Goal: Task Accomplishment & Management: Use online tool/utility

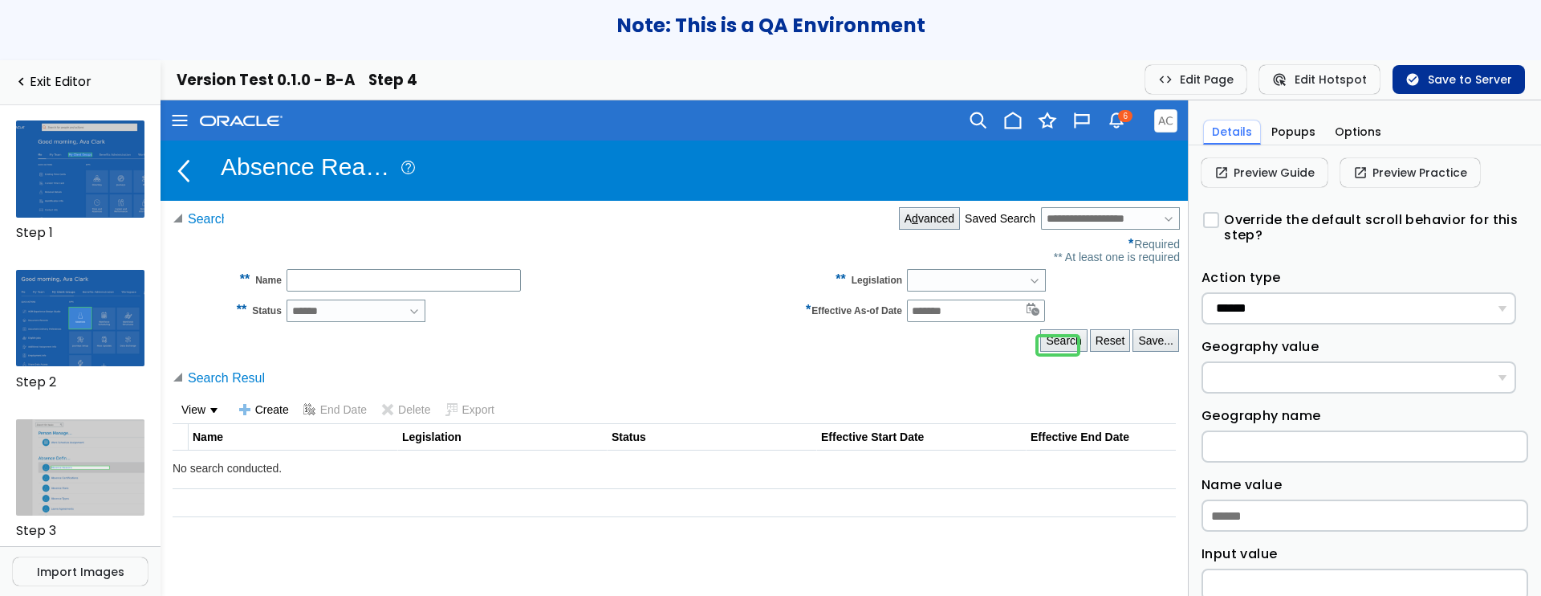
scroll to position [303, 0]
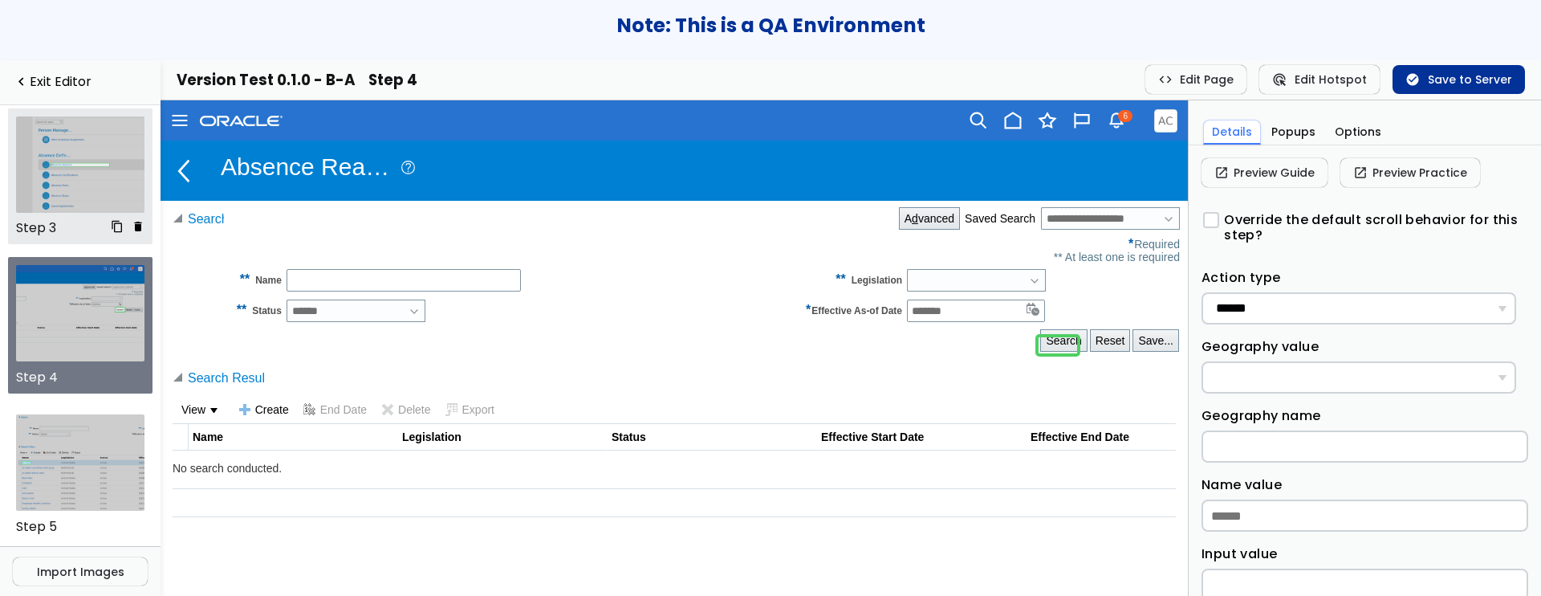
click at [55, 189] on img at bounding box center [80, 164] width 129 height 96
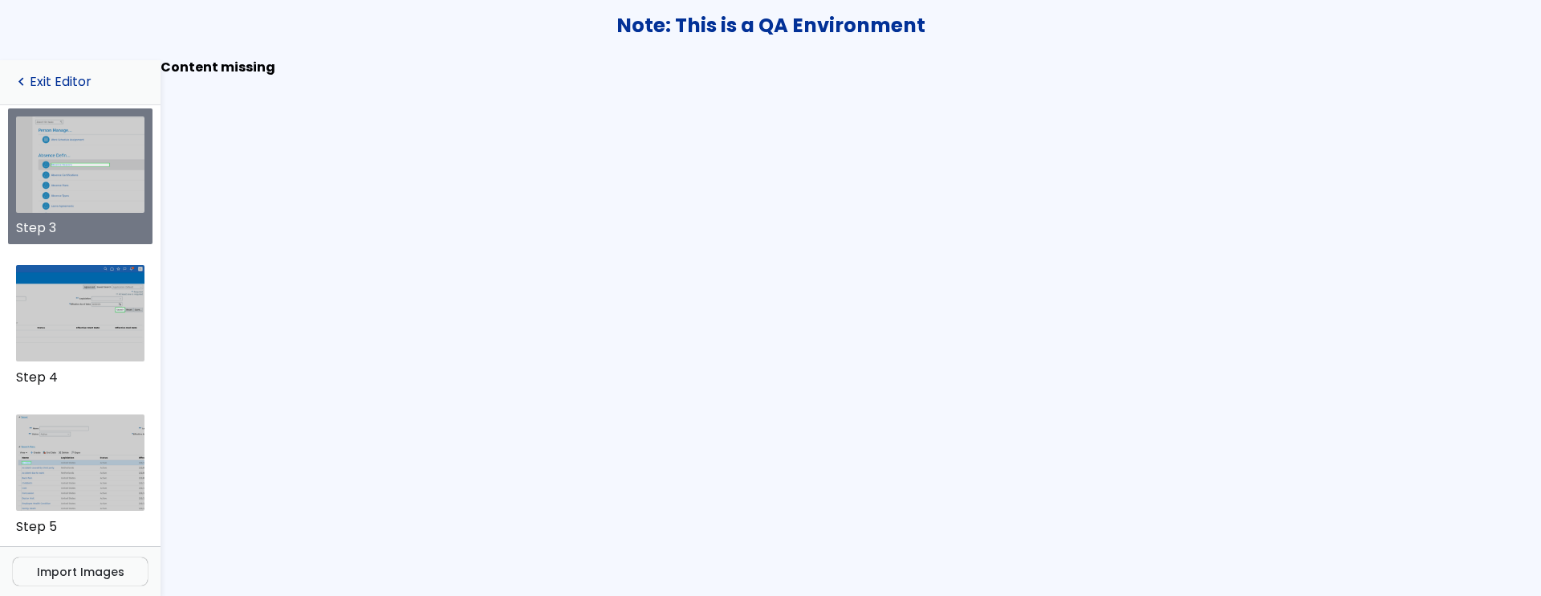
click at [63, 84] on link "navigate_before Exit Editor" at bounding box center [80, 82] width 135 height 15
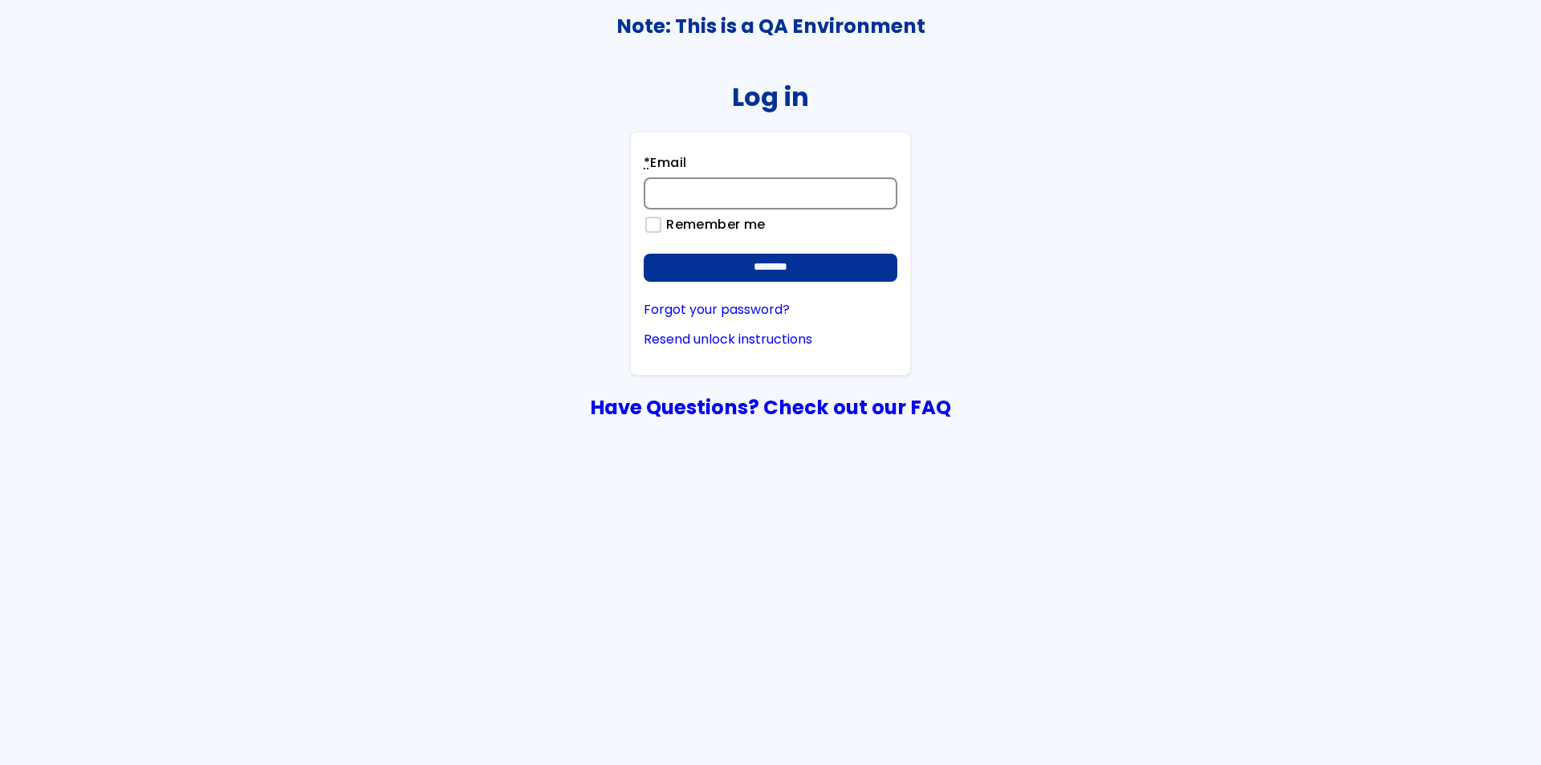
click at [744, 193] on input "* Email" at bounding box center [771, 193] width 254 height 32
type input "**********"
click at [644, 254] on input "********" at bounding box center [771, 268] width 254 height 29
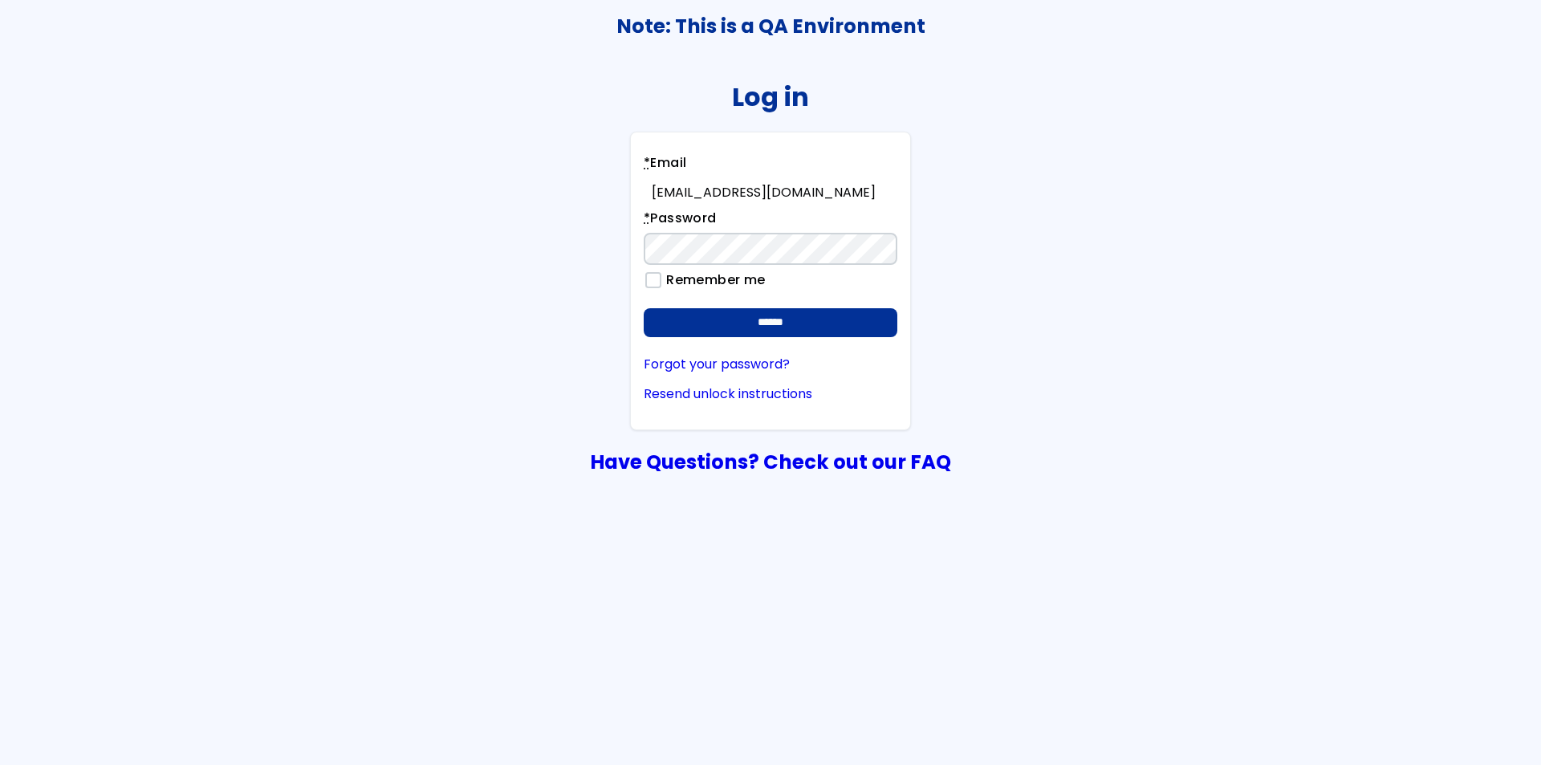
click at [644, 308] on input "******" at bounding box center [771, 322] width 254 height 29
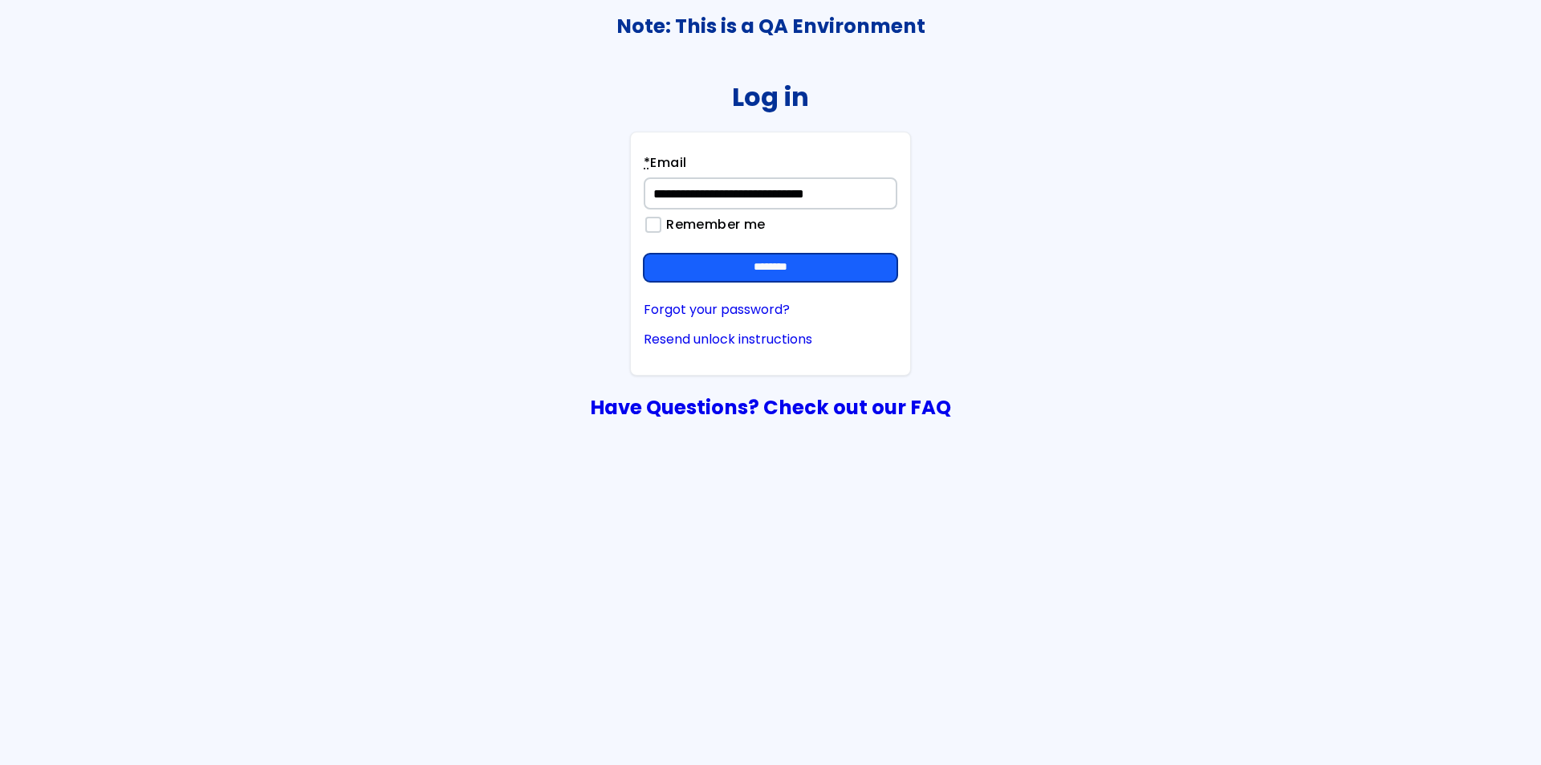
click at [709, 265] on input "********" at bounding box center [771, 268] width 254 height 29
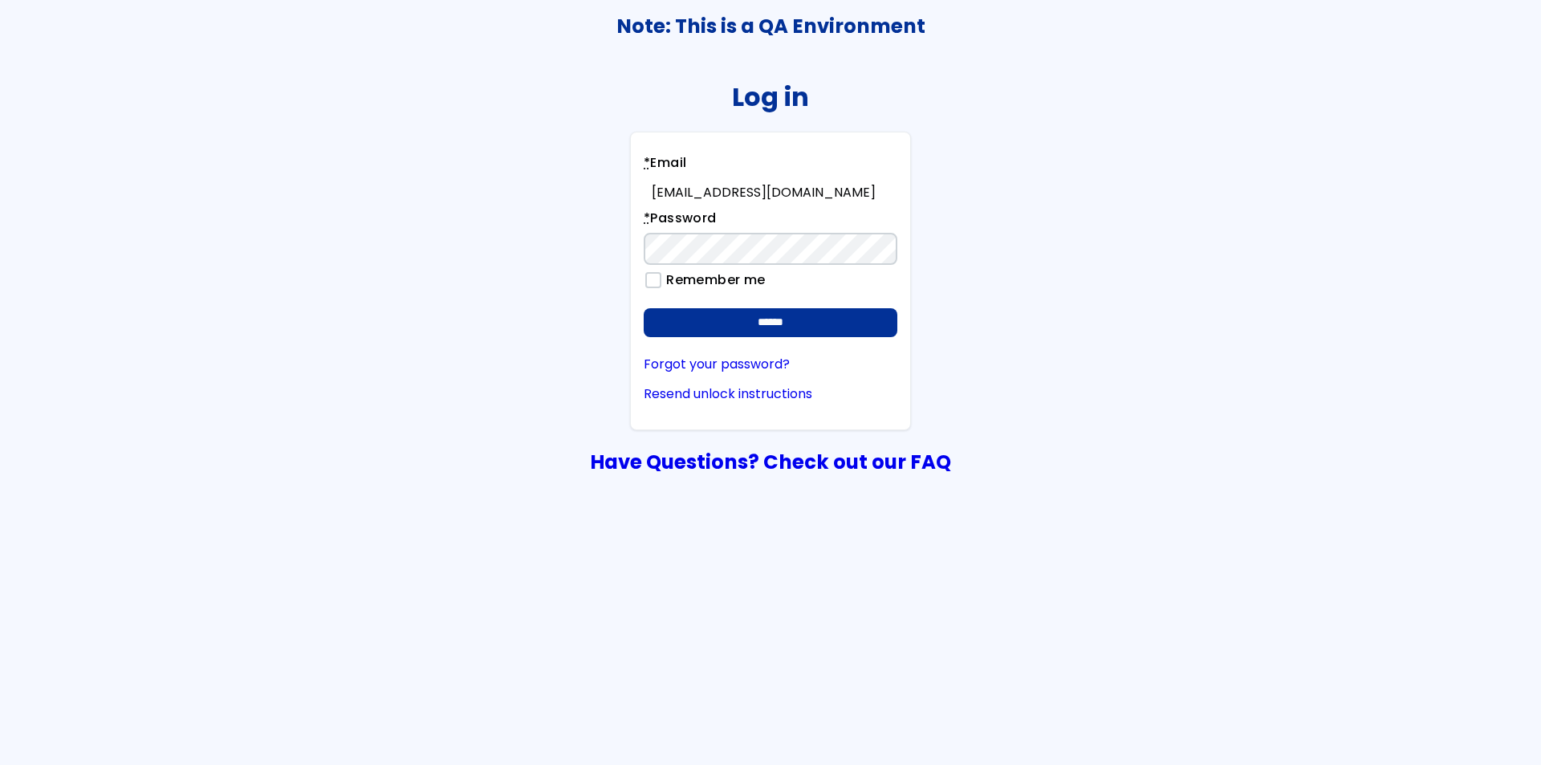
click at [644, 308] on input "******" at bounding box center [771, 322] width 254 height 29
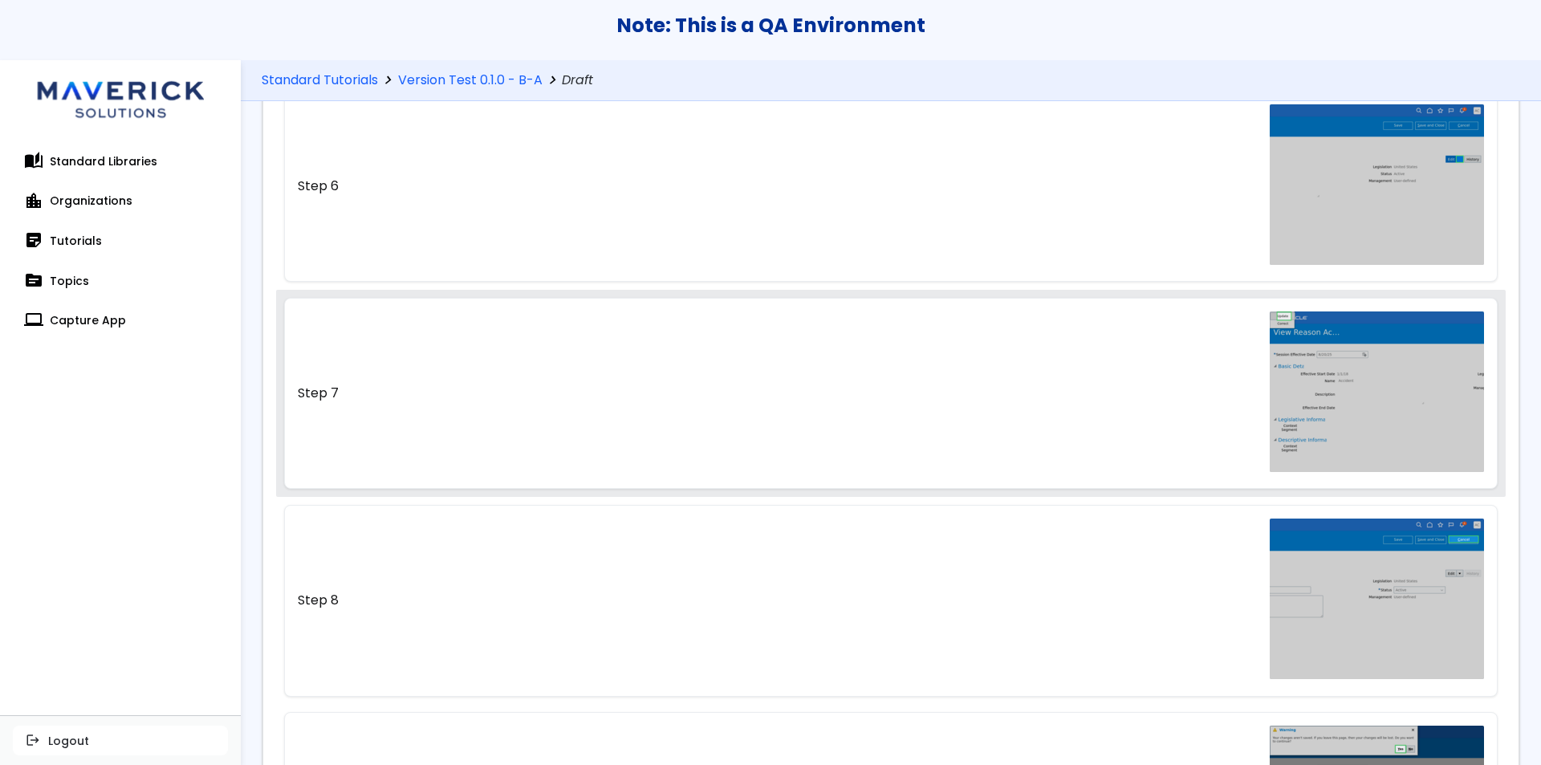
scroll to position [1158, 0]
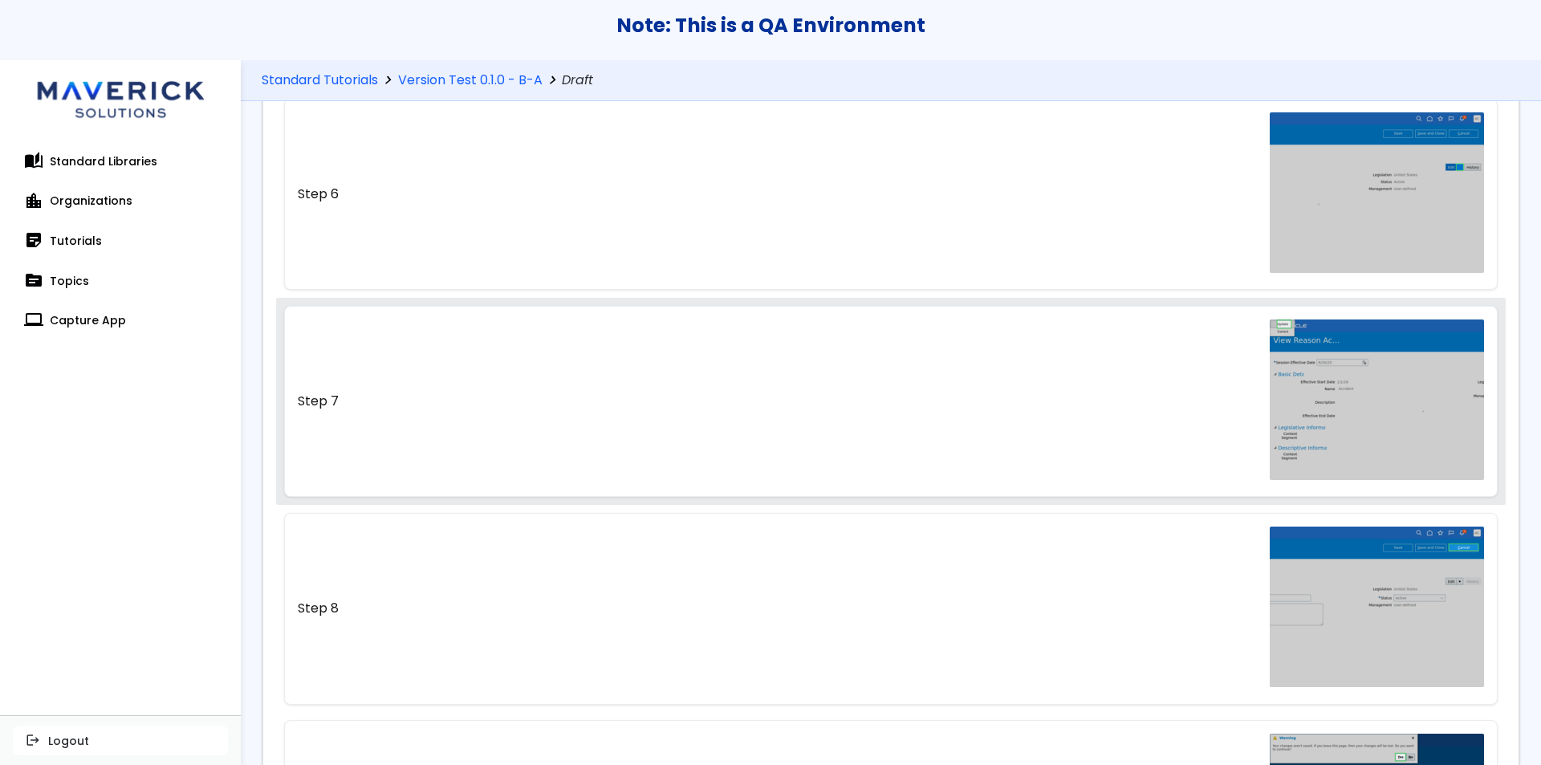
click at [829, 397] on link "Step 7" at bounding box center [891, 401] width 1215 height 191
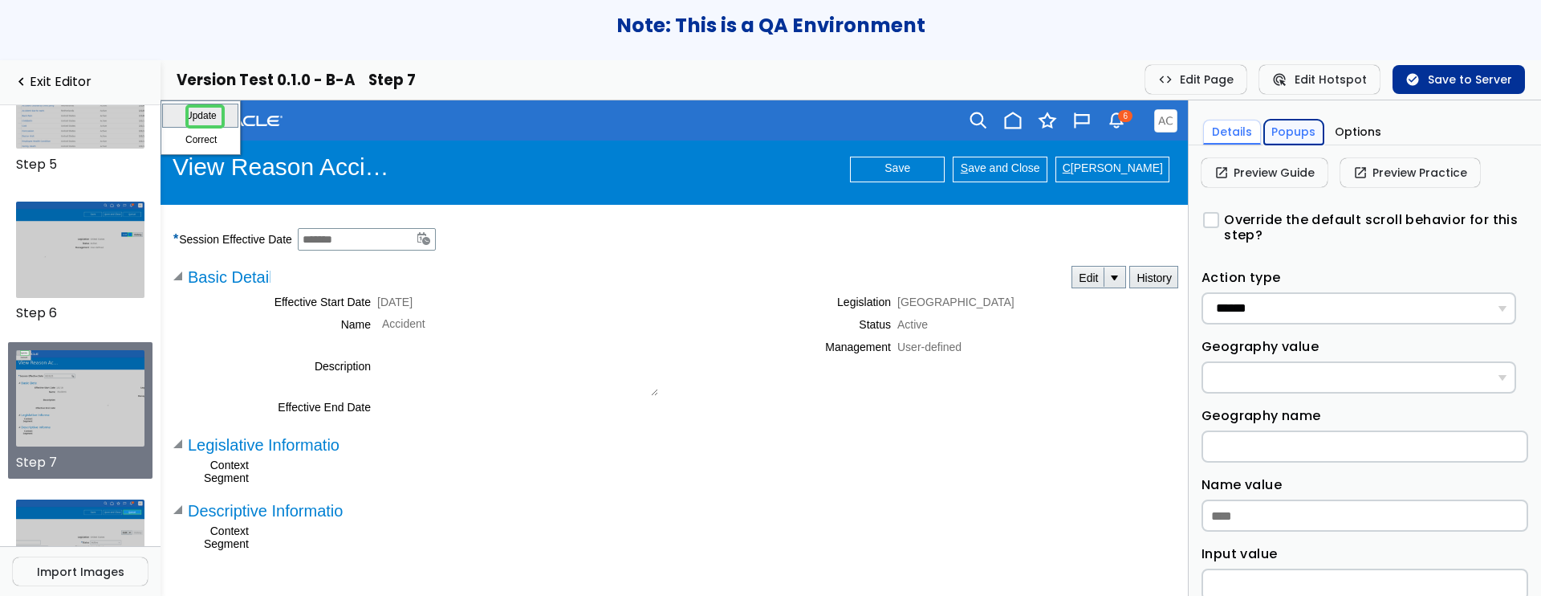
click at [1281, 130] on button "Popups" at bounding box center [1294, 132] width 60 height 25
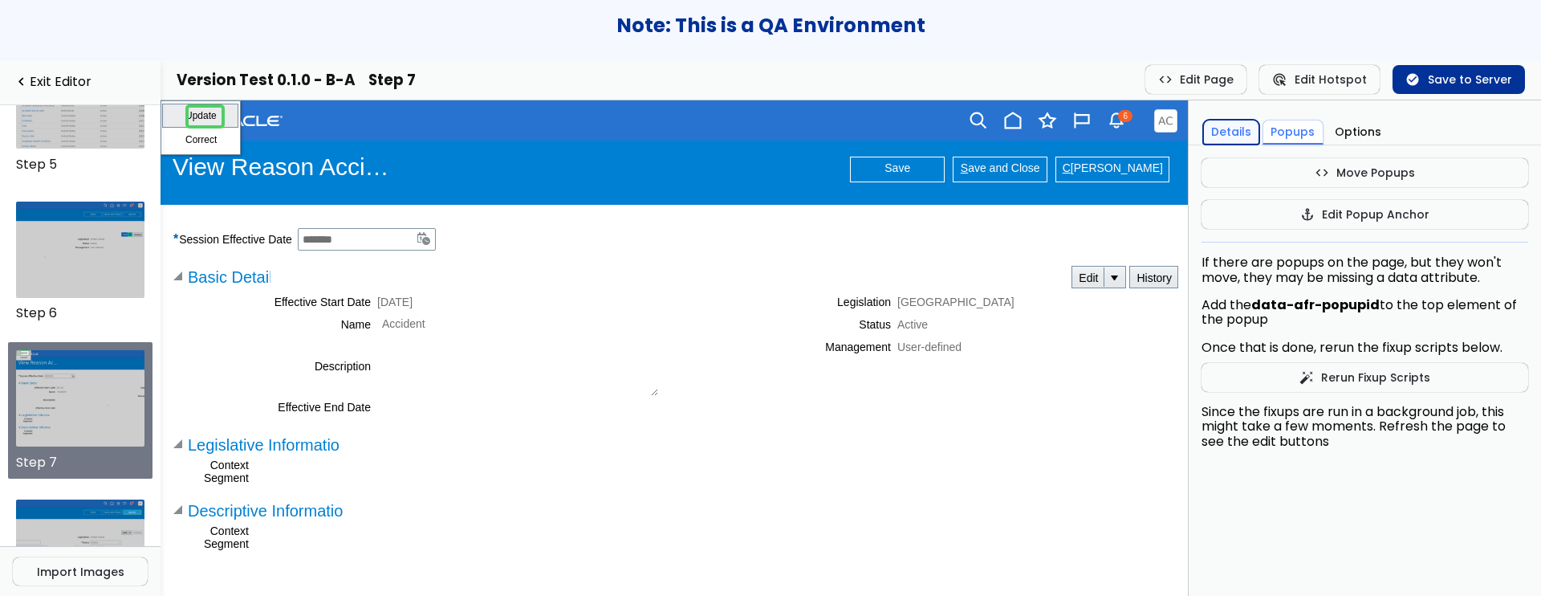
click at [1236, 128] on button "Details" at bounding box center [1231, 132] width 56 height 25
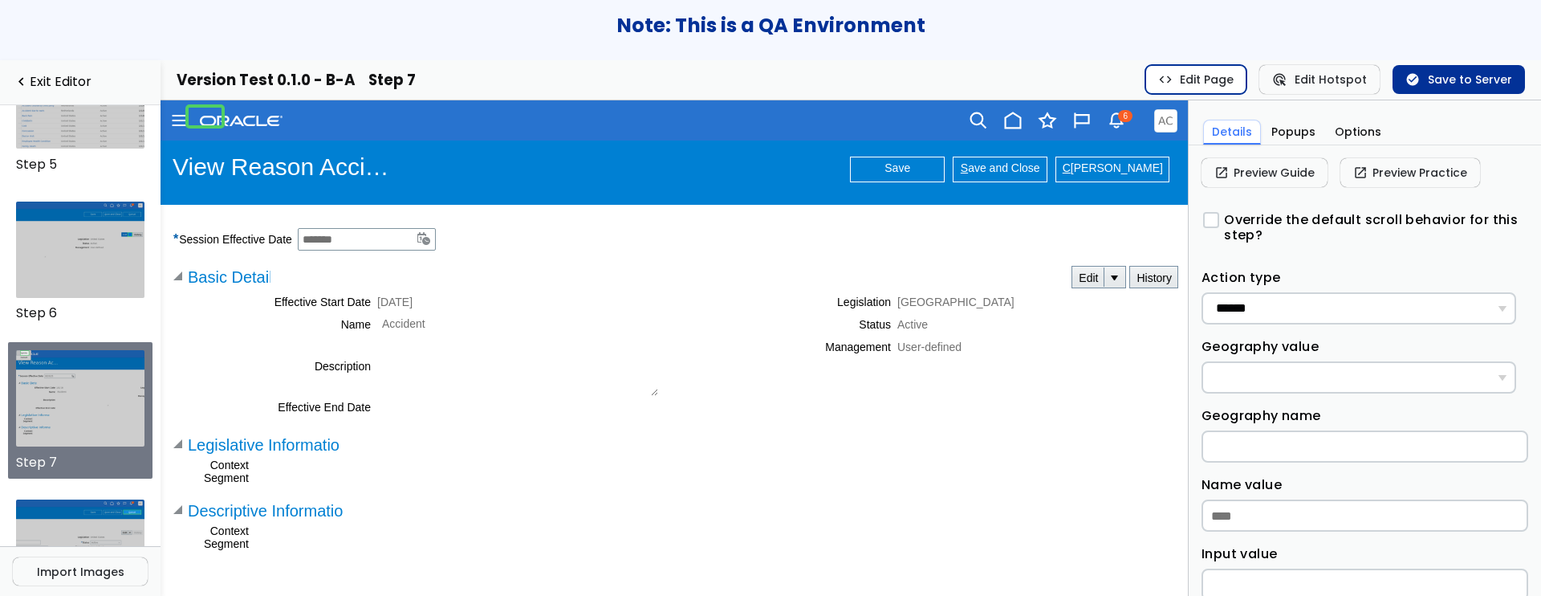
drag, startPoint x: 724, startPoint y: 488, endPoint x: 1224, endPoint y: 86, distance: 641.8
click at [1224, 86] on button "code Edit Page" at bounding box center [1197, 79] width 102 height 29
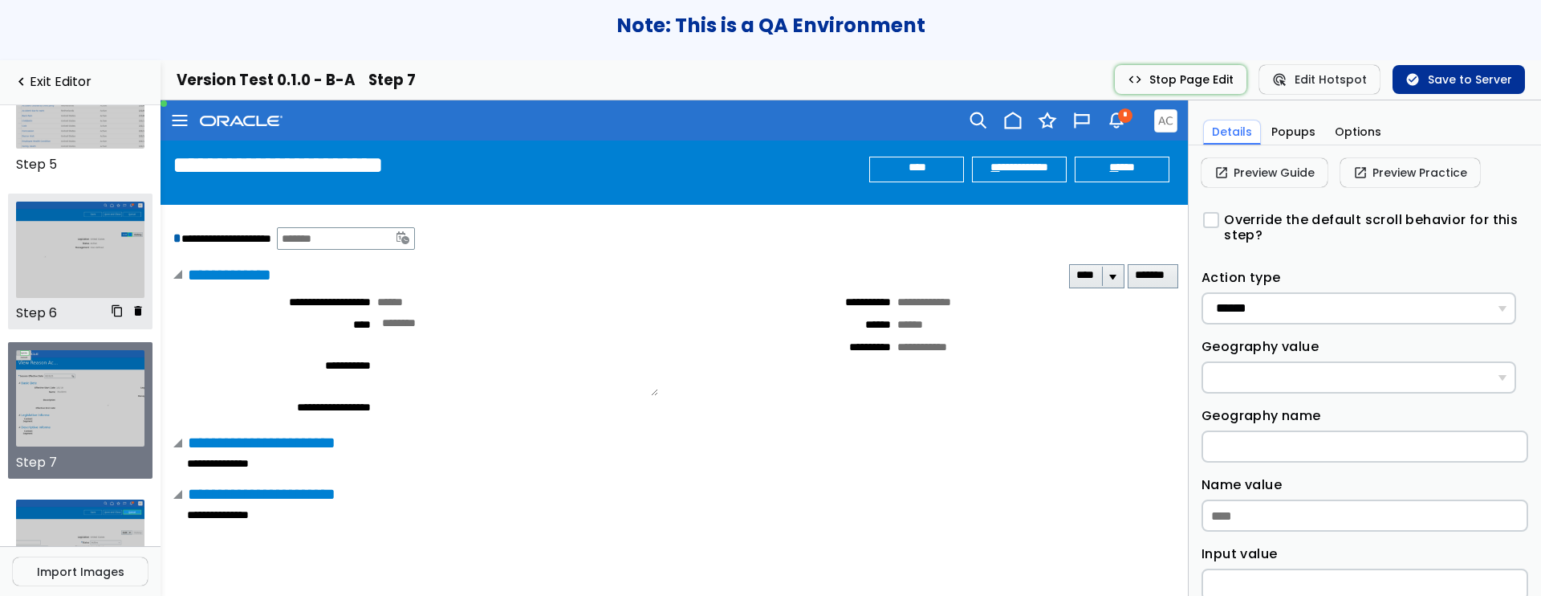
click at [88, 245] on img at bounding box center [80, 249] width 129 height 96
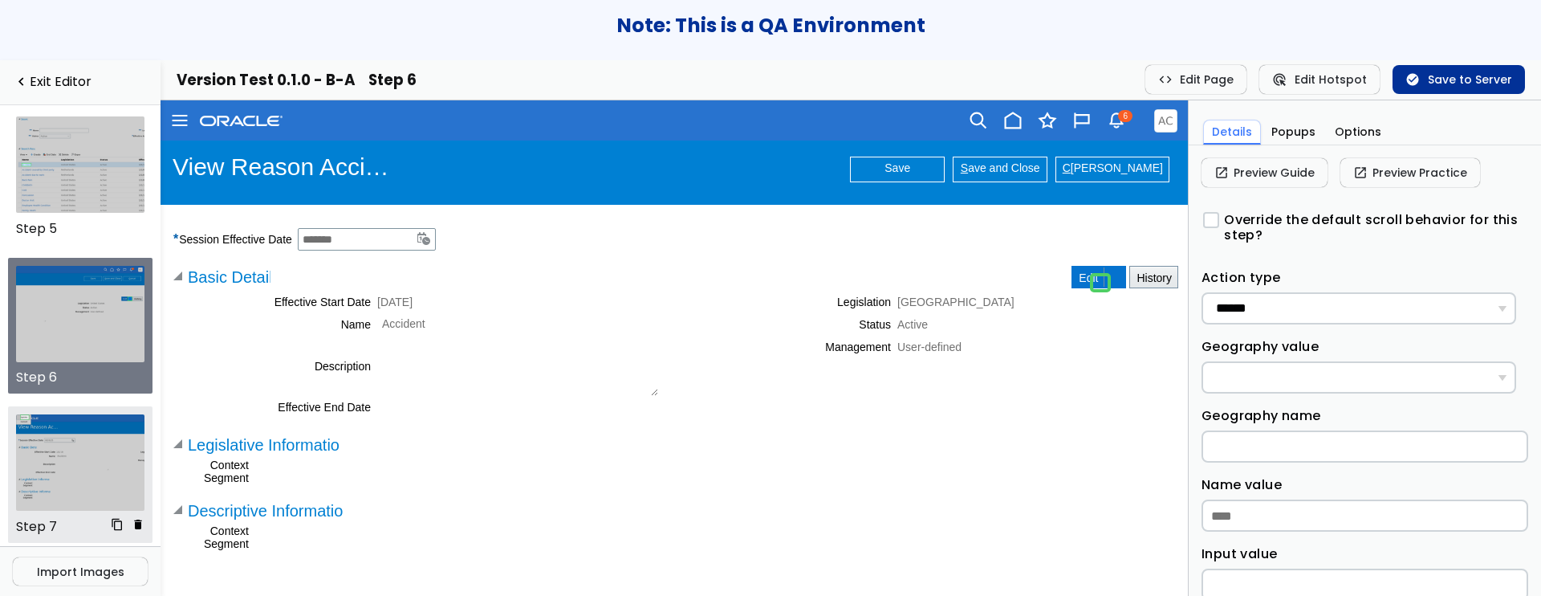
click at [112, 435] on img at bounding box center [80, 462] width 129 height 96
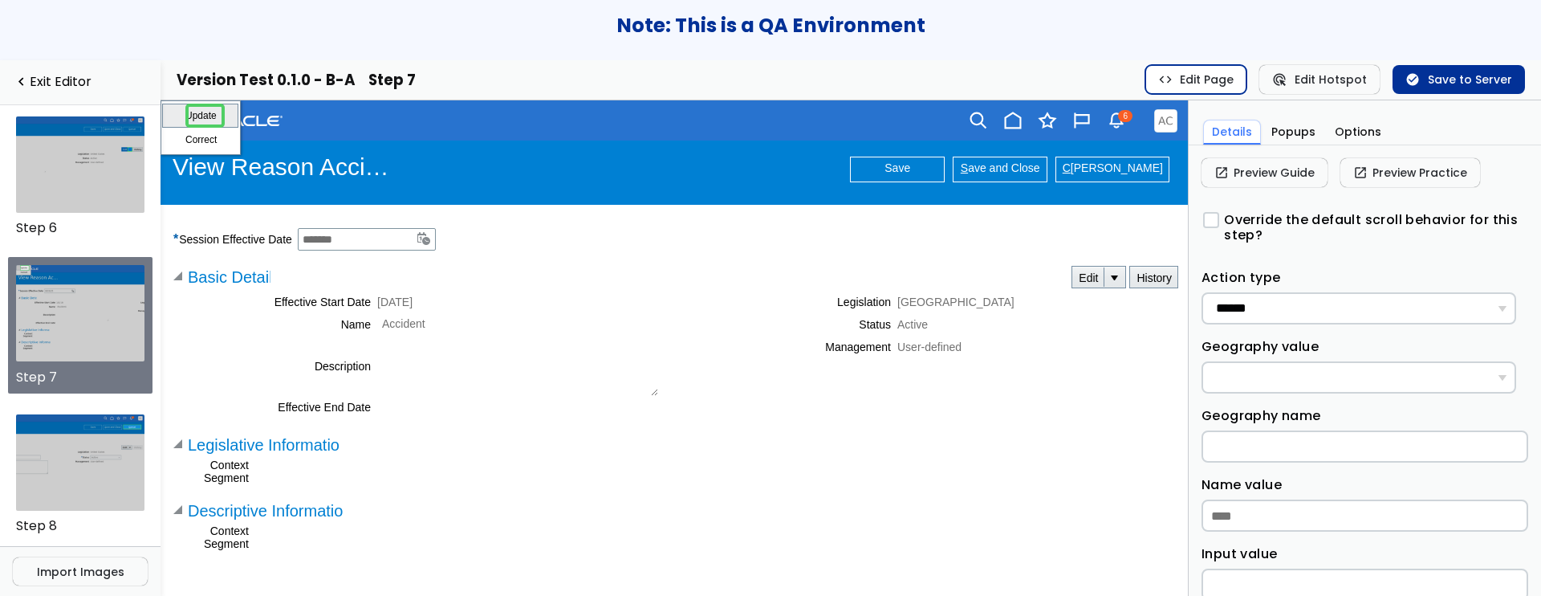
drag, startPoint x: 191, startPoint y: 490, endPoint x: 1186, endPoint y: 70, distance: 1079.6
click at [1186, 70] on button "code Edit Page" at bounding box center [1197, 79] width 102 height 29
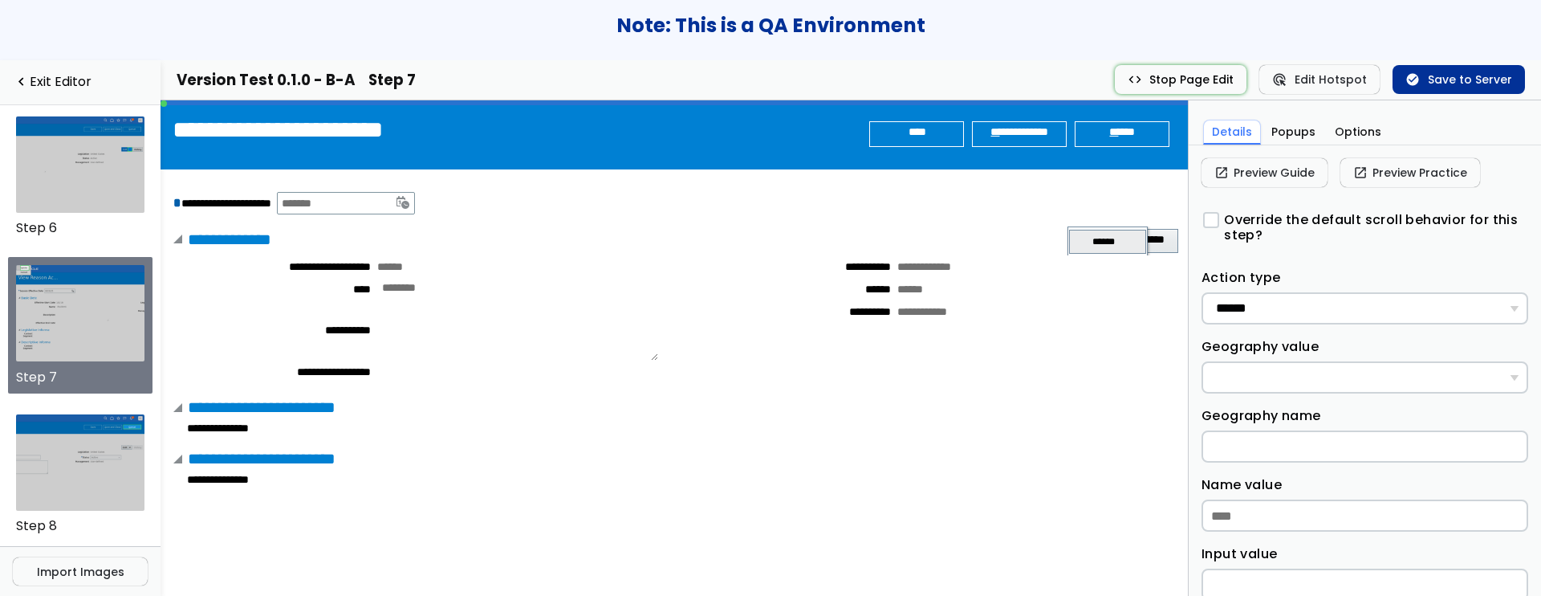
scroll to position [27, 0]
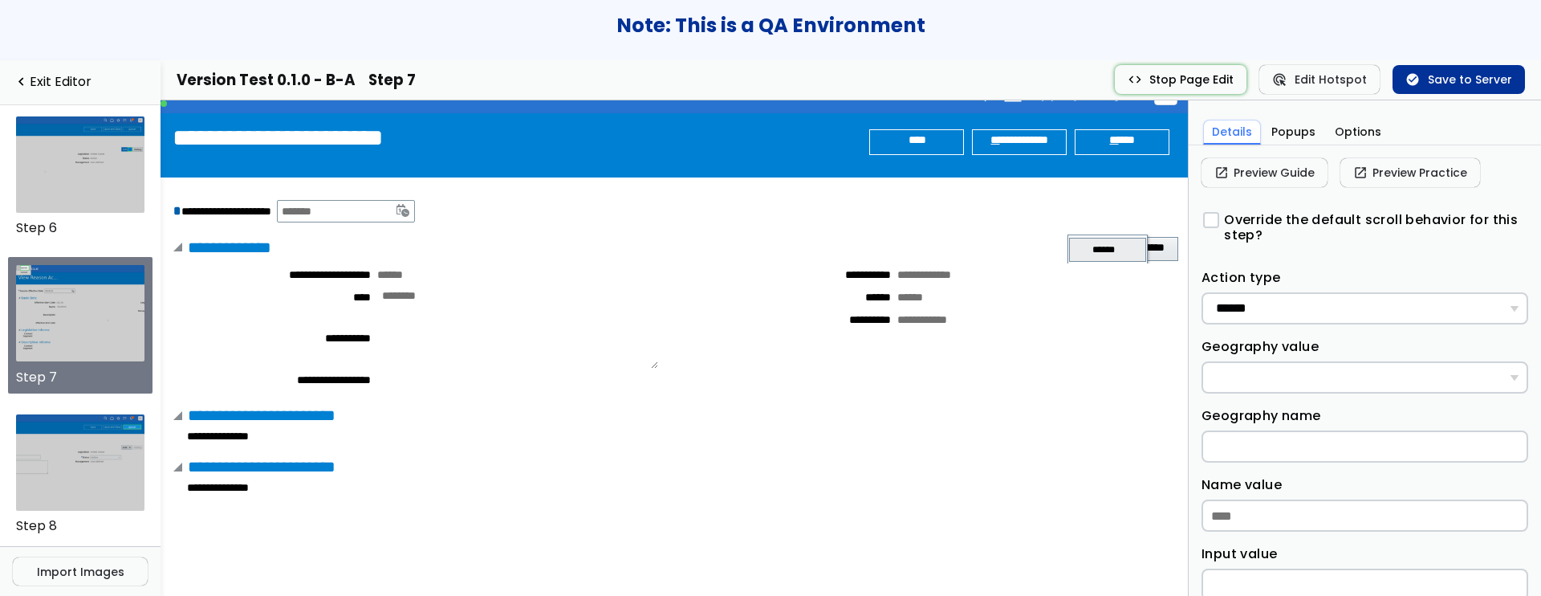
drag, startPoint x: 1080, startPoint y: 254, endPoint x: 1064, endPoint y: 243, distance: 19.8
click at [1068, 242] on table "****** *******" at bounding box center [1107, 262] width 78 height 50
click at [1159, 73] on button "code Stop Page Edit" at bounding box center [1181, 79] width 132 height 29
click at [1280, 132] on button "Popups" at bounding box center [1294, 132] width 60 height 25
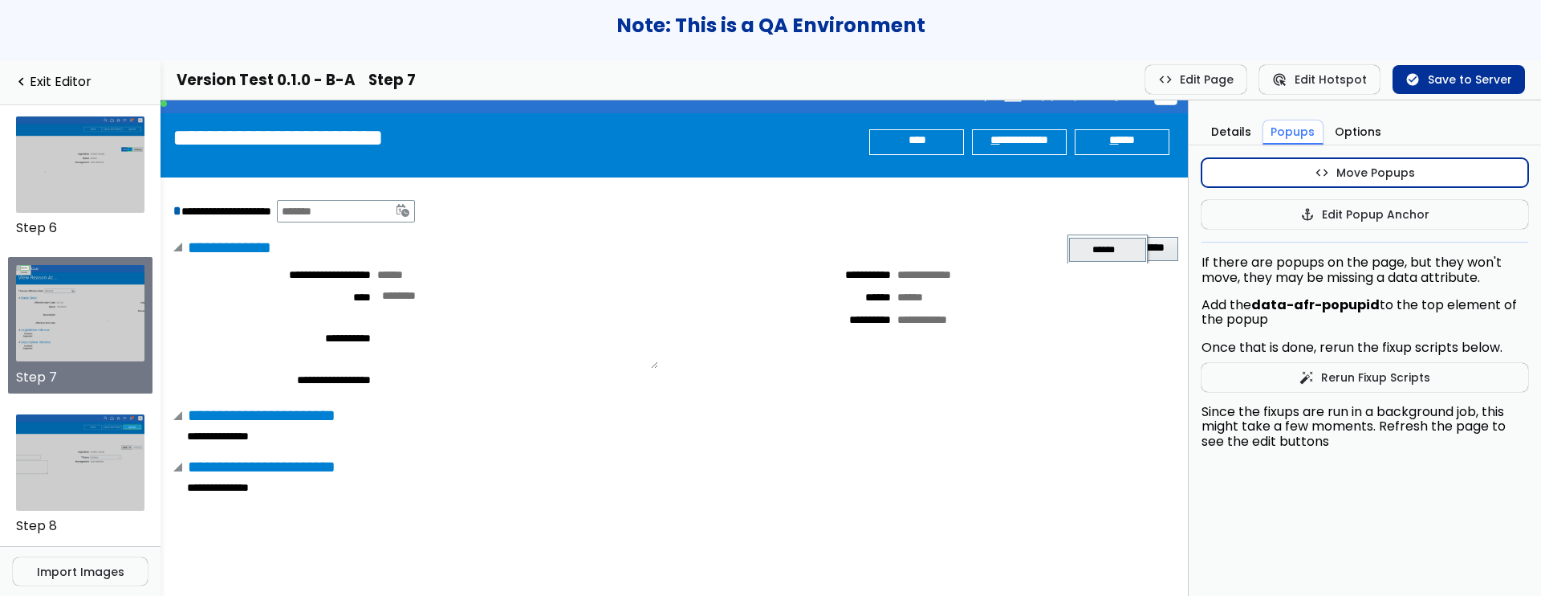
click at [1308, 175] on button "code Move Popups" at bounding box center [1365, 172] width 327 height 29
drag, startPoint x: 1084, startPoint y: 250, endPoint x: 1043, endPoint y: 262, distance: 42.7
click at [1043, 262] on td "******" at bounding box center [1062, 254] width 39 height 24
click at [1247, 175] on button "code Stop Popup Moves" at bounding box center [1365, 172] width 327 height 29
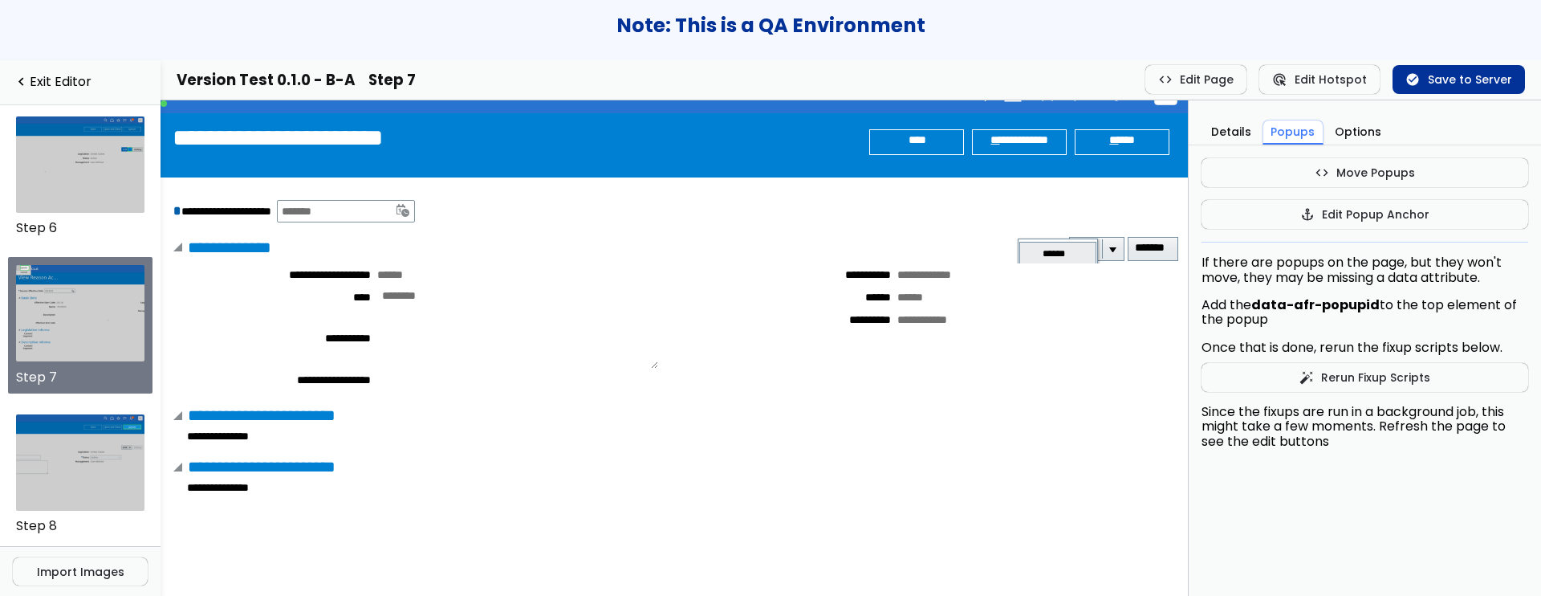
scroll to position [0, 0]
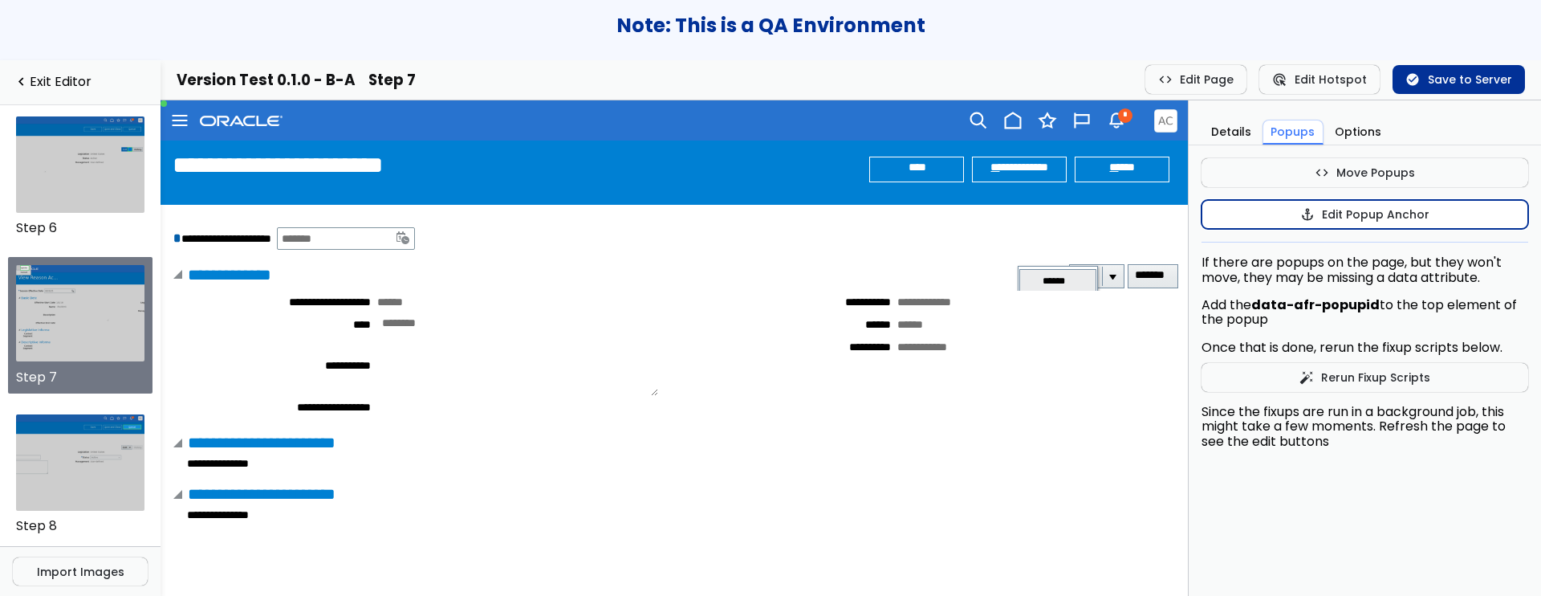
click at [1225, 210] on button "anchor Edit Popup Anchor" at bounding box center [1365, 214] width 327 height 29
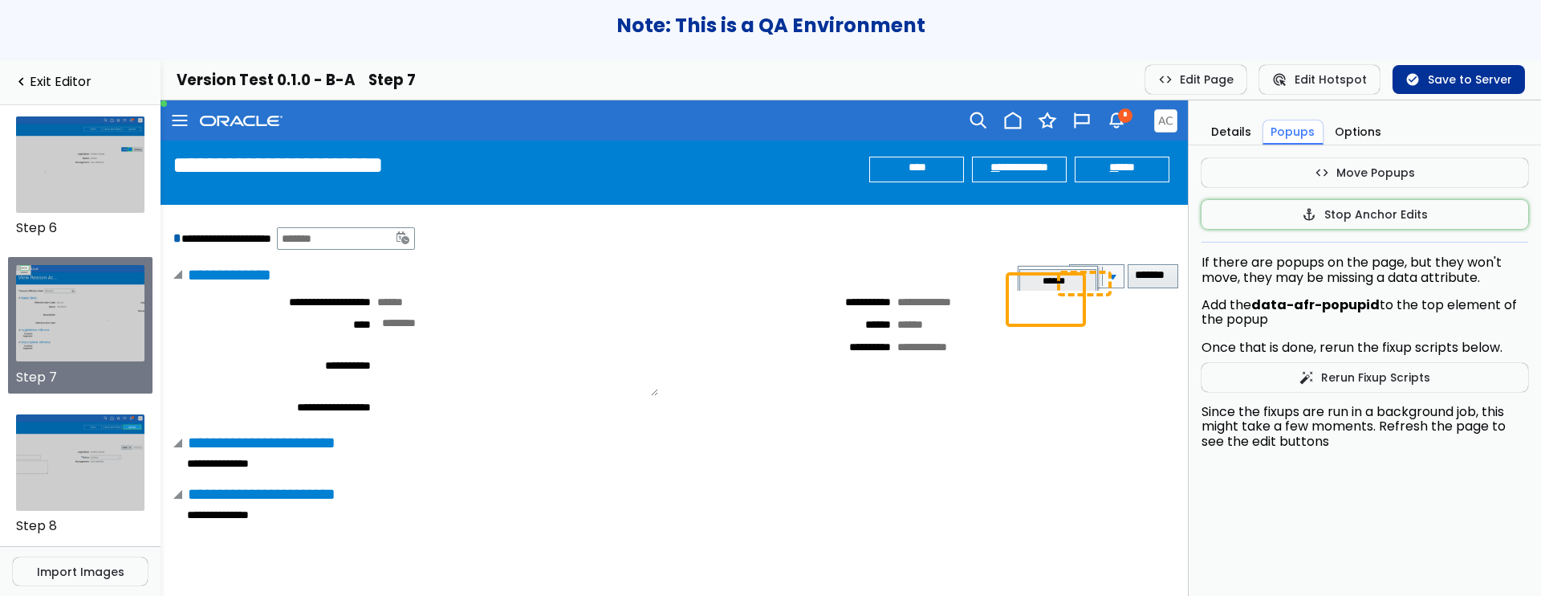
click at [1069, 270] on div "**********" at bounding box center [1096, 276] width 55 height 24
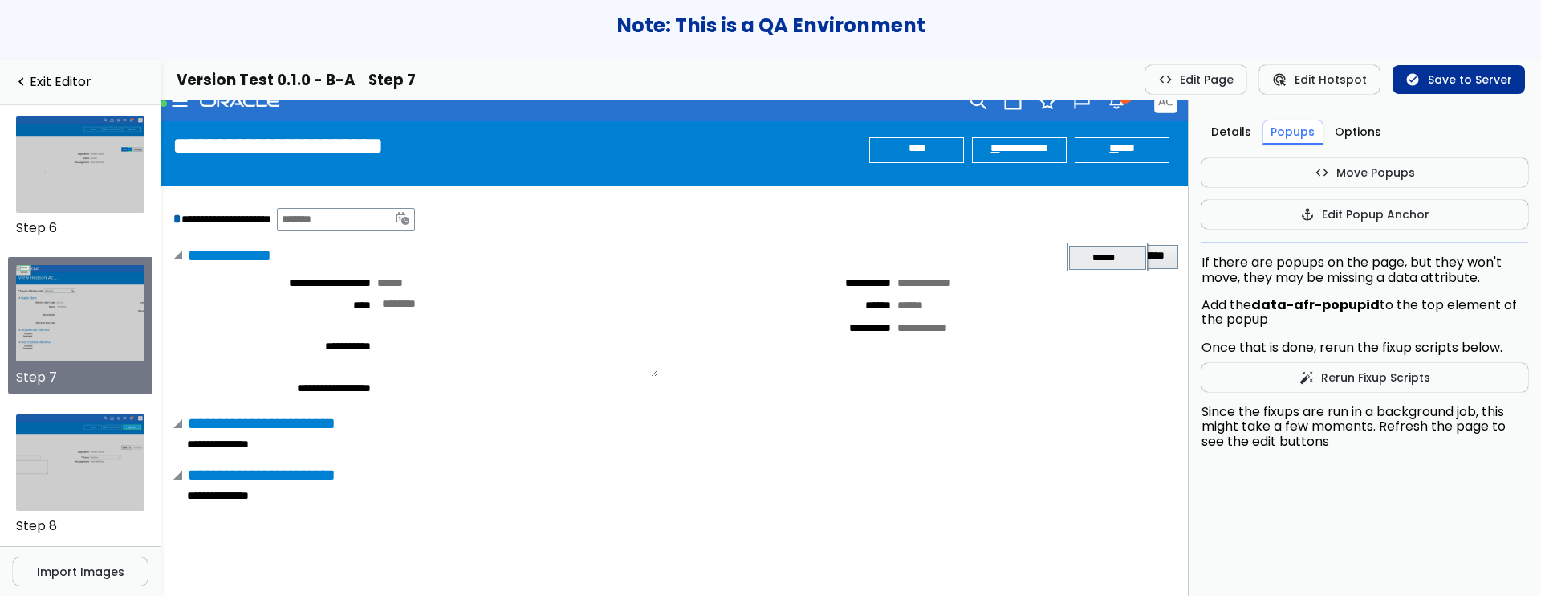
scroll to position [38, 0]
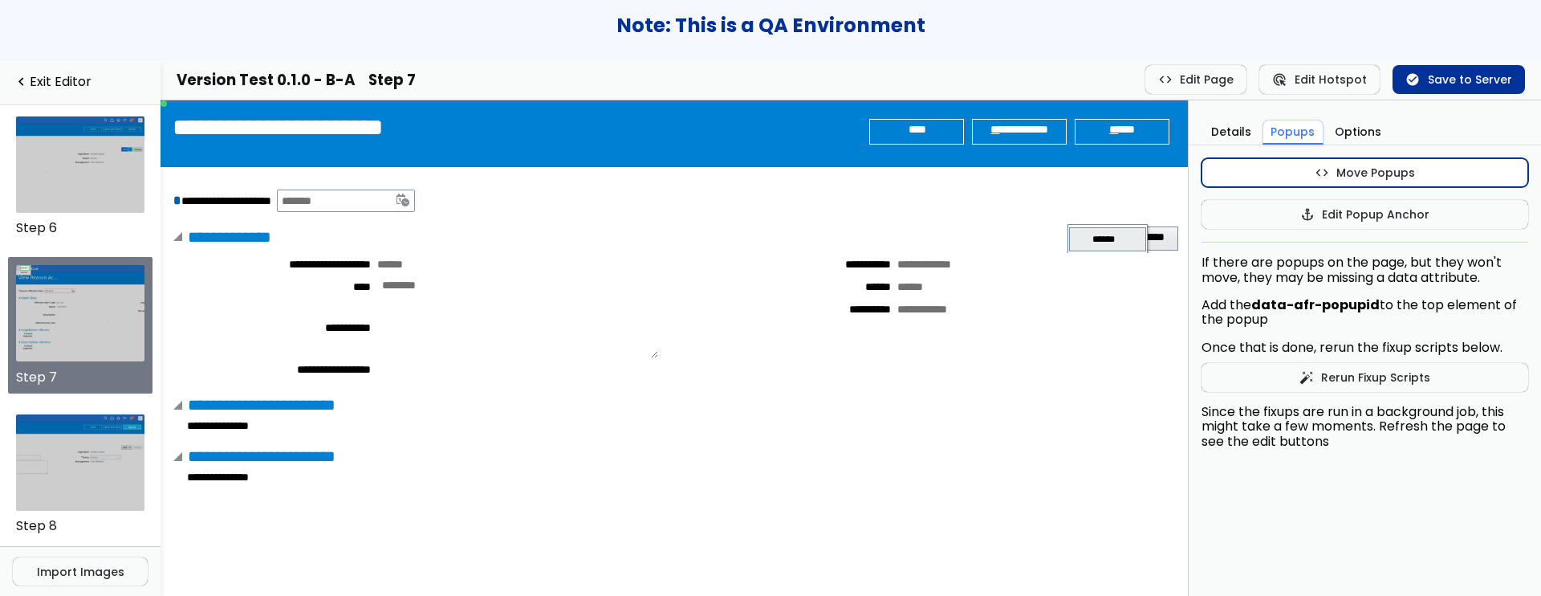
click at [1255, 175] on button "code Move Popups" at bounding box center [1365, 172] width 327 height 29
drag, startPoint x: 1087, startPoint y: 238, endPoint x: 1082, endPoint y: 271, distance: 32.5
click at [1087, 271] on td "******" at bounding box center [1106, 273] width 39 height 24
click at [1255, 169] on button "code Stop Popup Moves" at bounding box center [1365, 172] width 327 height 29
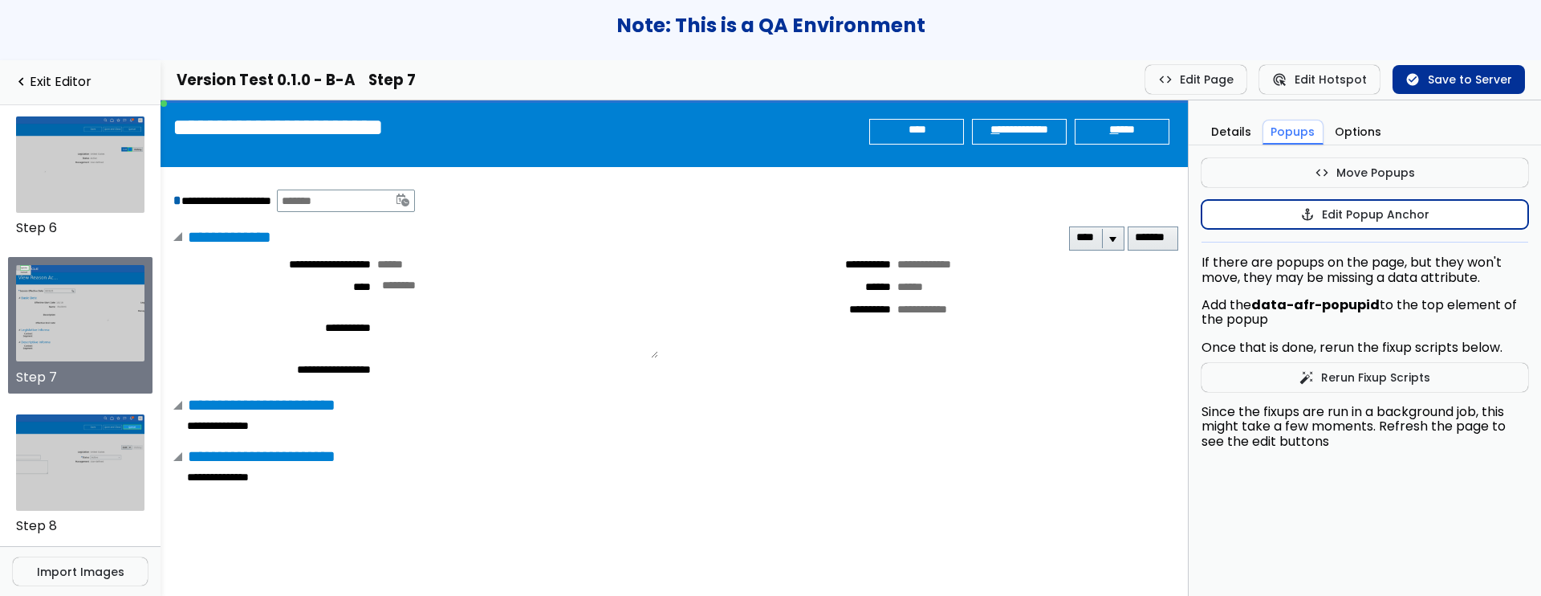
click at [1246, 222] on button "anchor Edit Popup Anchor" at bounding box center [1365, 214] width 327 height 29
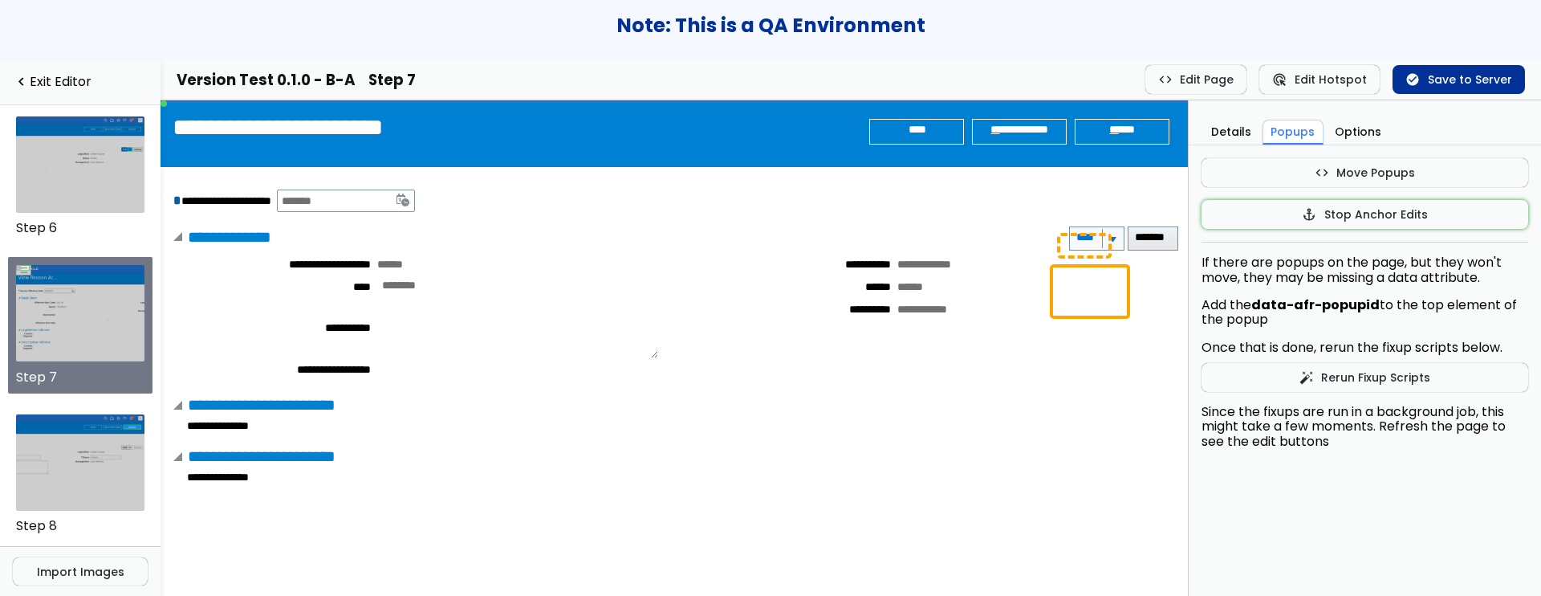
click at [1079, 250] on div "**********" at bounding box center [1096, 238] width 55 height 24
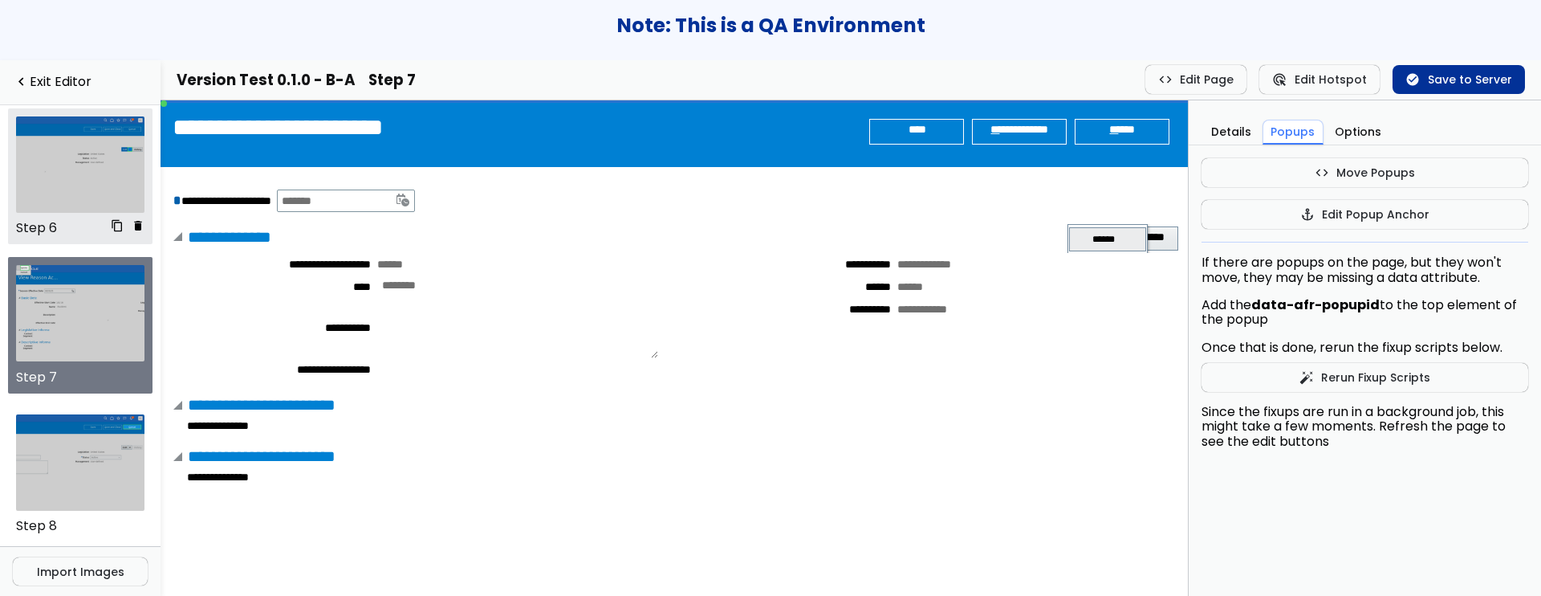
click at [96, 171] on img at bounding box center [80, 164] width 129 height 96
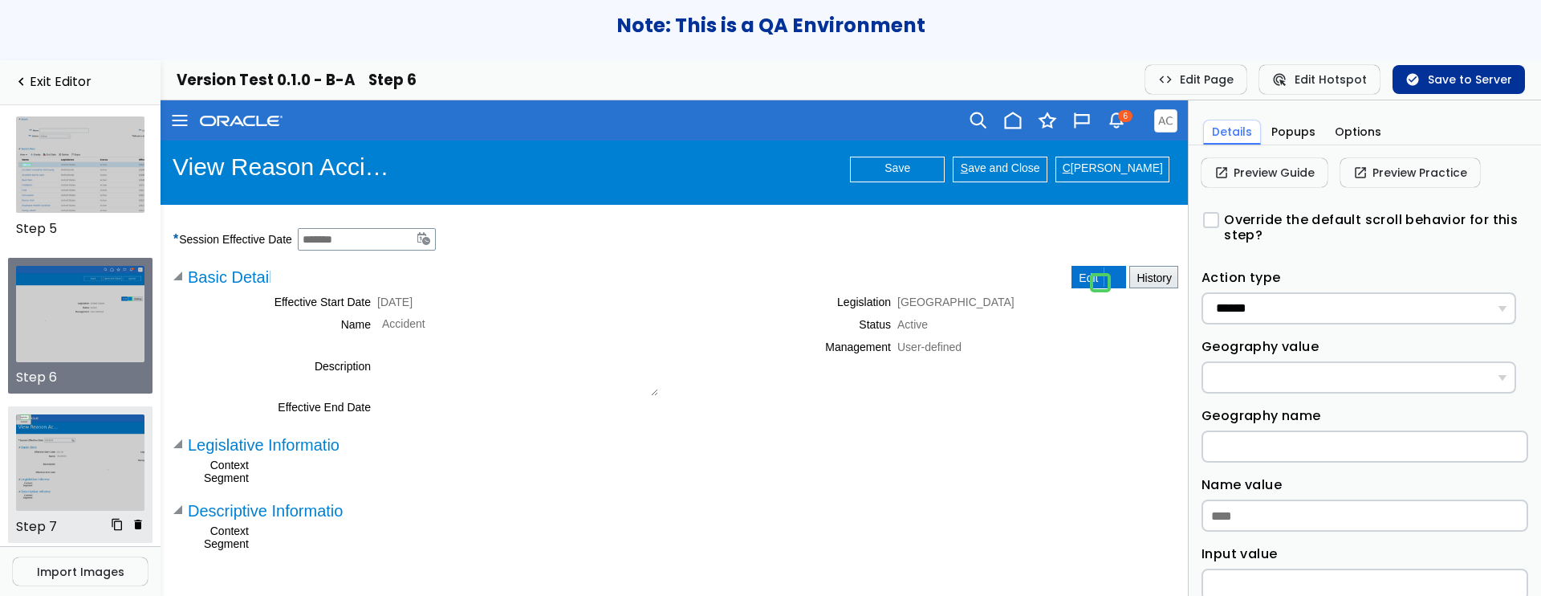
click at [83, 452] on img at bounding box center [80, 462] width 129 height 96
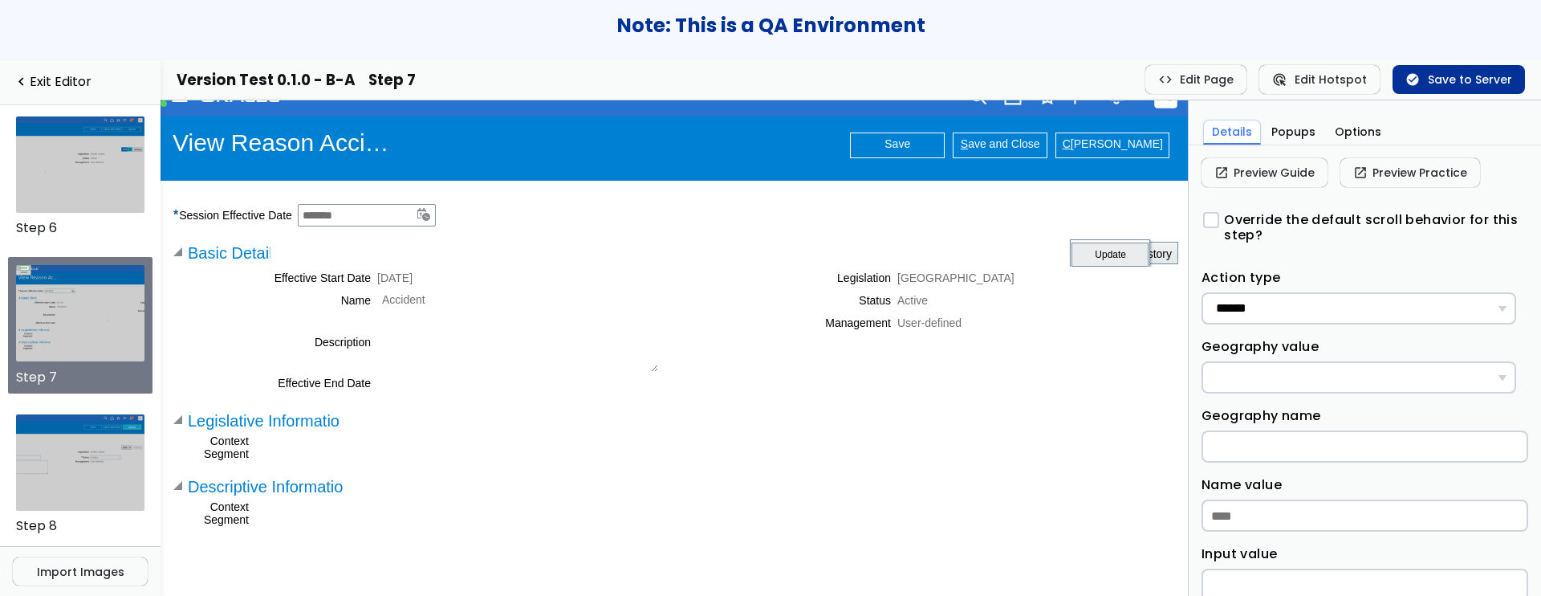
scroll to position [25, 0]
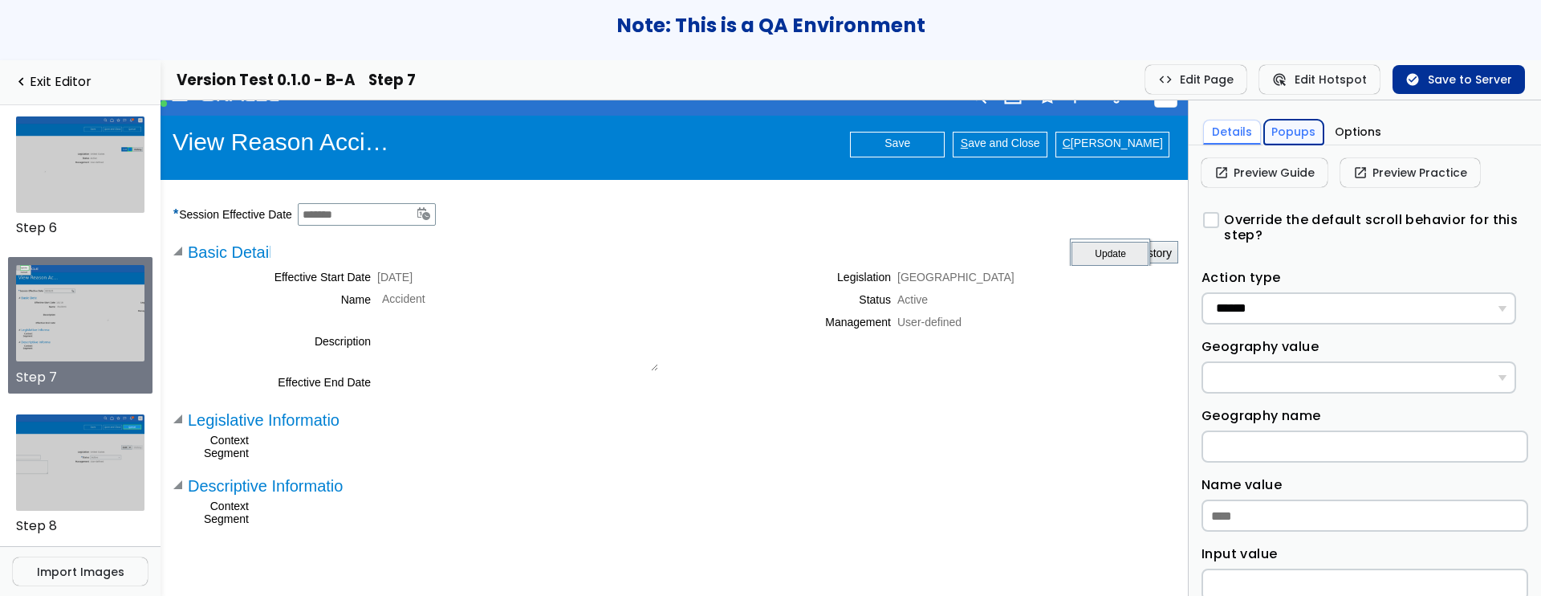
click at [1283, 140] on button "Popups" at bounding box center [1294, 132] width 60 height 25
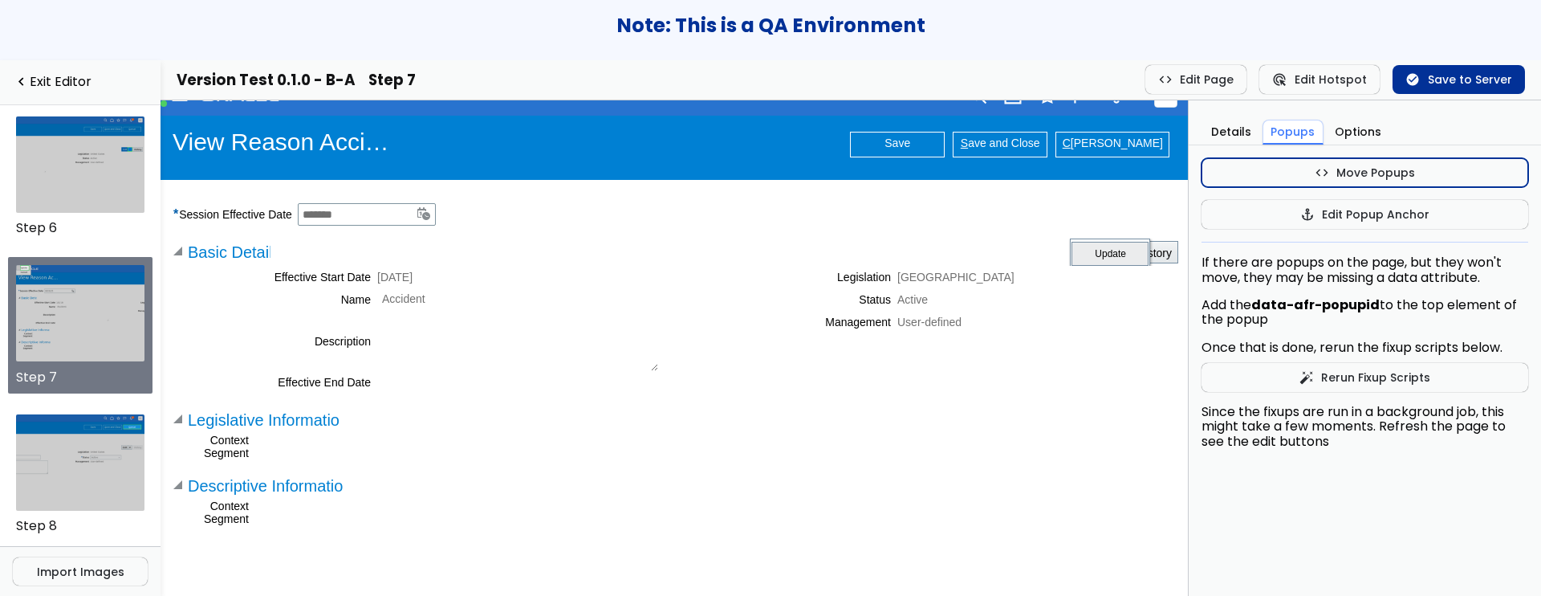
click at [1296, 173] on button "code Move Popups" at bounding box center [1365, 172] width 327 height 29
drag, startPoint x: 1097, startPoint y: 250, endPoint x: 1101, endPoint y: 280, distance: 30.7
click at [1101, 280] on td "Update" at bounding box center [1117, 284] width 39 height 24
click at [1268, 173] on button "code Stop Popup Moves" at bounding box center [1365, 172] width 327 height 29
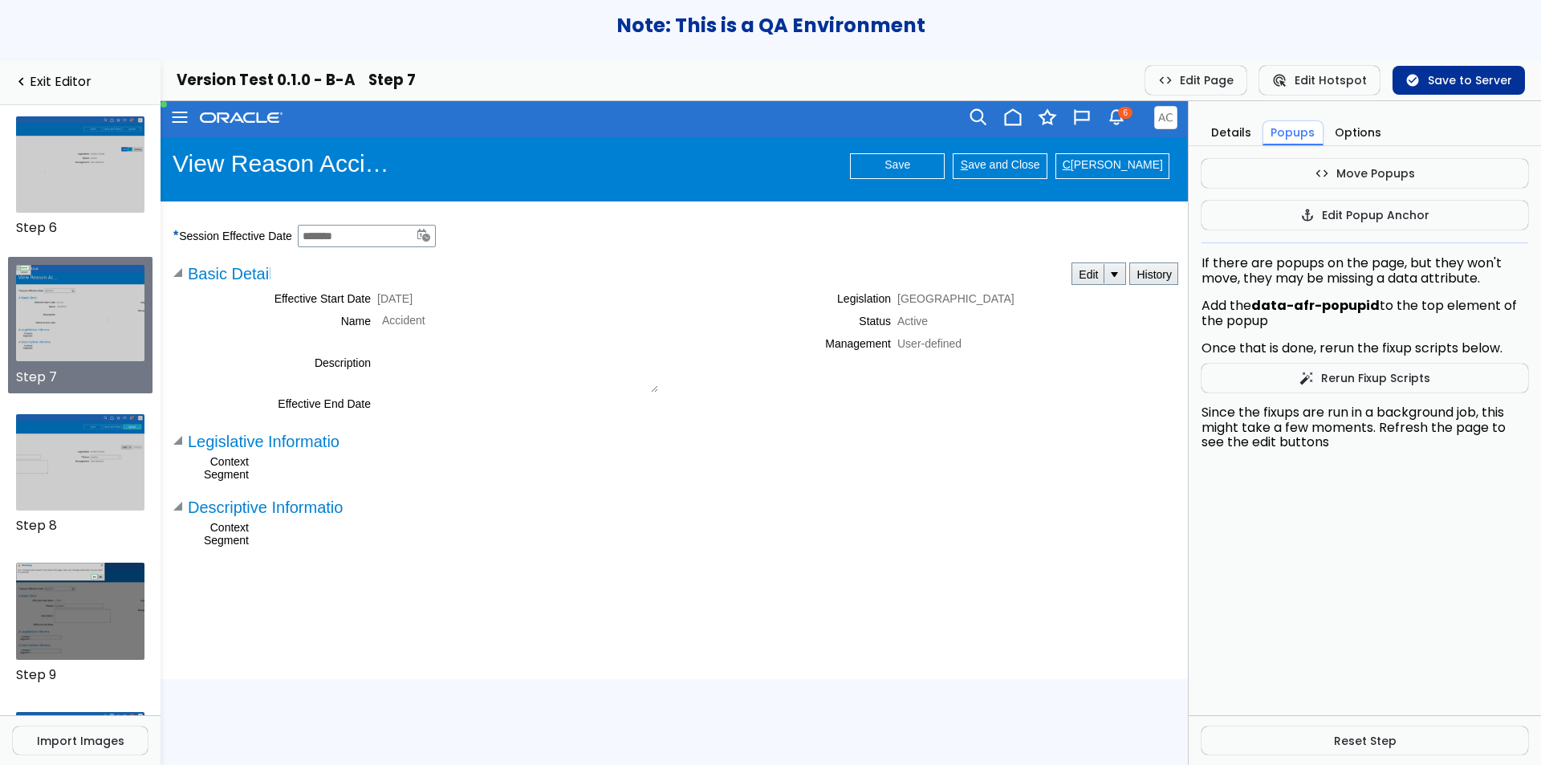
scroll to position [0, 0]
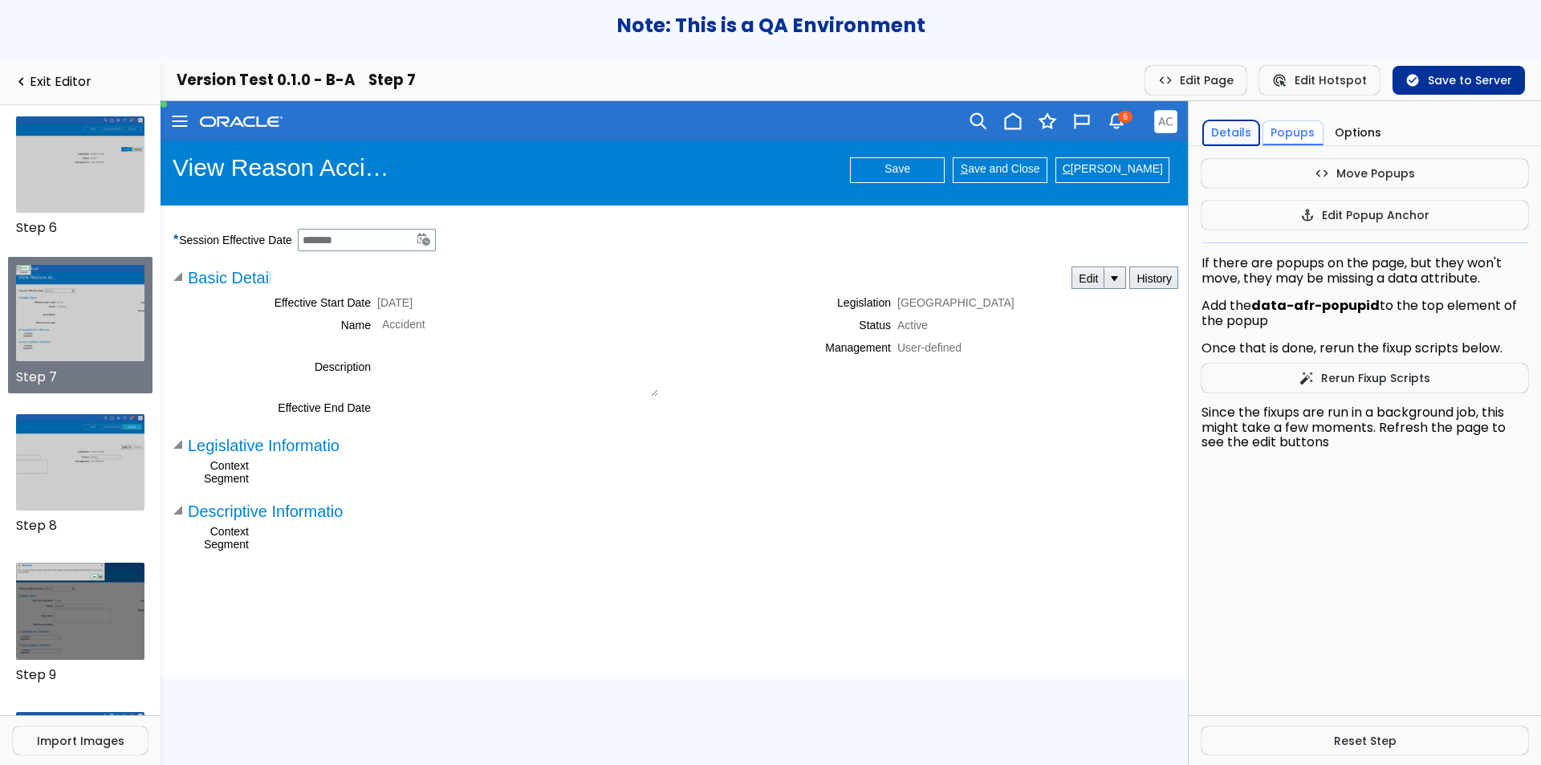
click at [1244, 136] on button "Details" at bounding box center [1231, 132] width 56 height 25
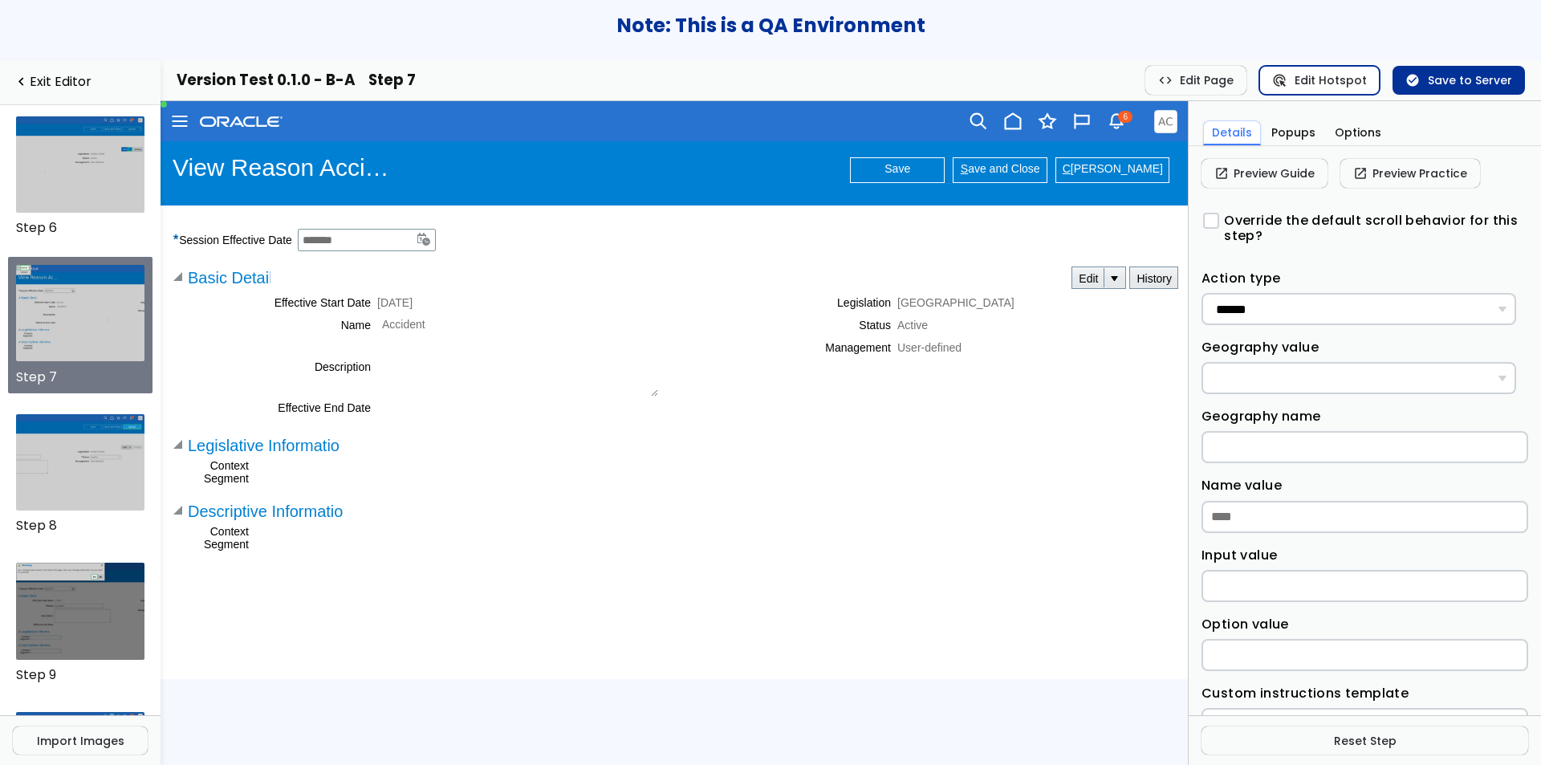
click at [1307, 73] on button "ads_click Edit Hotspot" at bounding box center [1319, 80] width 120 height 29
click at [1114, 307] on td "Update" at bounding box center [1117, 310] width 39 height 24
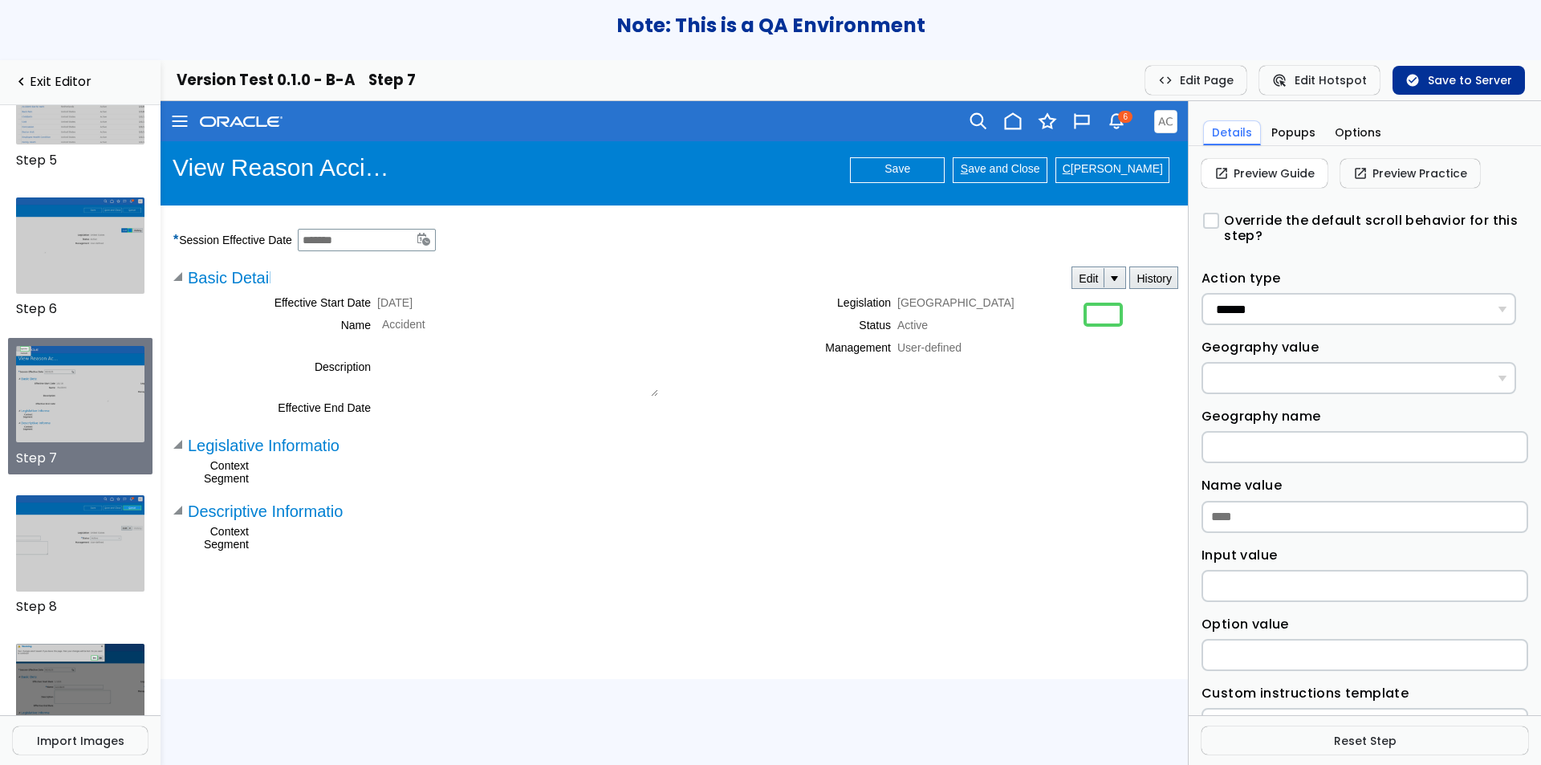
scroll to position [665, 0]
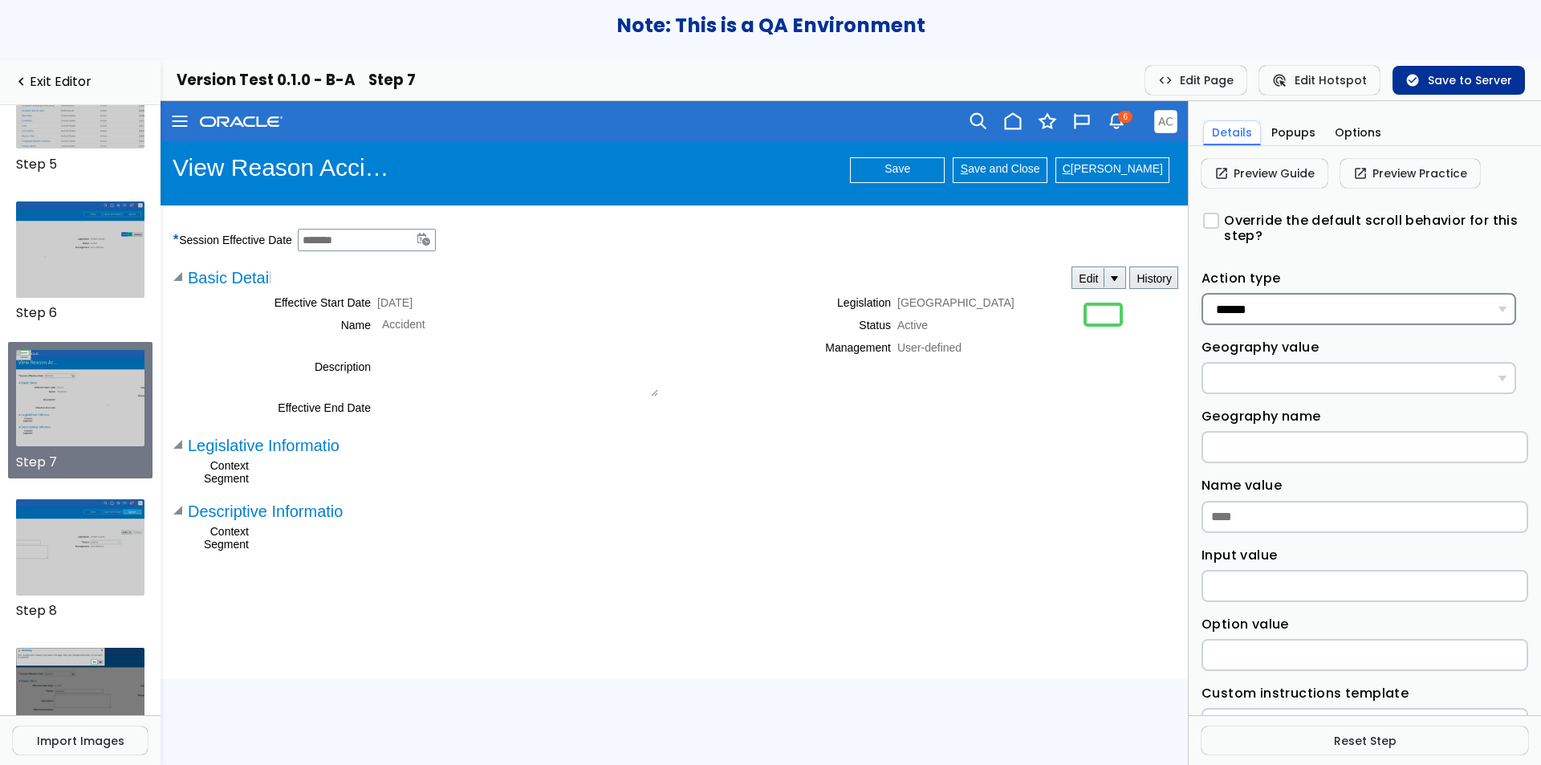
click at [1321, 319] on select "**********" at bounding box center [1359, 309] width 315 height 32
select select "****"
click at [1202, 293] on select "**********" at bounding box center [1359, 309] width 315 height 32
click at [1283, 522] on input "Name value" at bounding box center [1365, 517] width 327 height 32
type input "****"
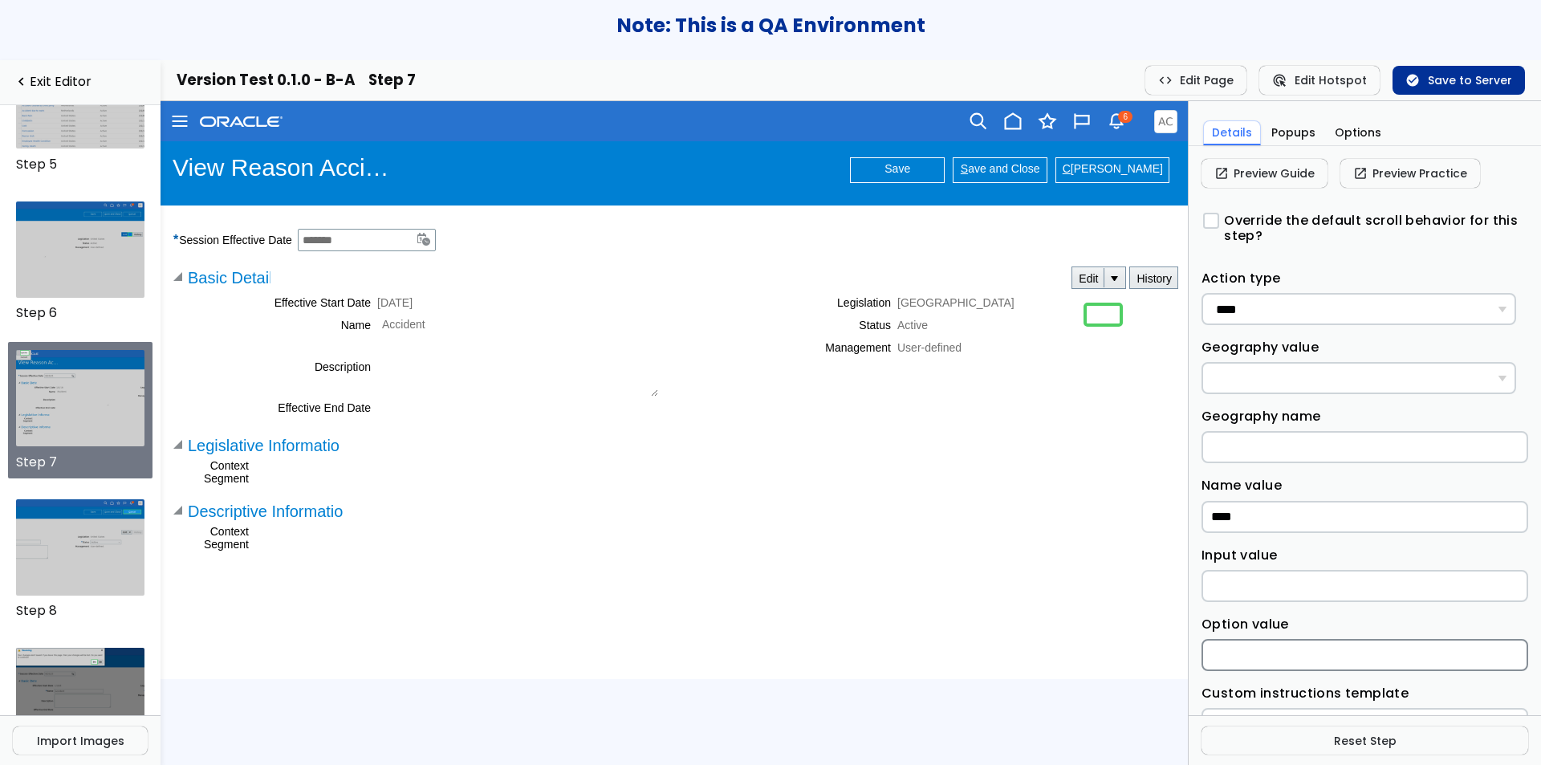
click at [1267, 657] on input "Option value" at bounding box center [1365, 655] width 327 height 32
type input "******"
click at [1300, 617] on div "Option value ******" at bounding box center [1365, 643] width 327 height 56
click at [1414, 84] on span "check_circle" at bounding box center [1413, 80] width 14 height 13
click at [1376, 178] on link "open_in_new Preview Practice" at bounding box center [1411, 173] width 140 height 29
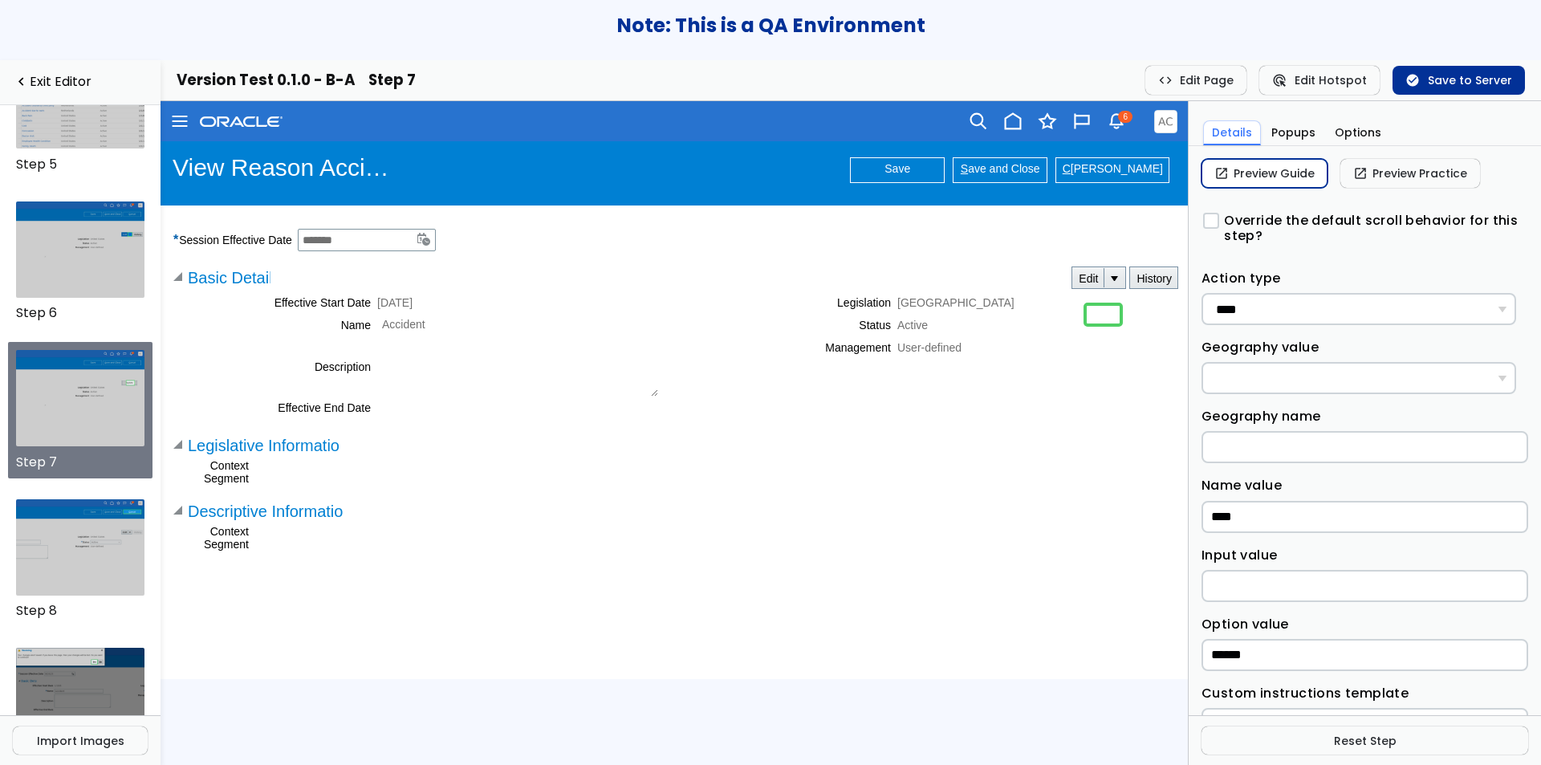
click at [1297, 171] on link "open_in_new Preview Guide" at bounding box center [1265, 173] width 126 height 29
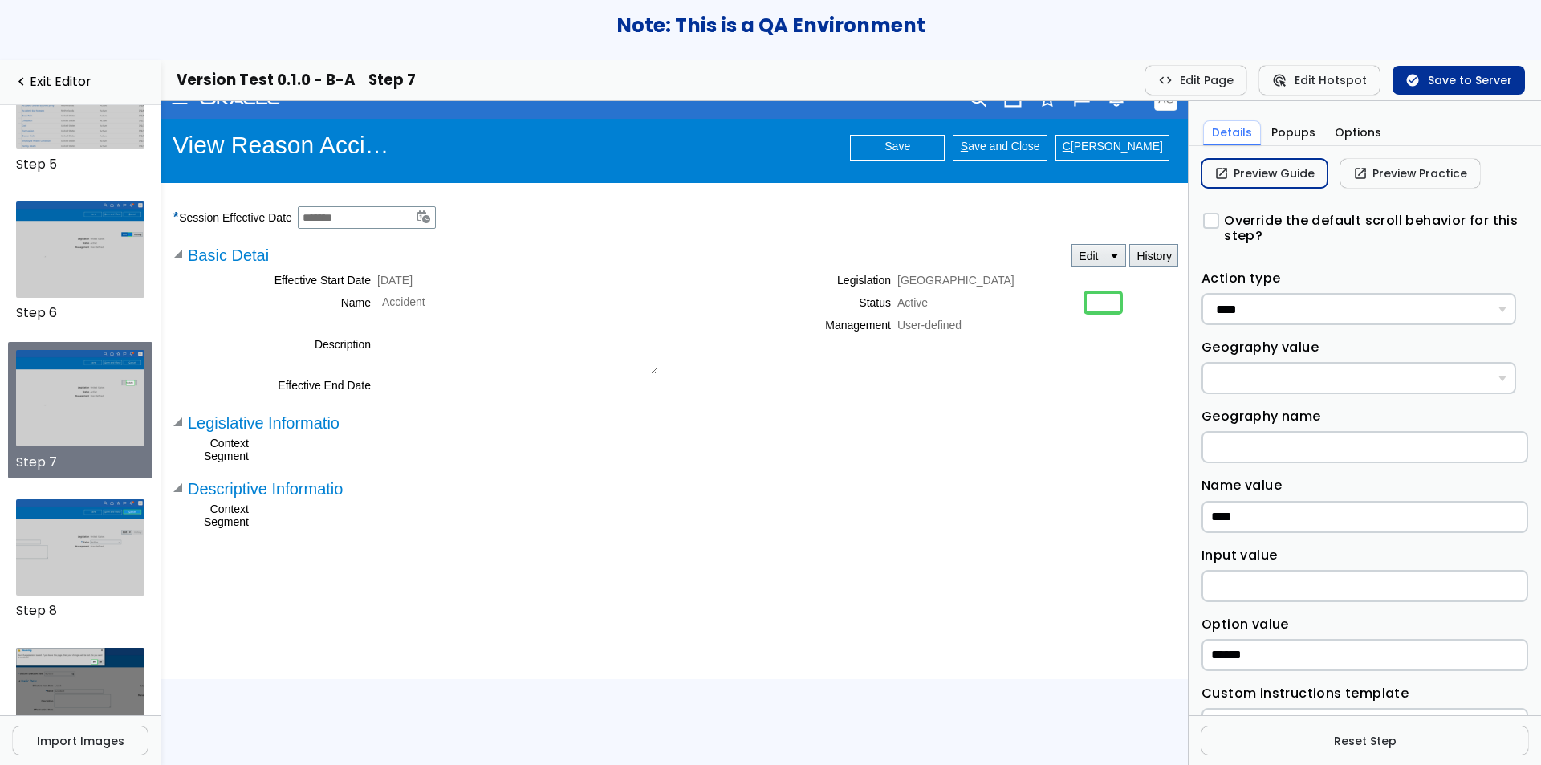
scroll to position [0, 0]
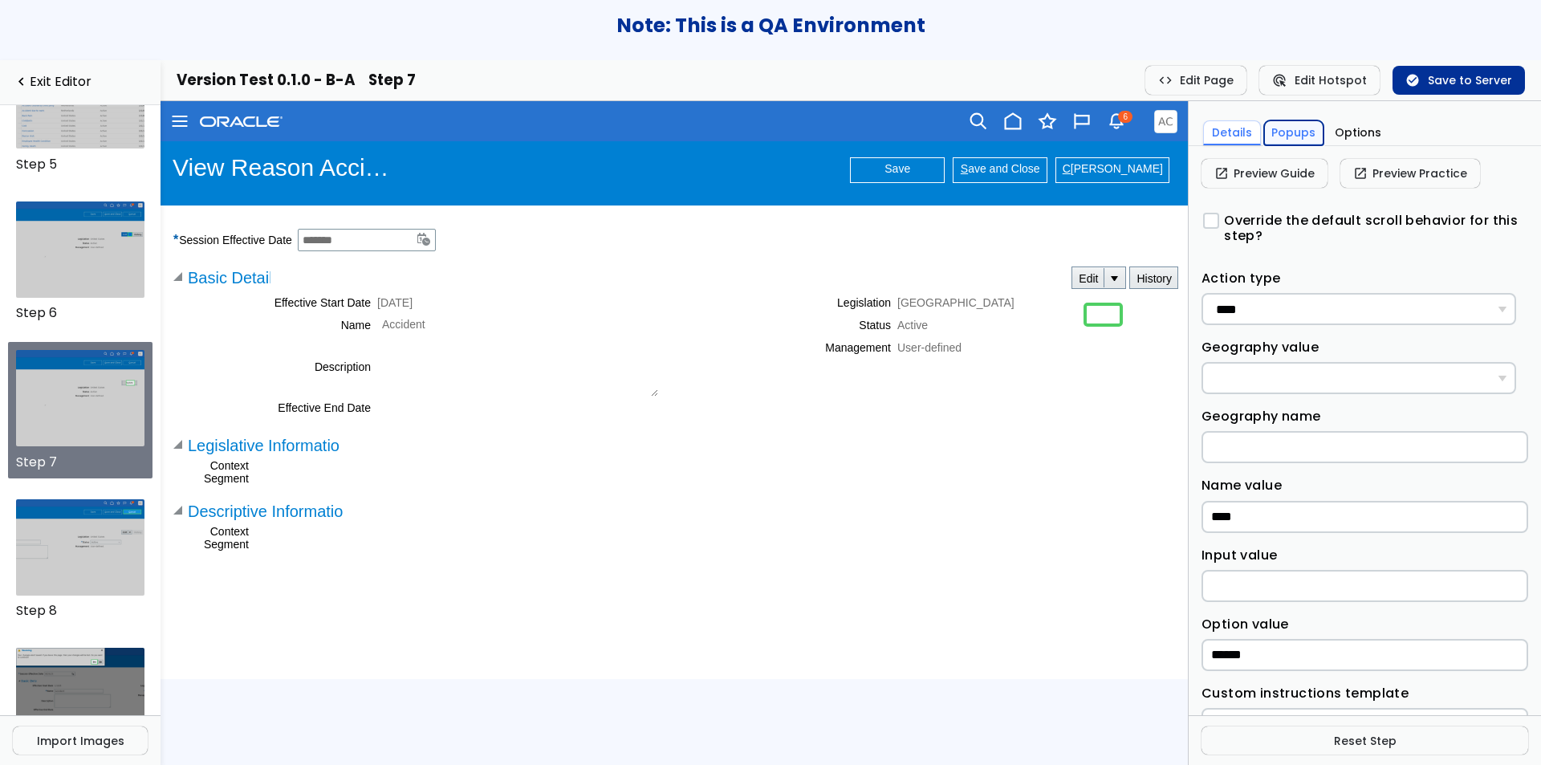
click at [1296, 133] on button "Popups" at bounding box center [1294, 132] width 60 height 25
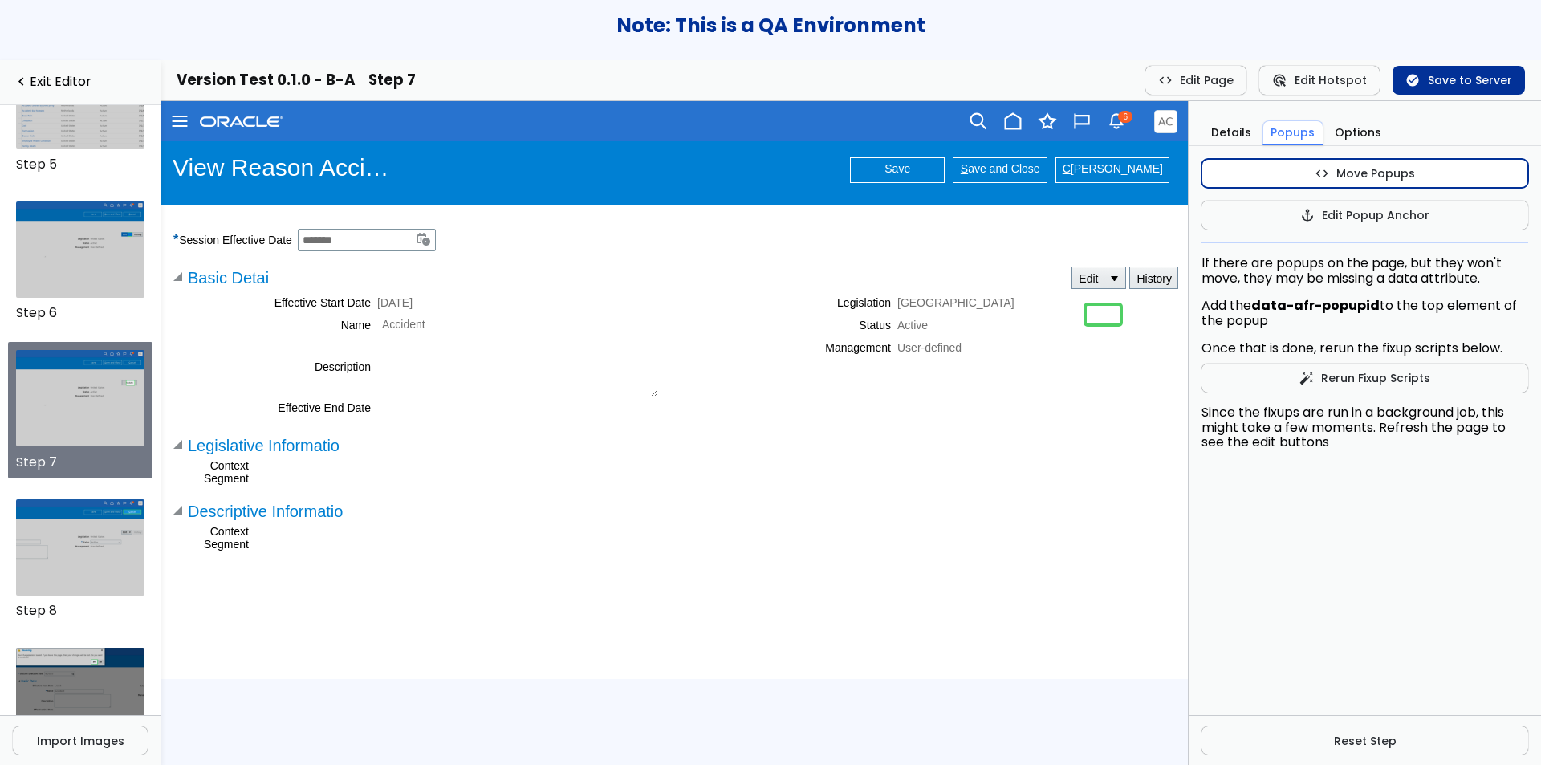
click at [1290, 169] on button "code Move Popups" at bounding box center [1365, 173] width 327 height 29
drag, startPoint x: 1079, startPoint y: 344, endPoint x: 1076, endPoint y: 360, distance: 15.6
click at [1076, 360] on td at bounding box center [1083, 349] width 23 height 24
click at [1305, 177] on span "code" at bounding box center [1307, 173] width 14 height 13
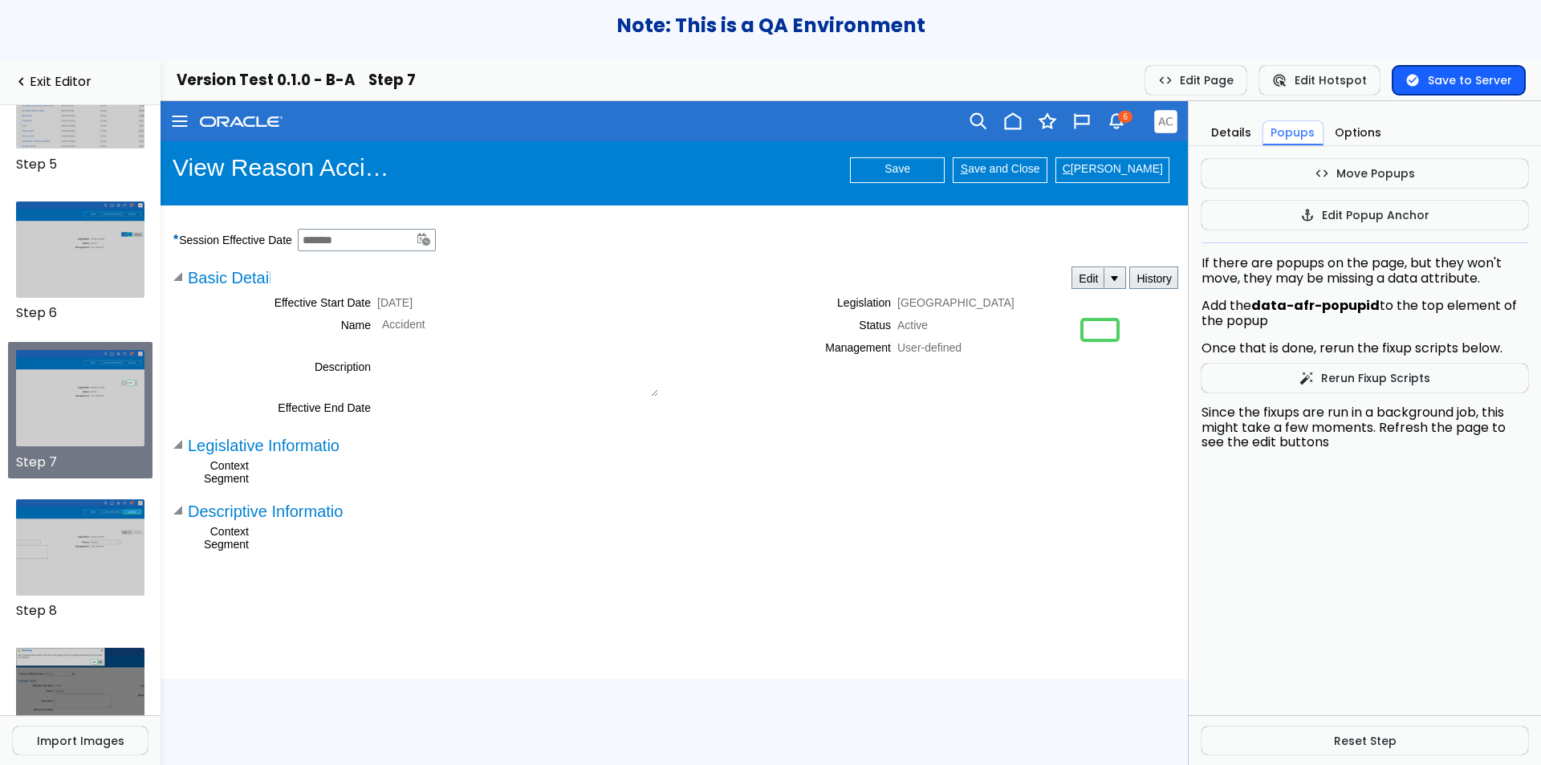
click at [1418, 71] on button "check_circle Save to Server" at bounding box center [1459, 80] width 132 height 29
click at [1307, 218] on span "anchor" at bounding box center [1307, 215] width 14 height 13
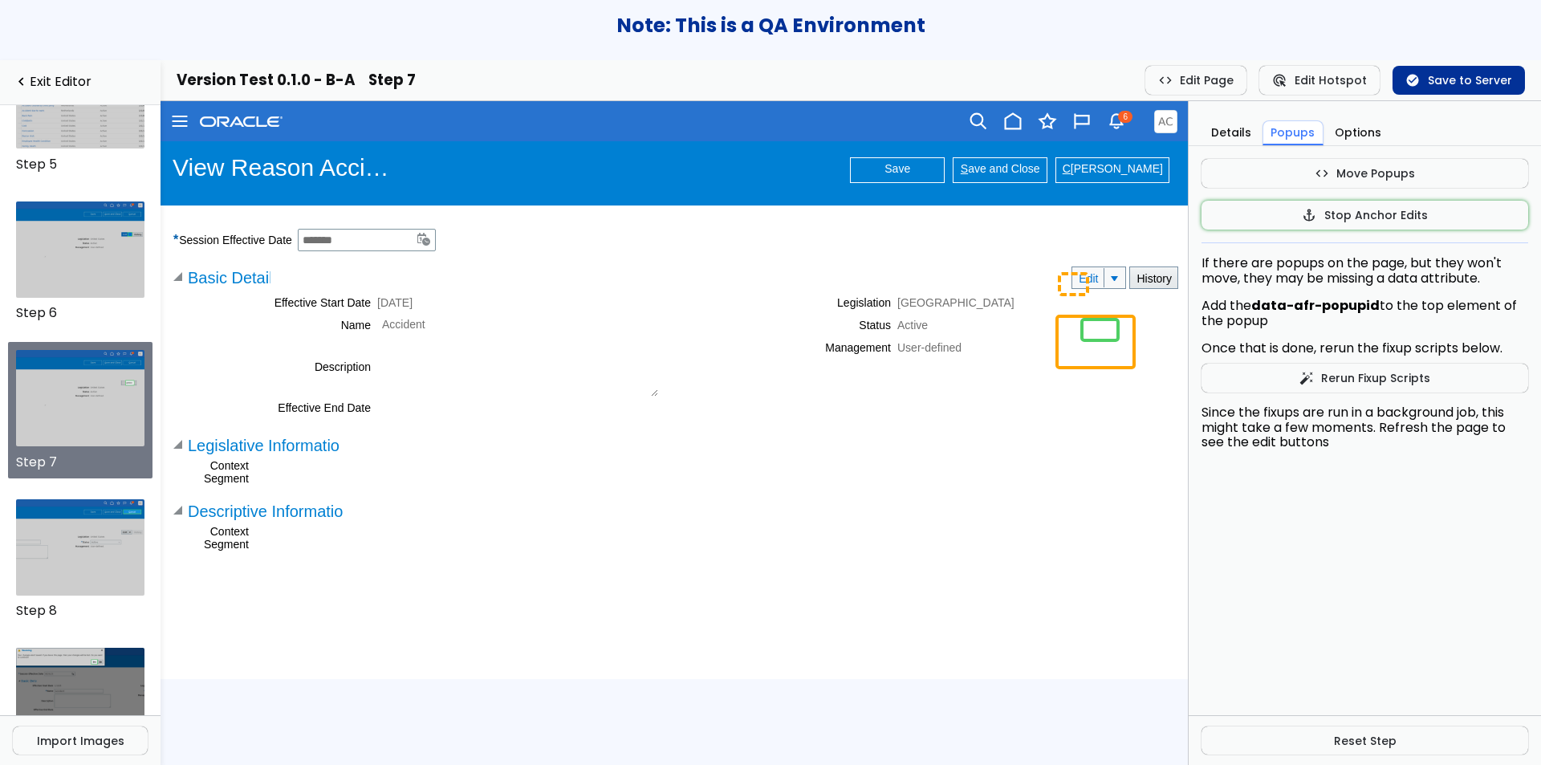
click at [1072, 274] on link "Edit" at bounding box center [1087, 277] width 31 height 21
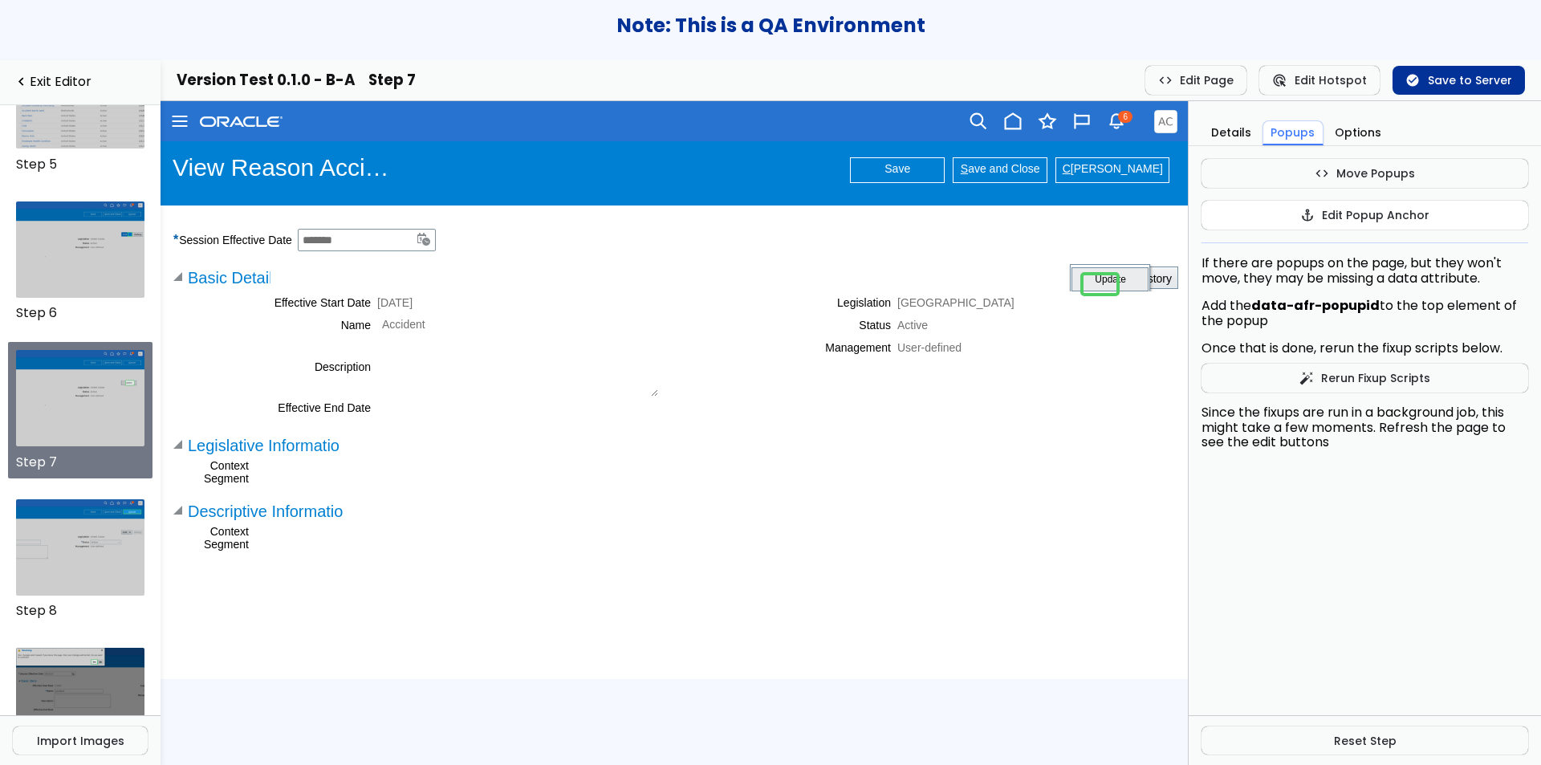
click at [1326, 227] on button "anchor Edit Popup Anchor" at bounding box center [1365, 215] width 327 height 29
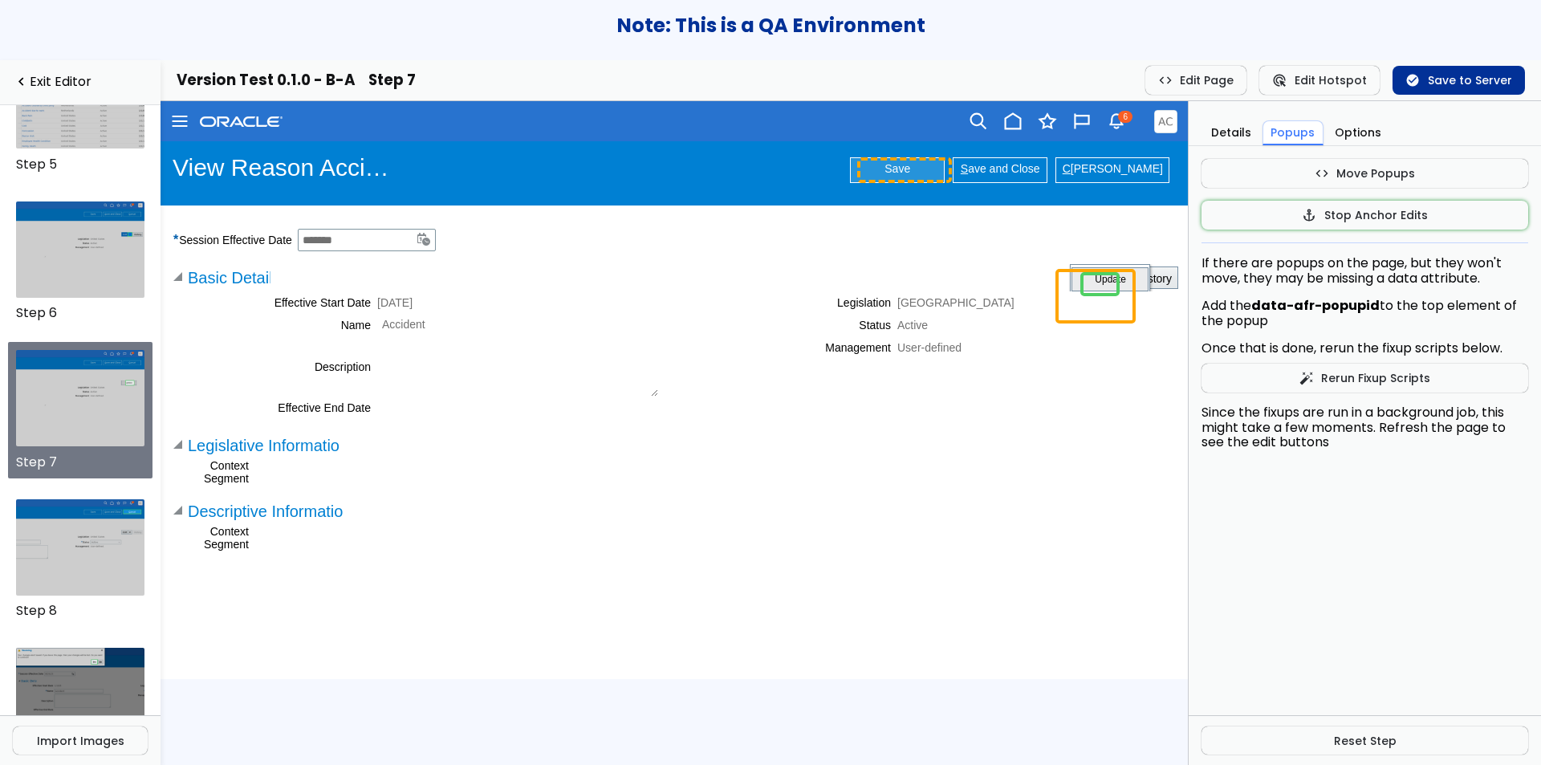
click at [923, 177] on div "Save" at bounding box center [897, 170] width 95 height 26
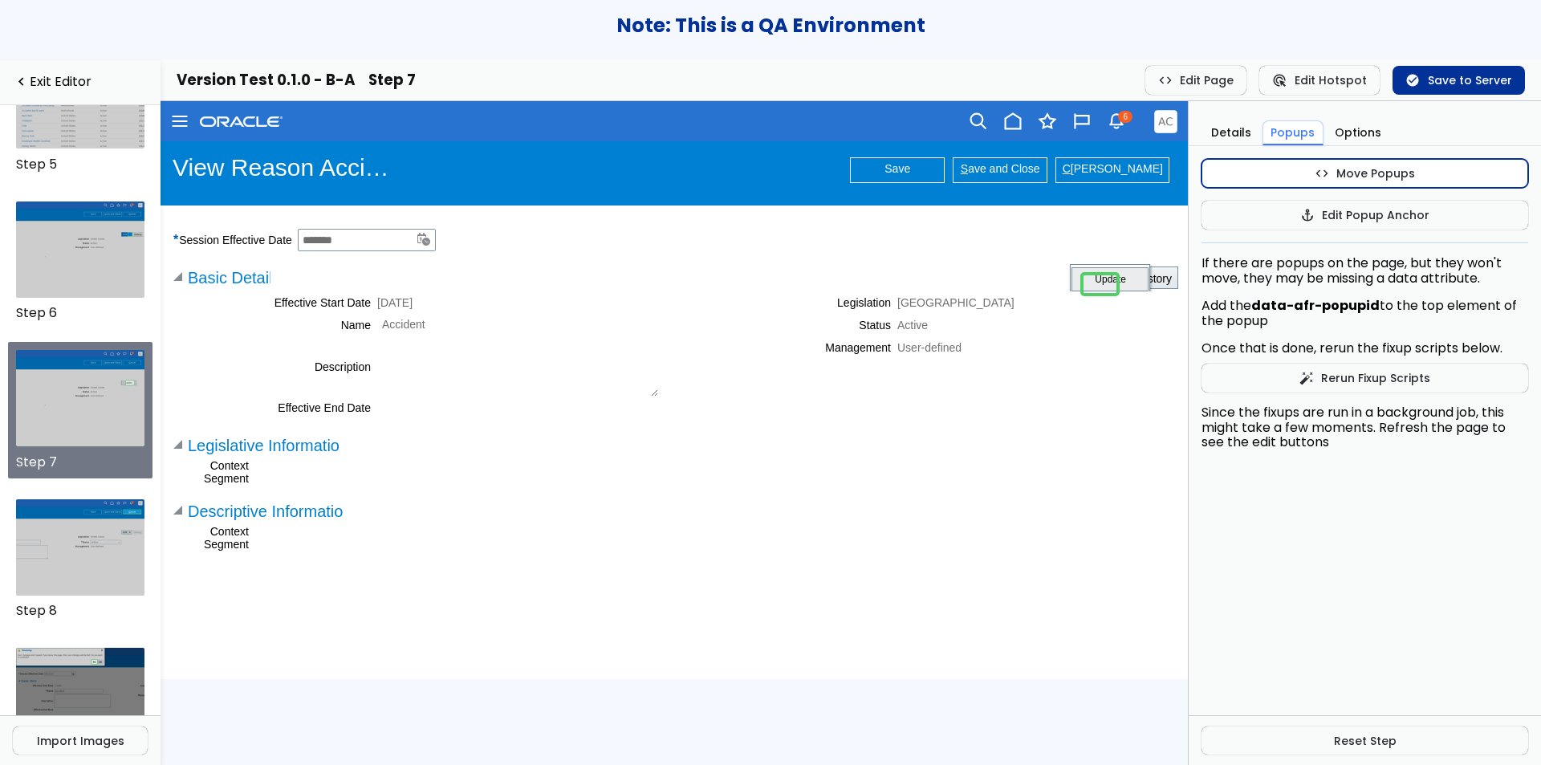
click at [1231, 176] on button "code Move Popups" at bounding box center [1365, 173] width 327 height 29
drag, startPoint x: 1063, startPoint y: 273, endPoint x: 1064, endPoint y: 308, distance: 35.4
click at [1073, 308] on td at bounding box center [1084, 315] width 23 height 24
click at [1222, 171] on button "code Stop Popup Moves" at bounding box center [1365, 173] width 327 height 29
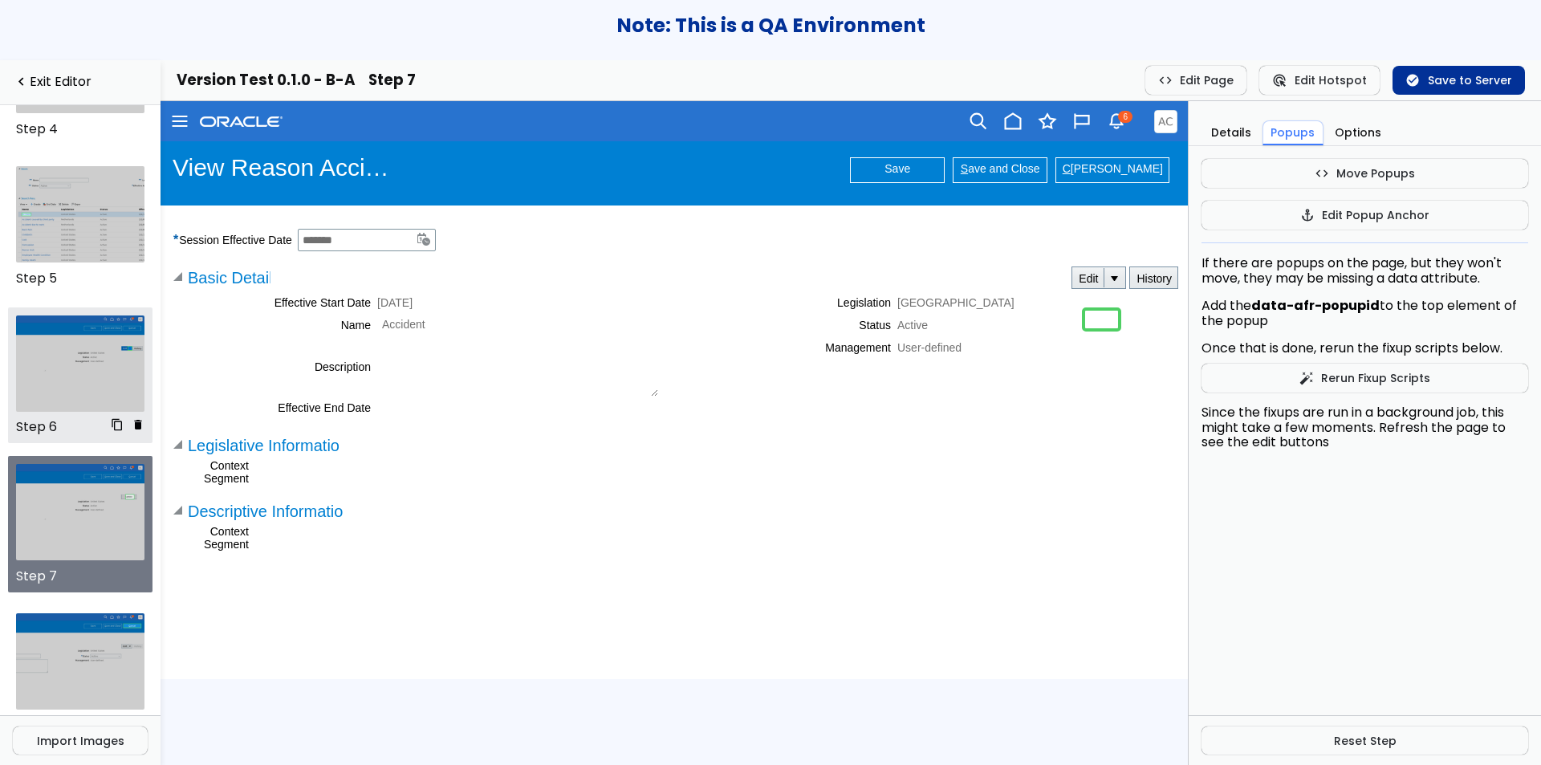
scroll to position [547, 0]
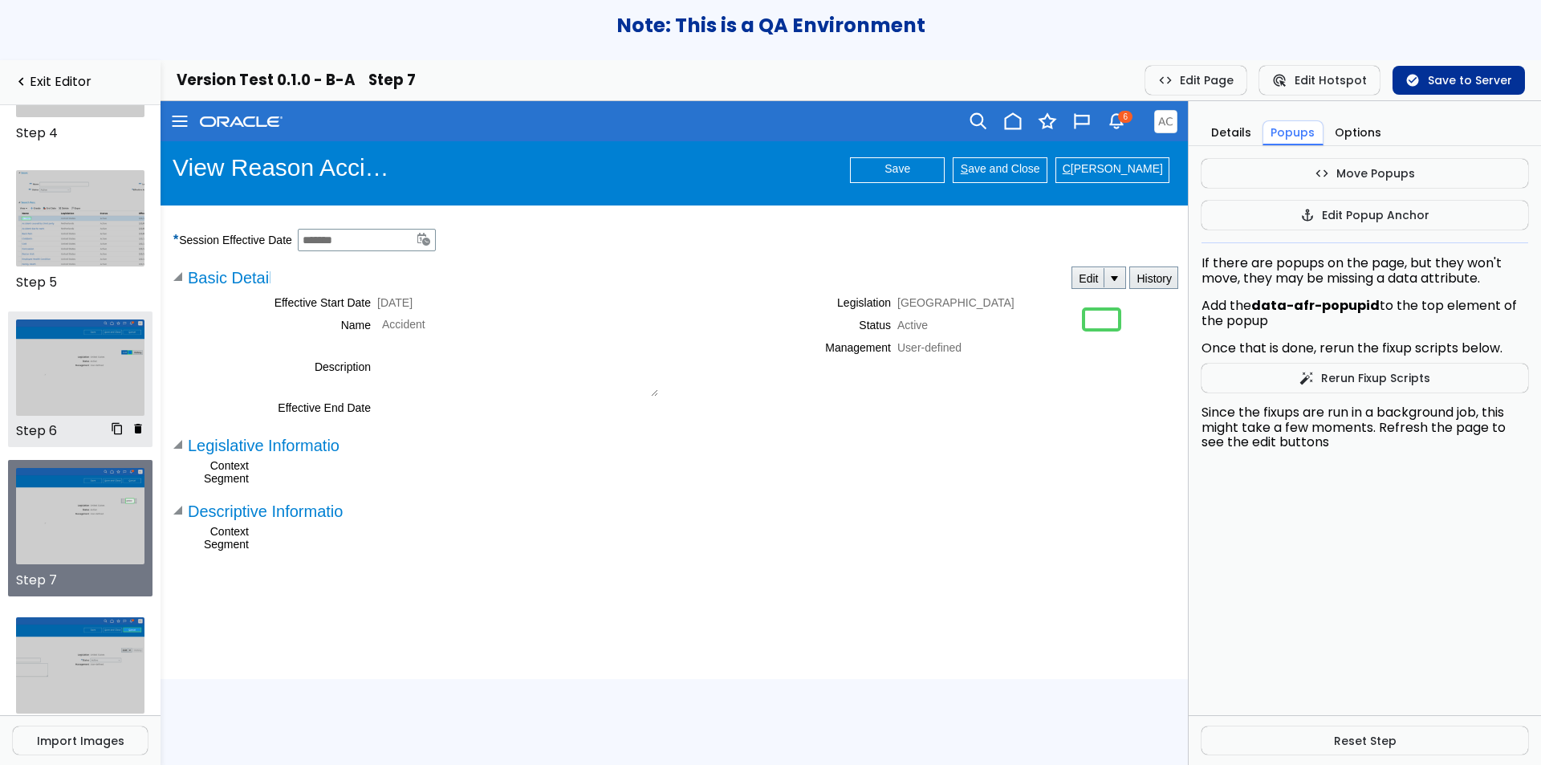
click at [80, 362] on img at bounding box center [80, 367] width 129 height 96
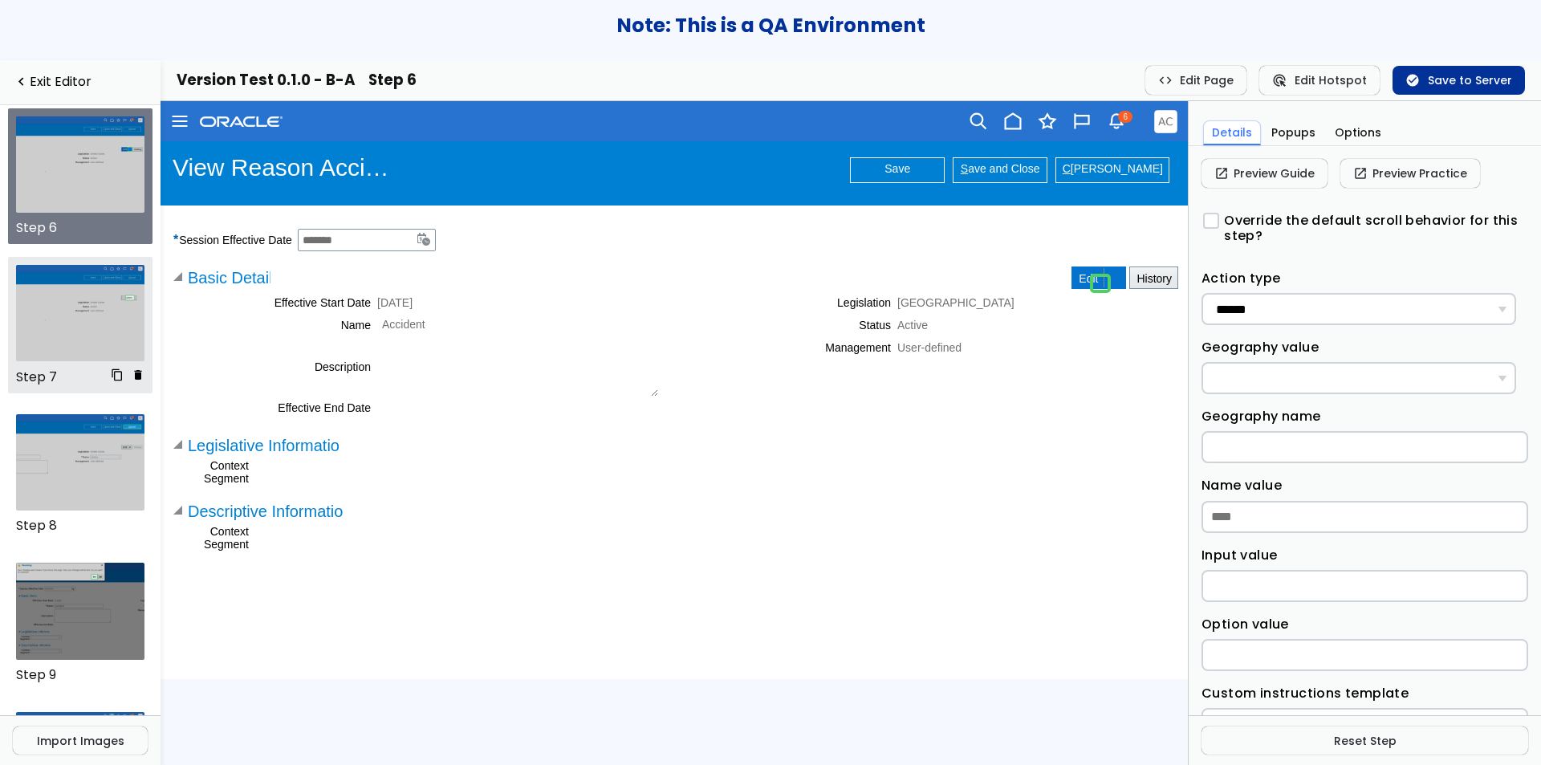
scroll to position [809, 0]
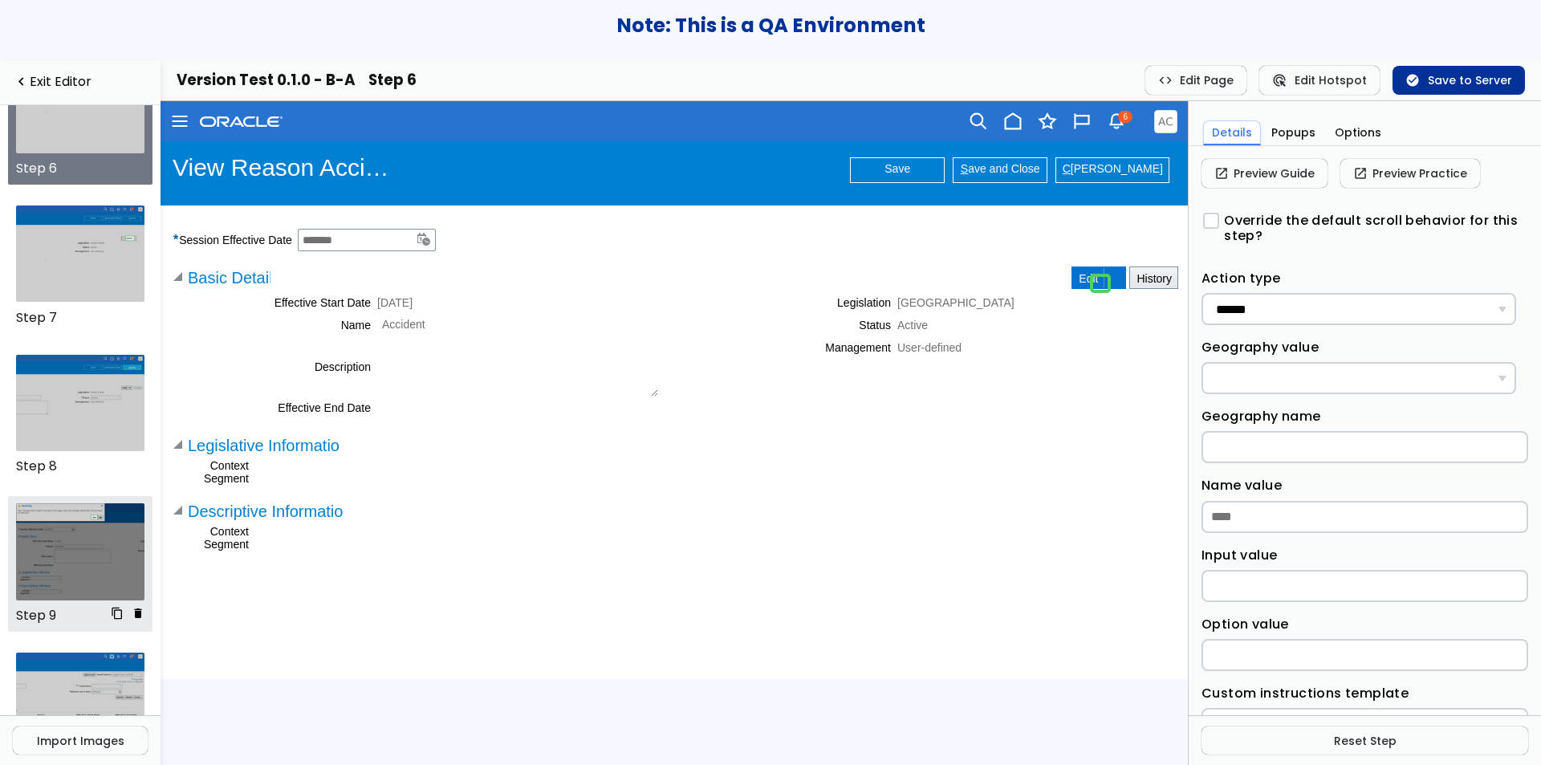
click at [51, 530] on img at bounding box center [80, 551] width 129 height 96
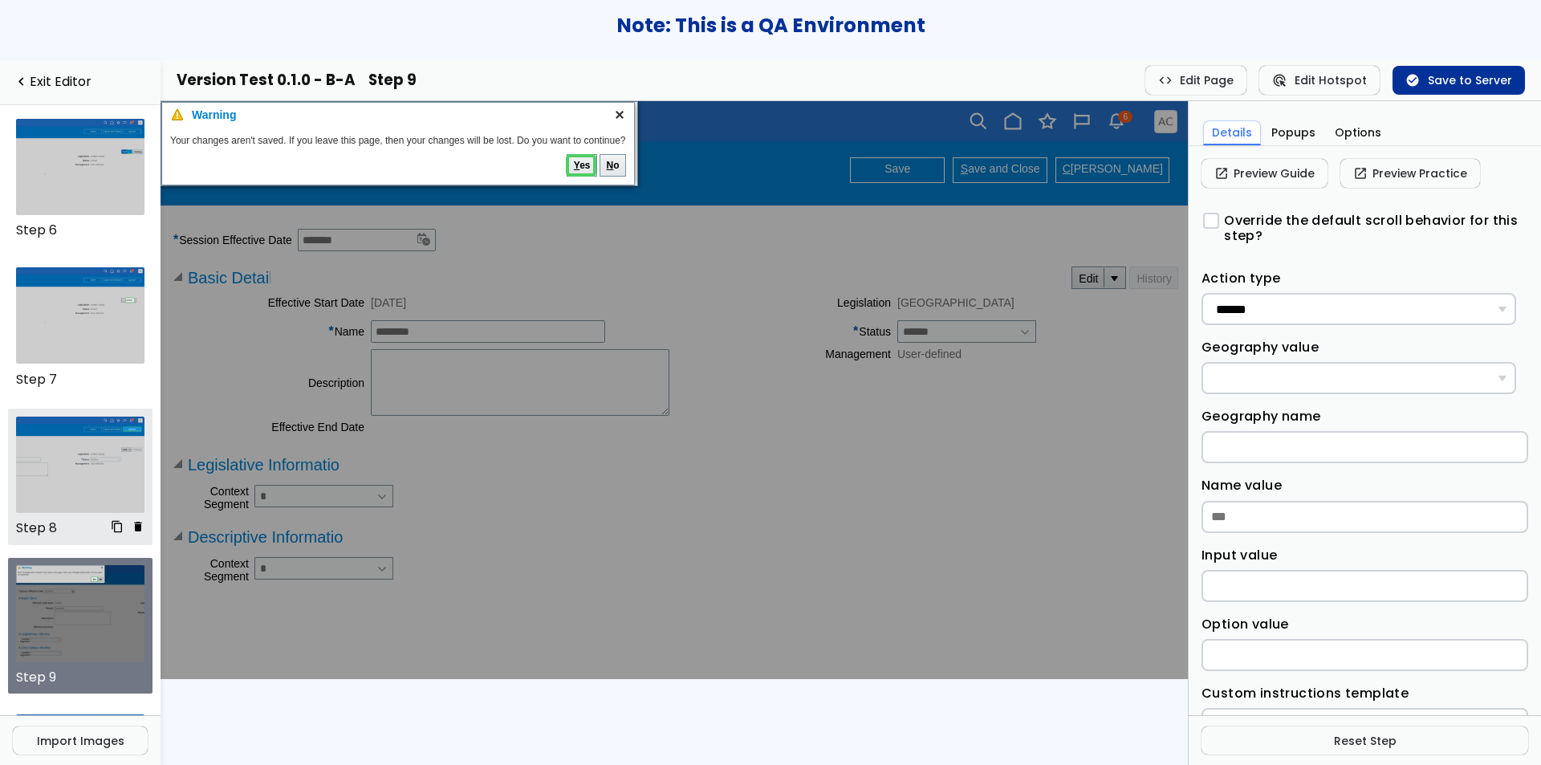
scroll to position [747, 0]
click at [74, 328] on img at bounding box center [80, 316] width 129 height 96
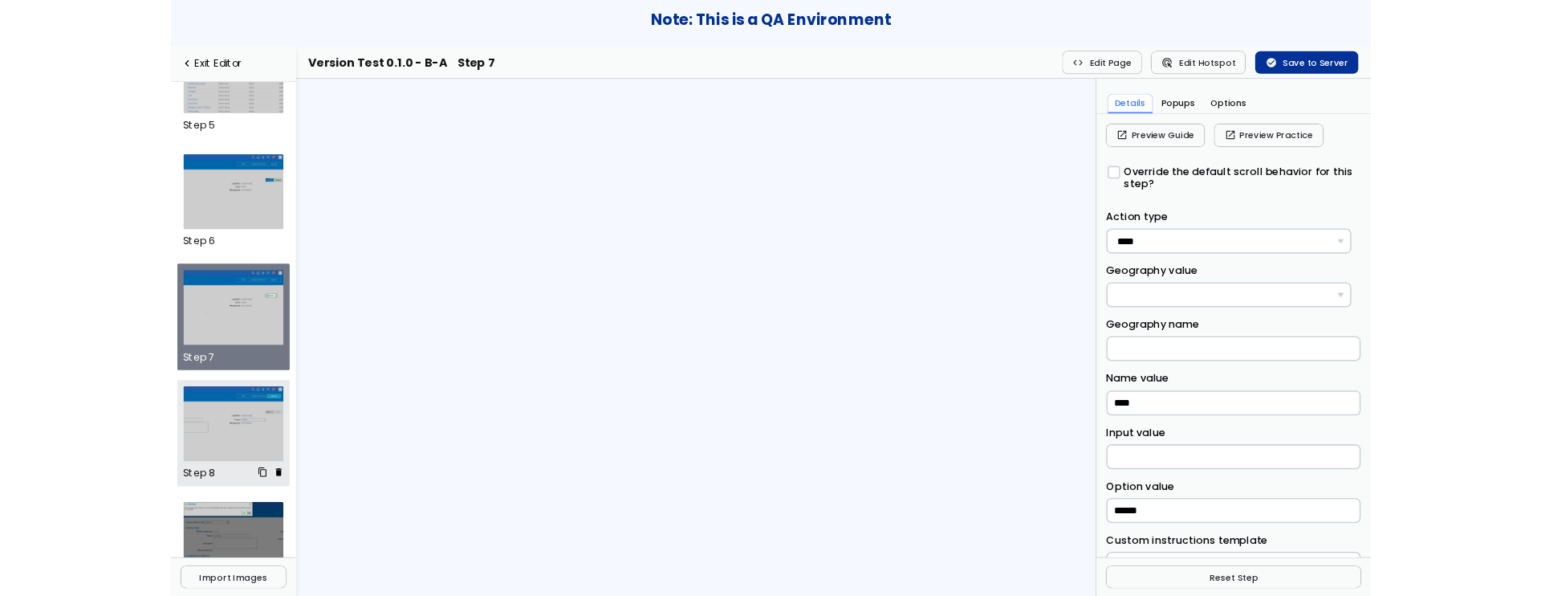
scroll to position [665, 0]
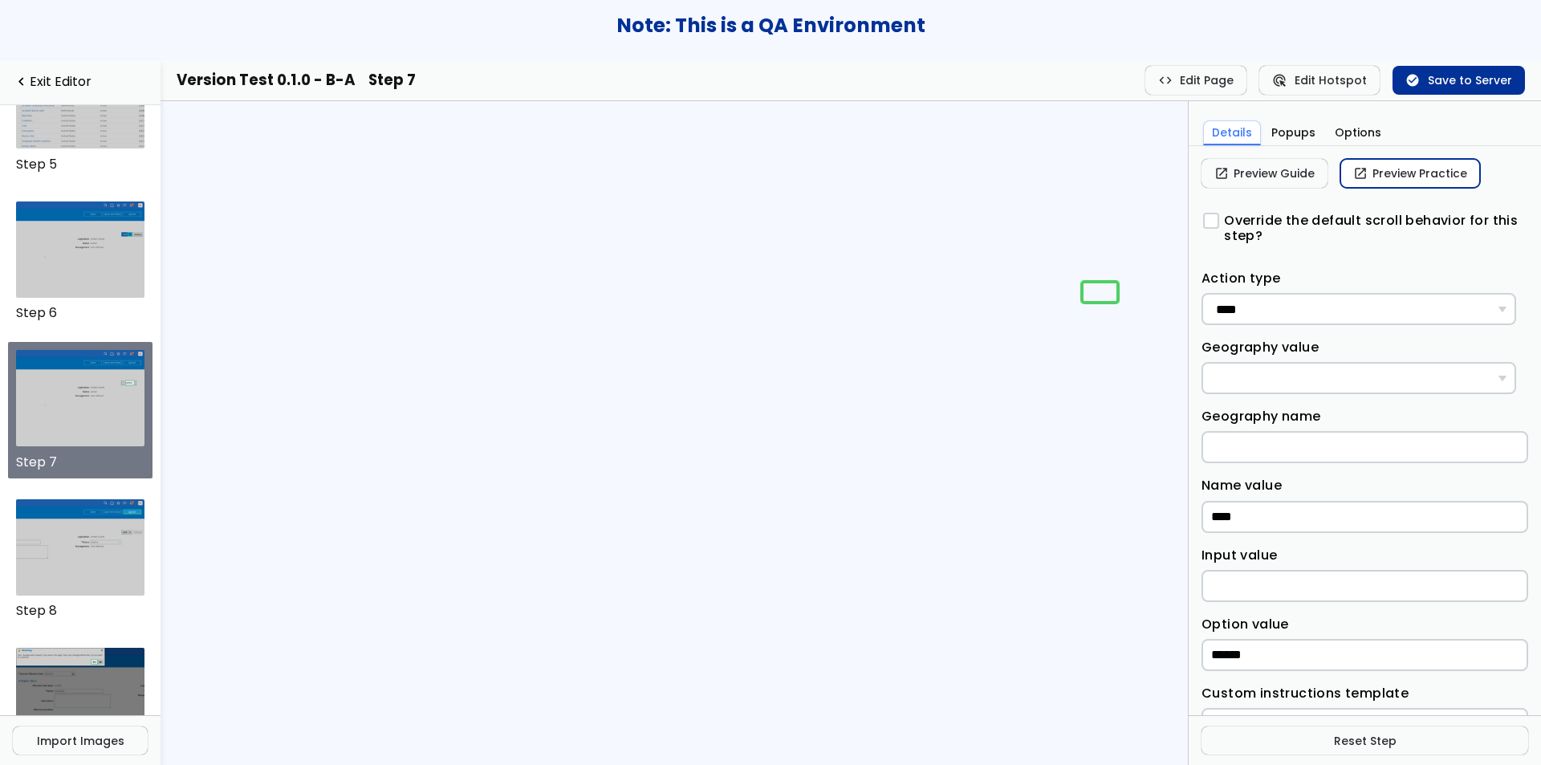
click at [1363, 173] on span "open_in_new" at bounding box center [1360, 173] width 14 height 13
click at [1272, 133] on button "Popups" at bounding box center [1294, 132] width 60 height 25
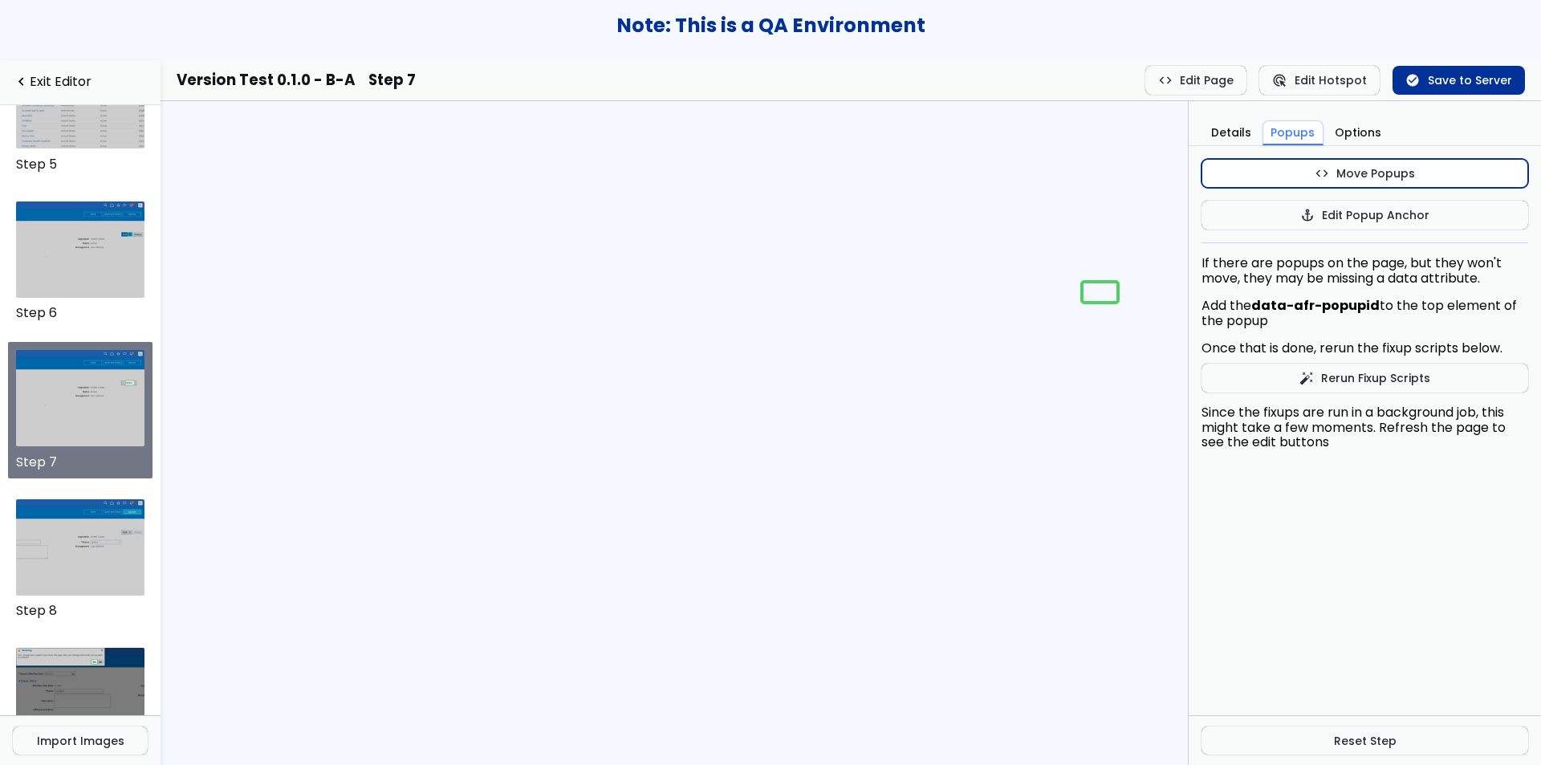
click at [1275, 175] on button "code Move Popups" at bounding box center [1365, 173] width 327 height 29
click at [1239, 182] on button "code Stop Popup Moves" at bounding box center [1365, 173] width 327 height 29
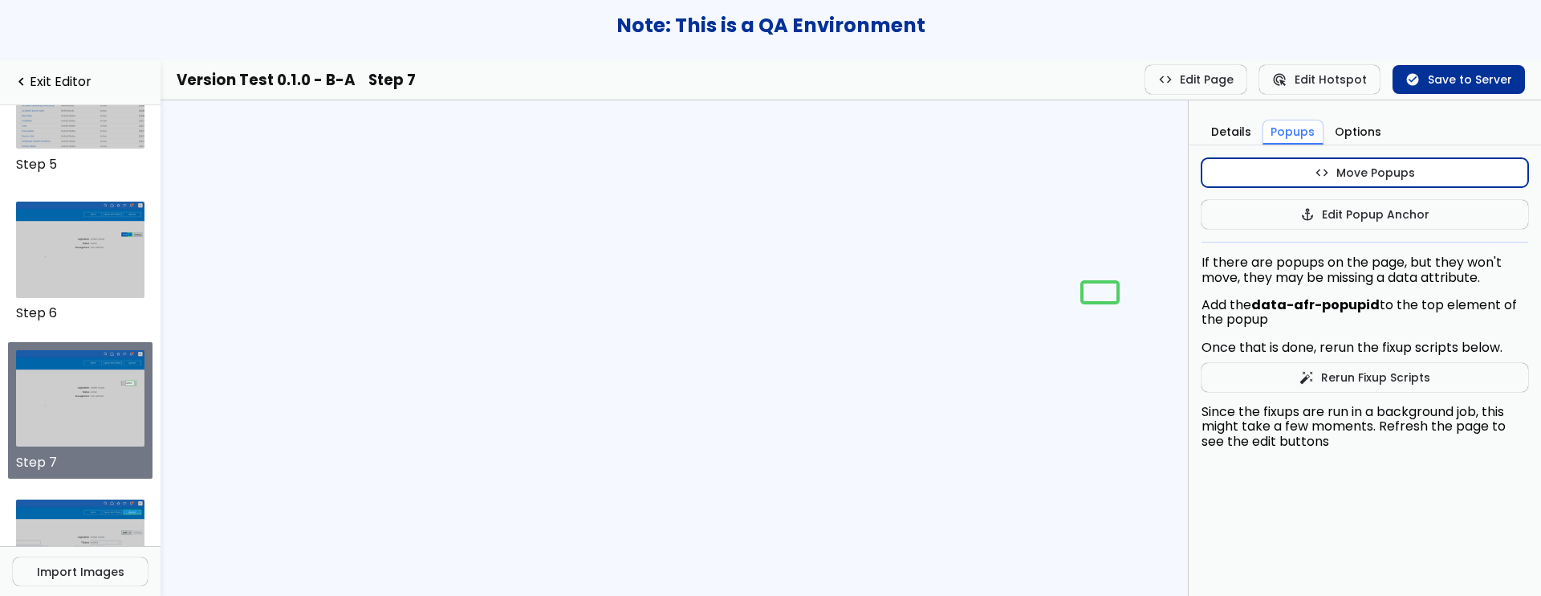
click at [1270, 175] on button "code Move Popups" at bounding box center [1365, 172] width 327 height 29
click at [1284, 167] on button "code Stop Popup Moves" at bounding box center [1365, 172] width 327 height 29
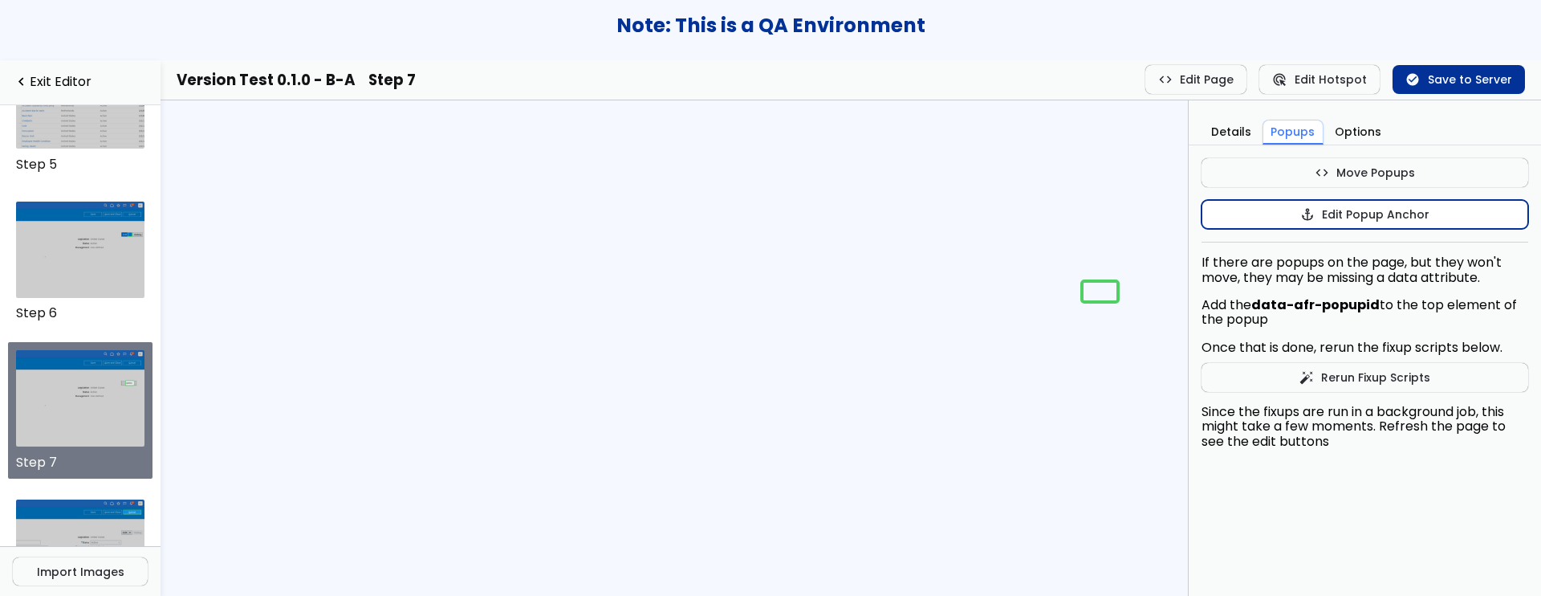
click at [1317, 207] on button "anchor Edit Popup Anchor" at bounding box center [1365, 214] width 327 height 29
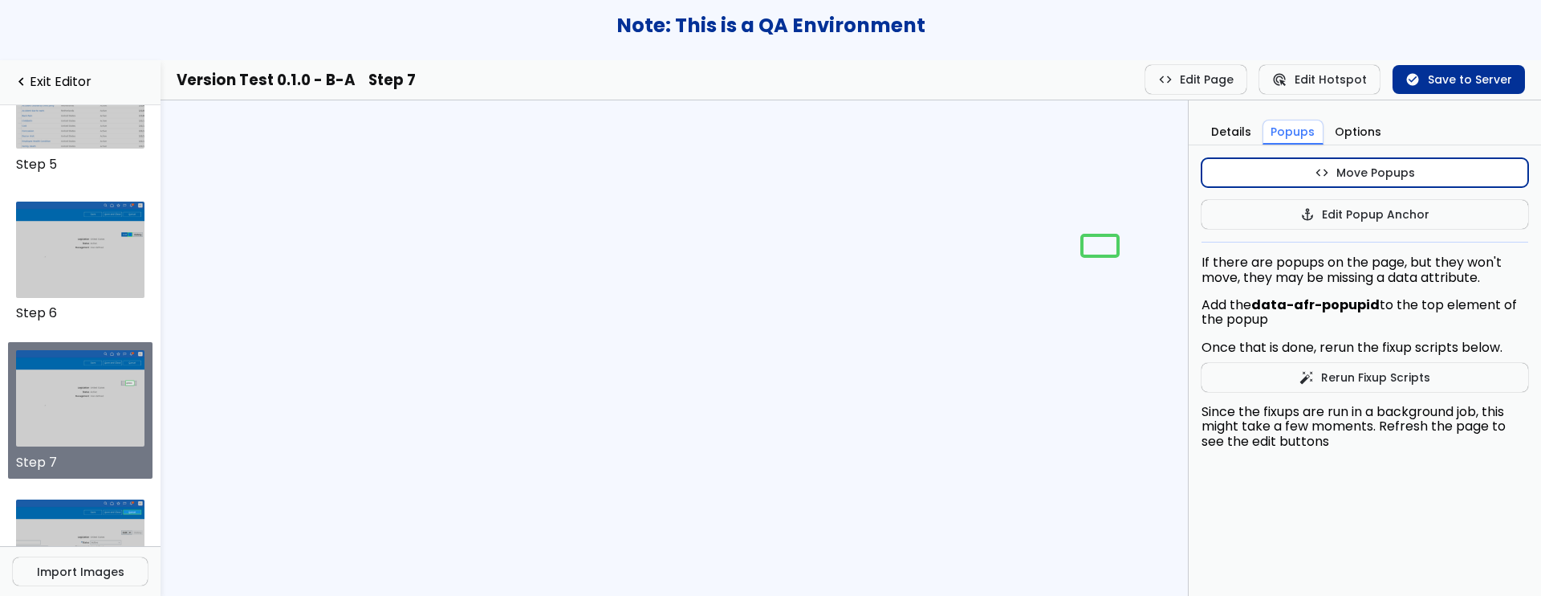
click at [1251, 177] on button "code Move Popups" at bounding box center [1365, 172] width 327 height 29
click at [1286, 175] on button "code Stop Popup Moves" at bounding box center [1365, 172] width 327 height 29
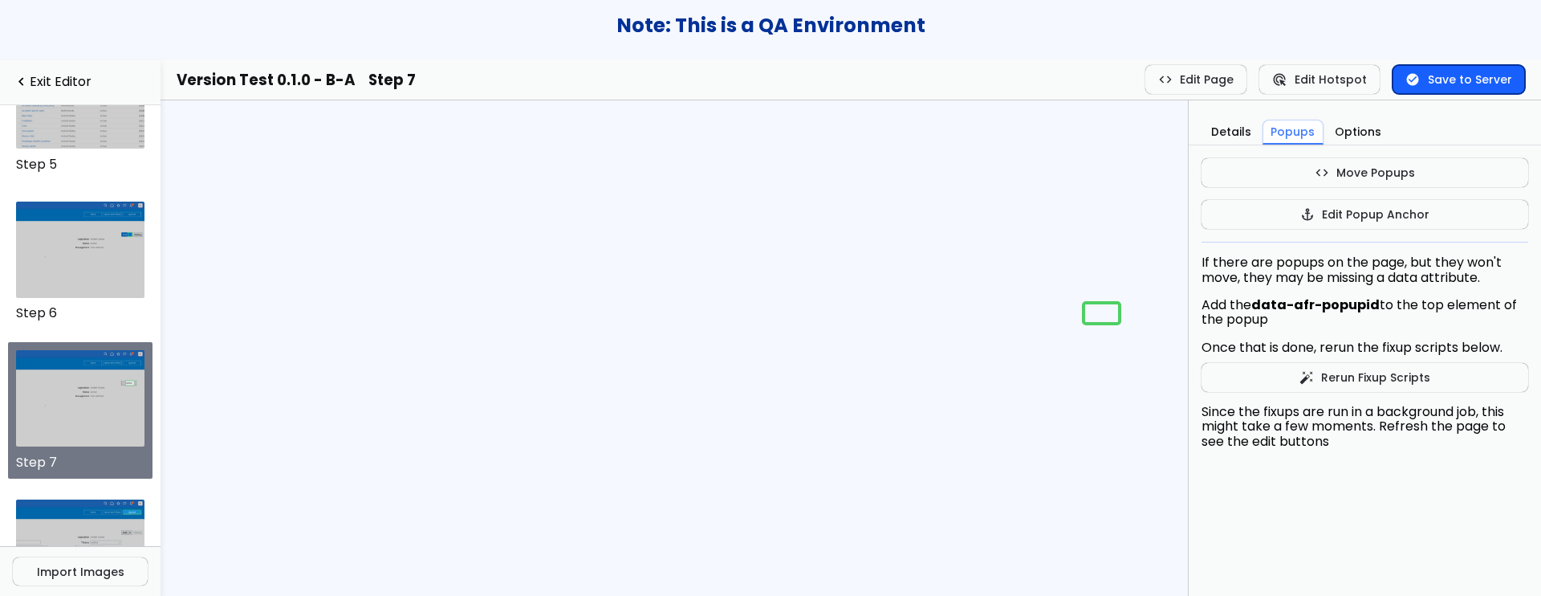
click at [1463, 86] on button "check_circle Save to Server" at bounding box center [1459, 79] width 132 height 29
click at [1238, 125] on button "Details" at bounding box center [1231, 132] width 56 height 25
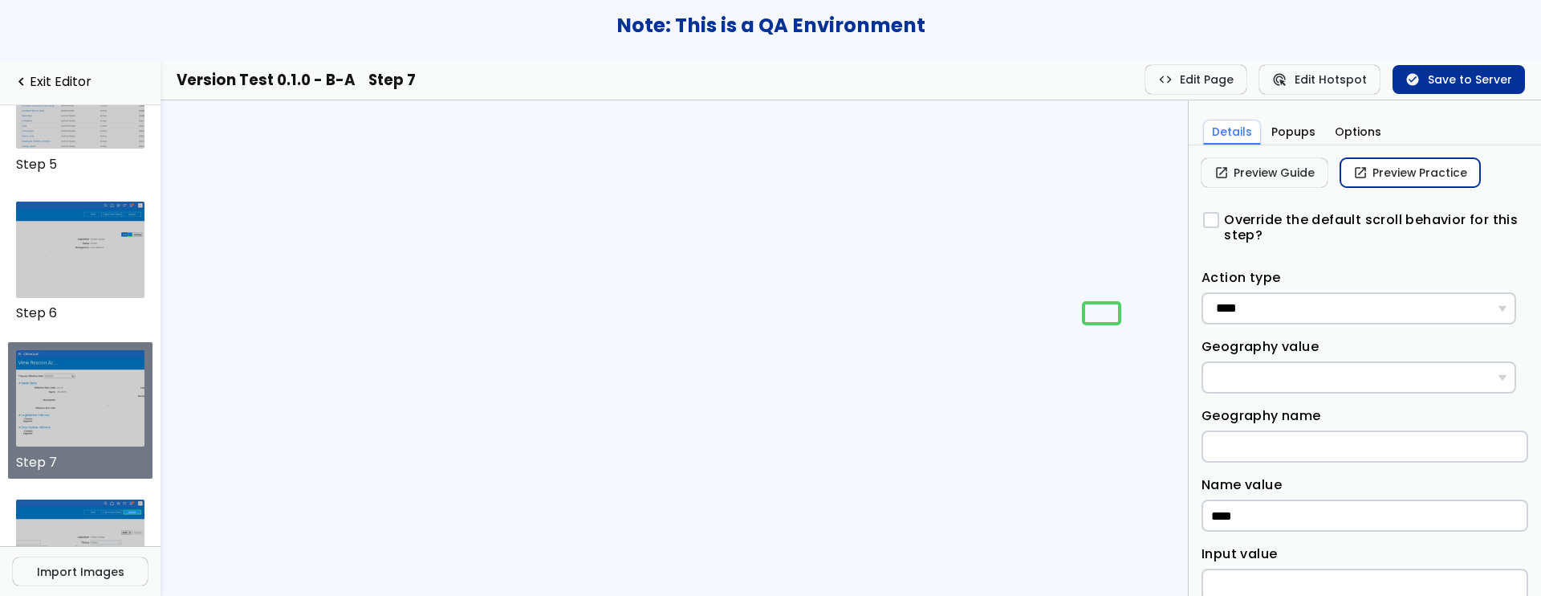
click at [1379, 169] on link "open_in_new Preview Practice" at bounding box center [1411, 172] width 140 height 29
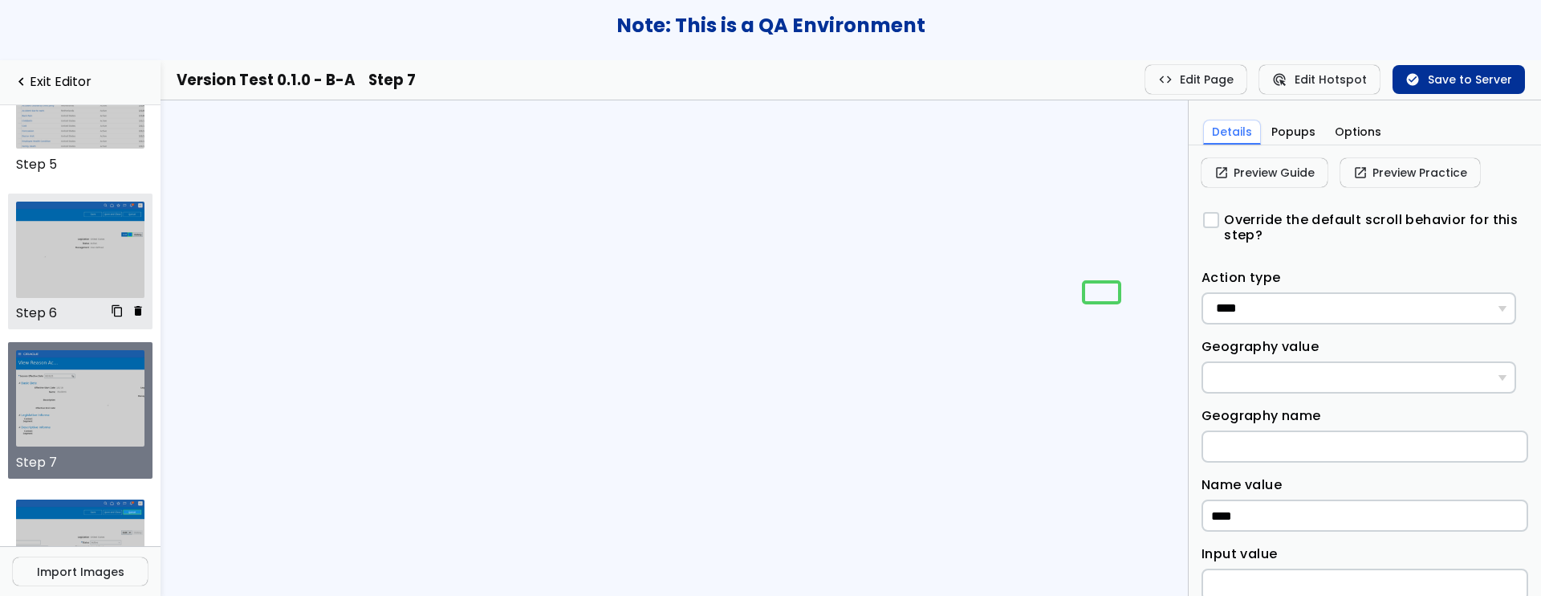
click at [70, 246] on img at bounding box center [80, 249] width 129 height 96
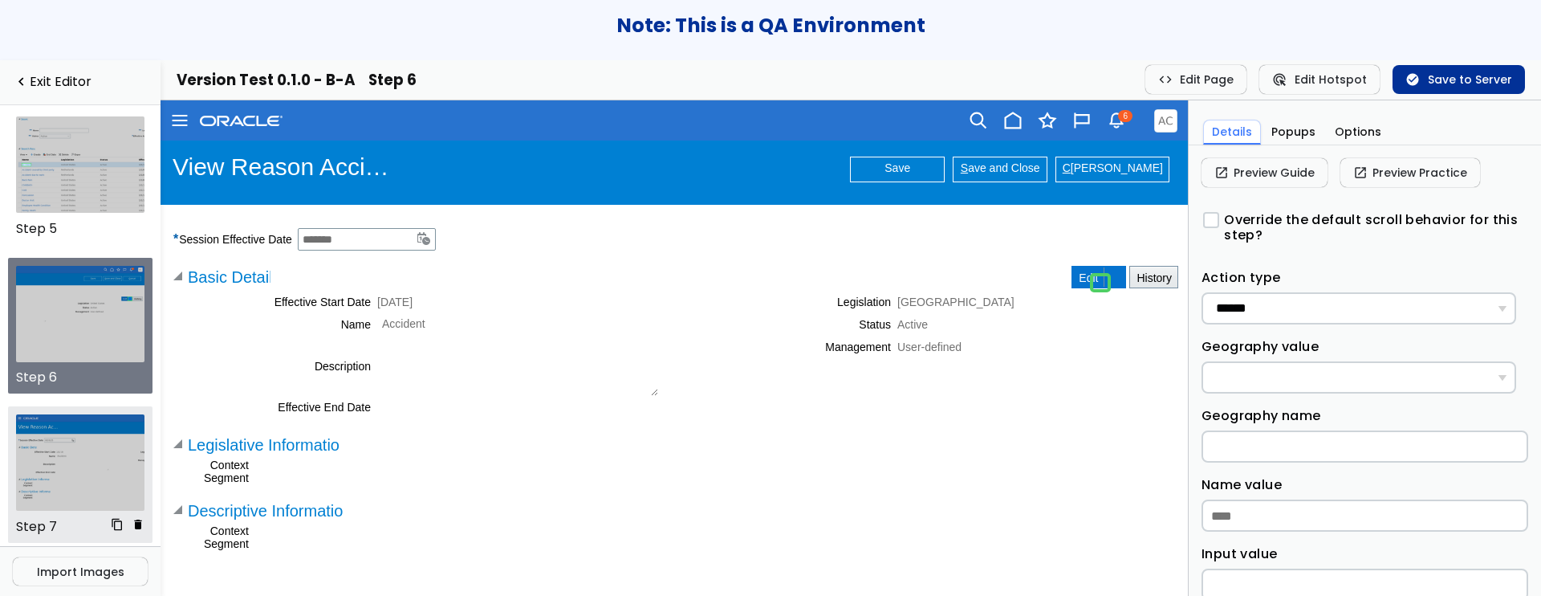
click at [79, 444] on img at bounding box center [80, 462] width 129 height 96
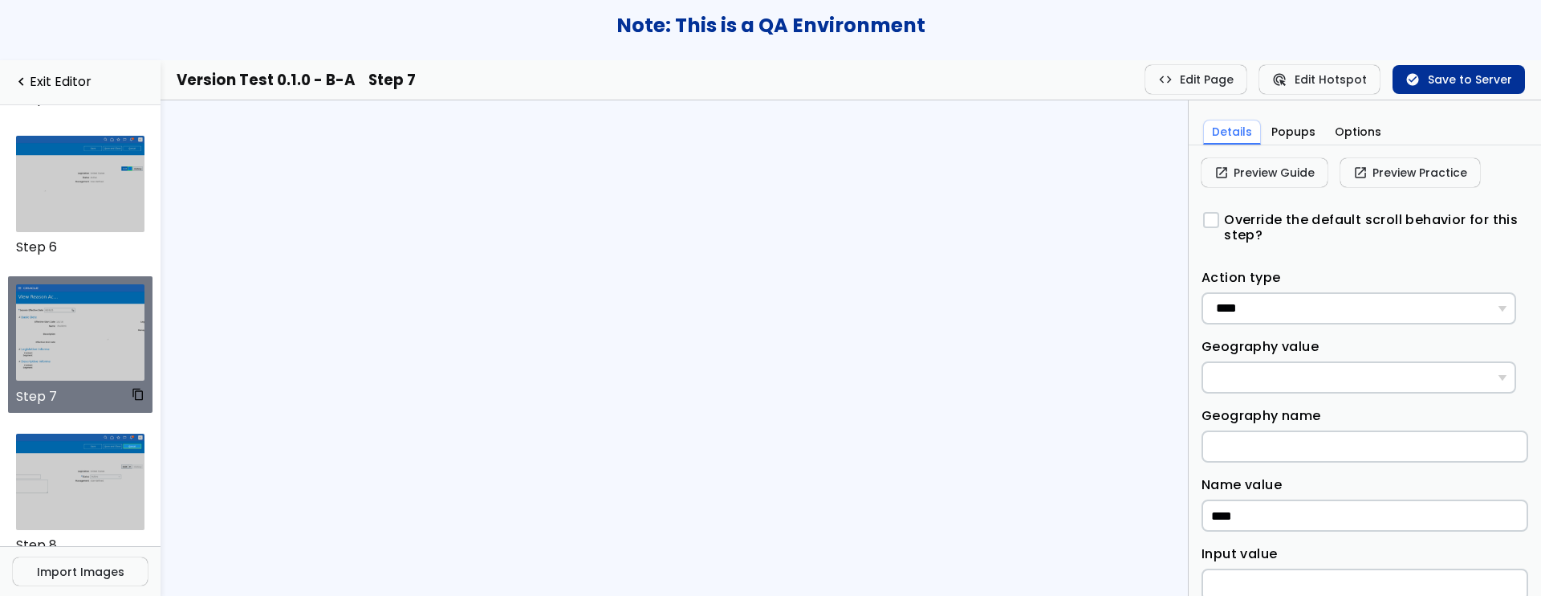
scroll to position [750, 0]
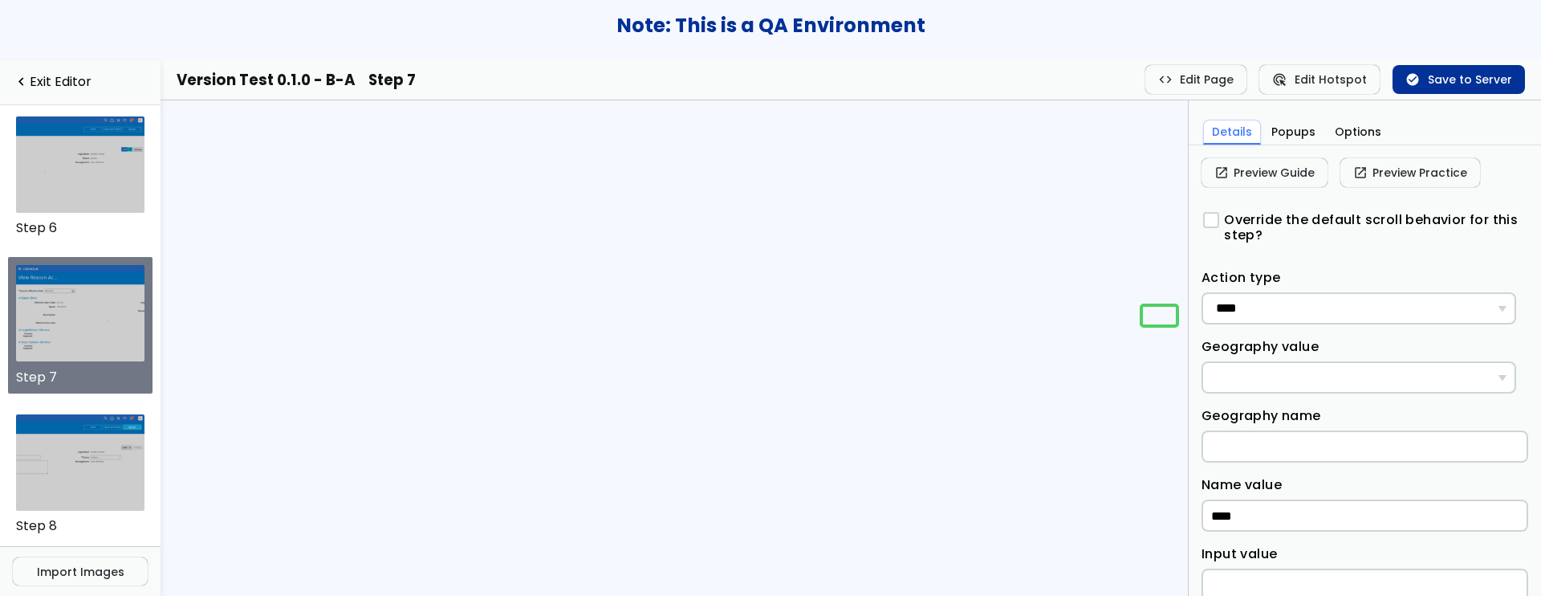
click at [1190, 97] on div "Version Test 0.1.0 - B-A Step 7 code Edit Page code Stop Page Edit ads_click Ed…" at bounding box center [851, 80] width 1381 height 40
click at [1195, 87] on button "code Edit Page" at bounding box center [1197, 79] width 102 height 29
click at [1195, 87] on button "code Stop Page Edit" at bounding box center [1181, 79] width 132 height 29
click at [1452, 83] on button "check_circle Save to Server" at bounding box center [1459, 79] width 132 height 29
click at [72, 175] on img at bounding box center [80, 164] width 129 height 96
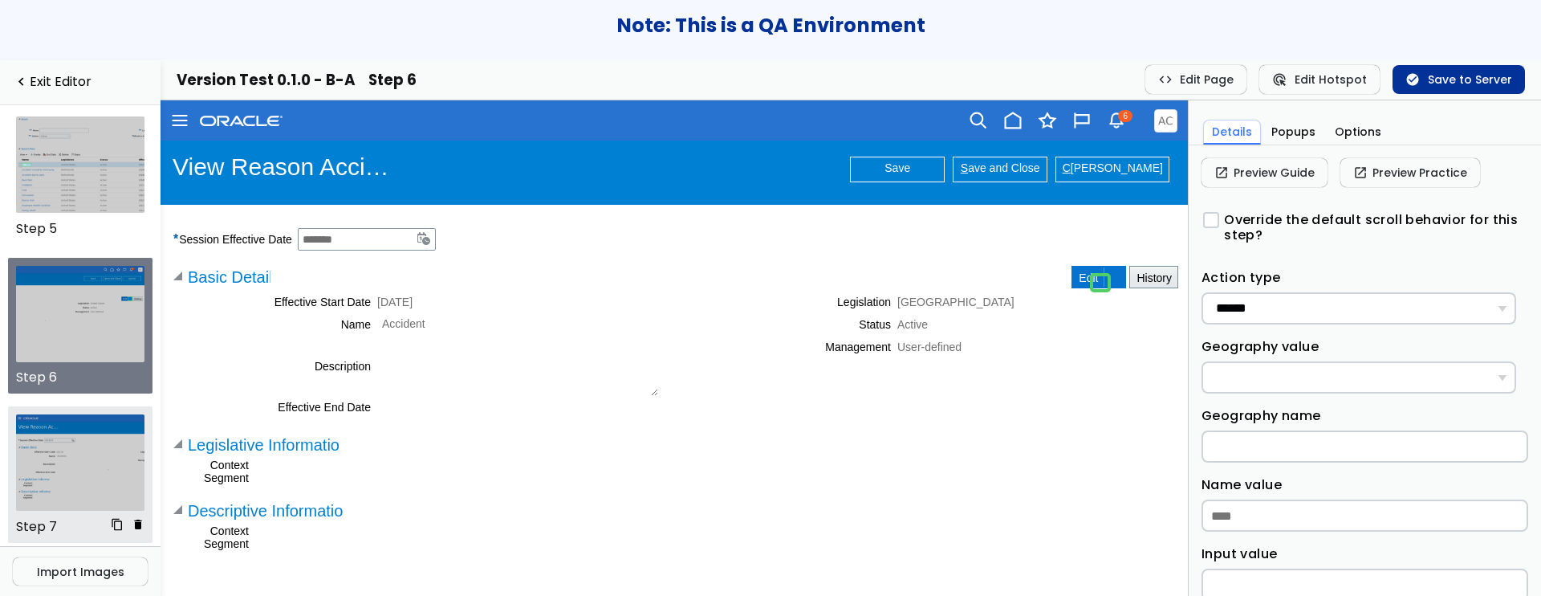
click at [83, 470] on img at bounding box center [80, 462] width 129 height 96
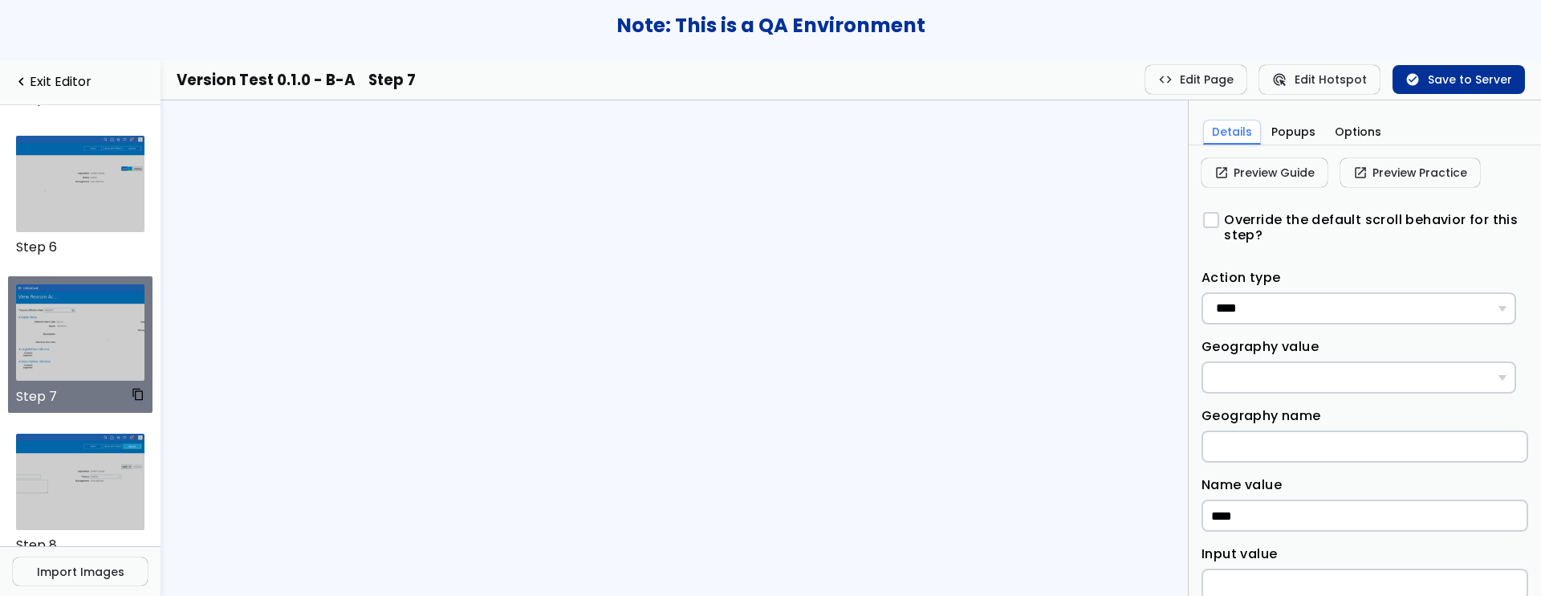
scroll to position [750, 0]
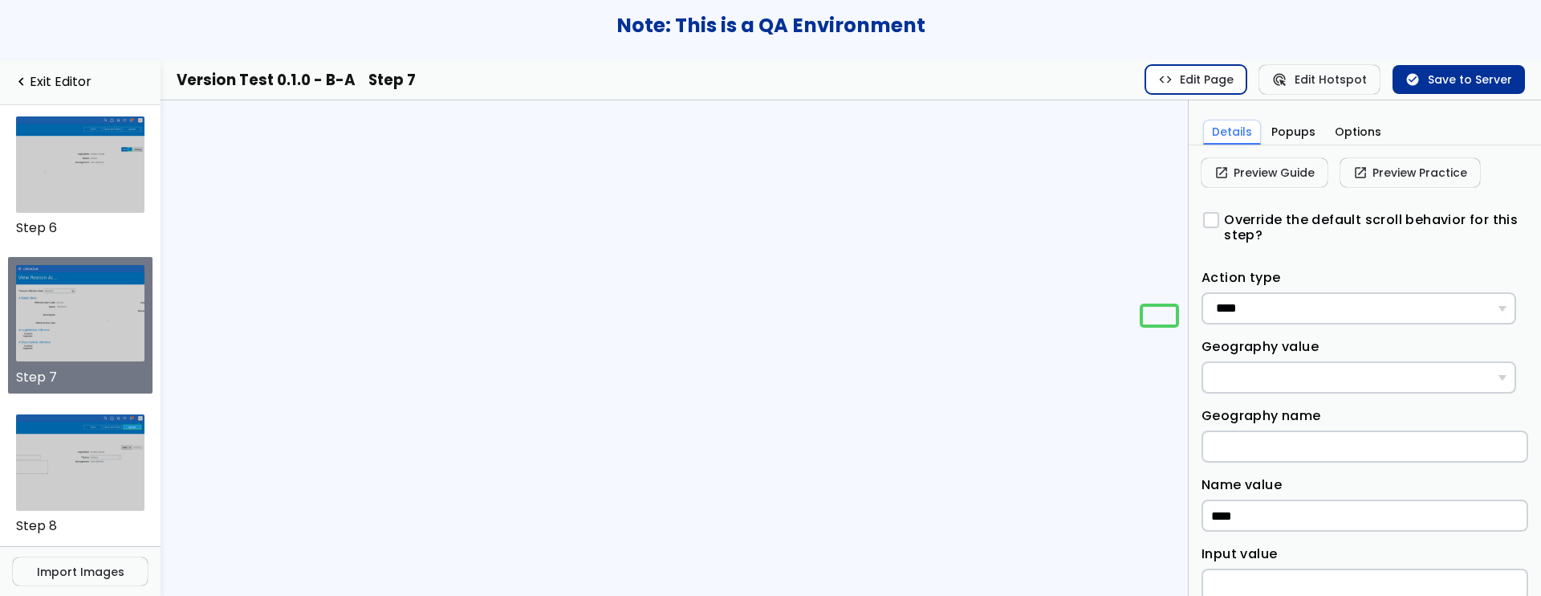
click at [1201, 87] on button "code Edit Page" at bounding box center [1197, 79] width 102 height 29
click at [1186, 77] on button "code Stop Page Edit" at bounding box center [1181, 79] width 132 height 29
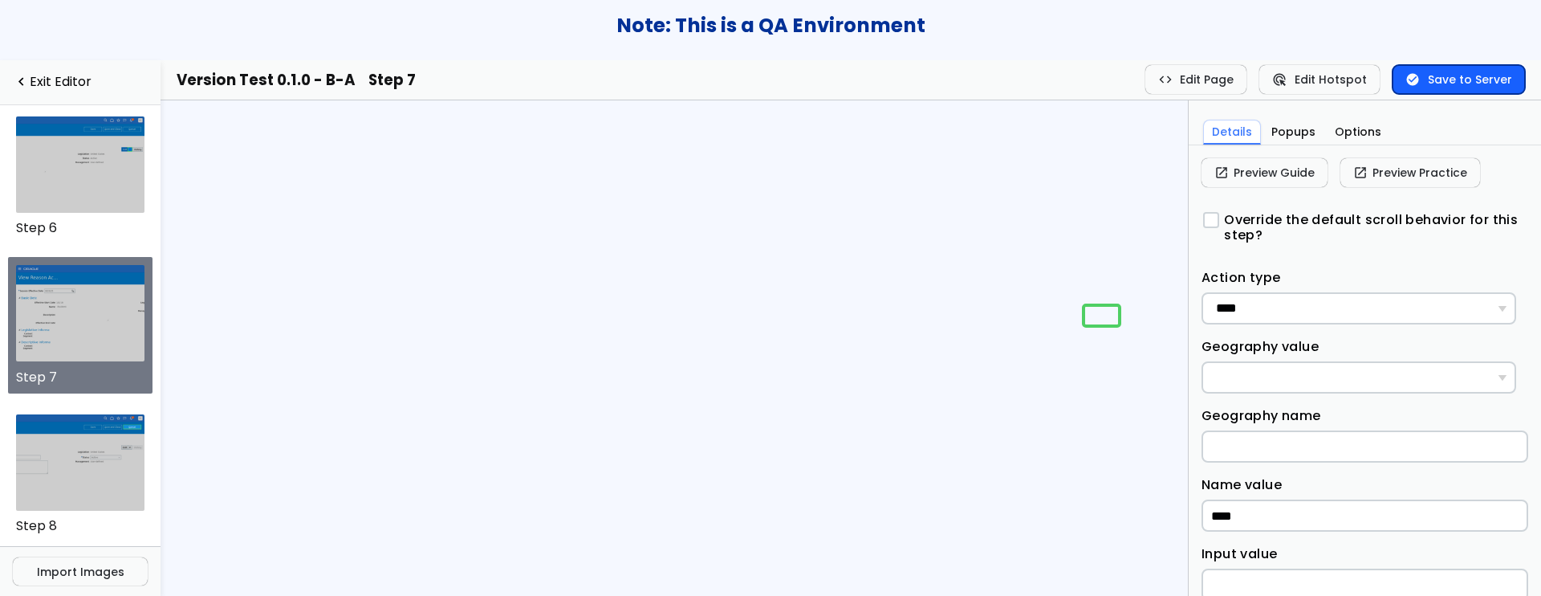
click at [1444, 73] on button "check_circle Save to Server" at bounding box center [1459, 79] width 132 height 29
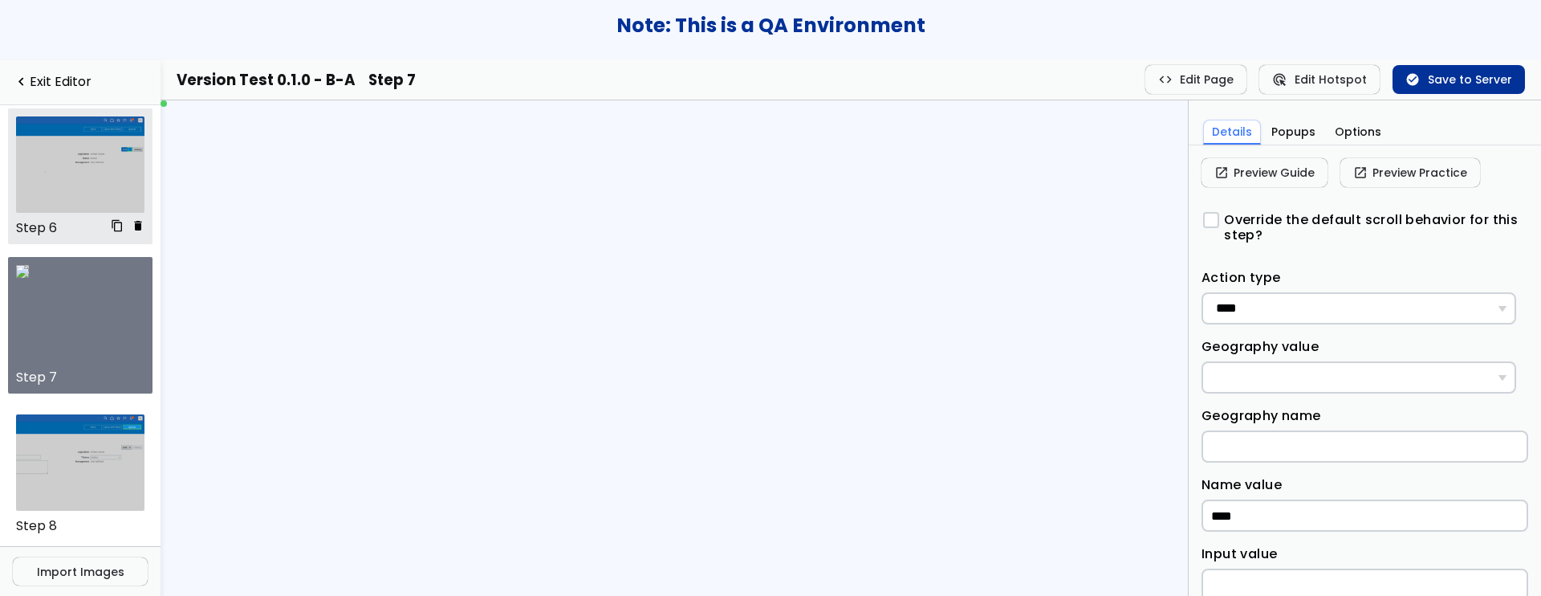
click at [96, 183] on img at bounding box center [80, 164] width 129 height 96
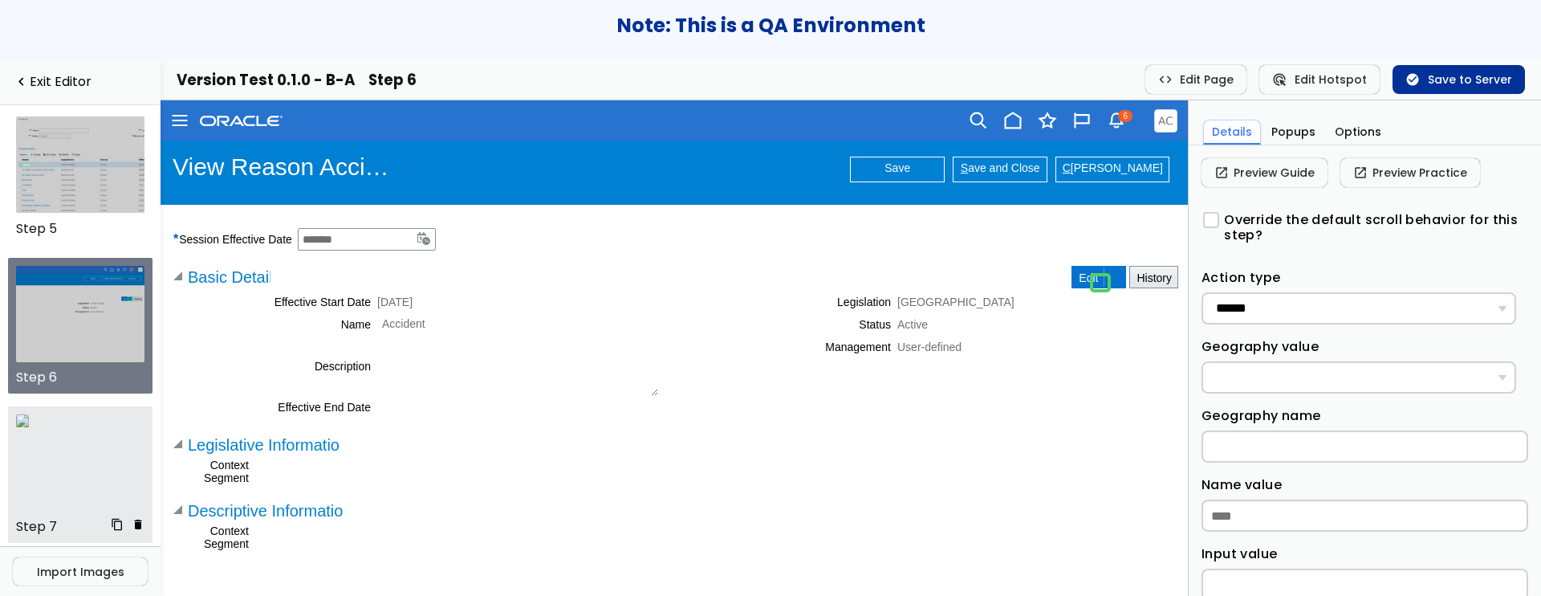
click at [29, 427] on img at bounding box center [22, 420] width 13 height 13
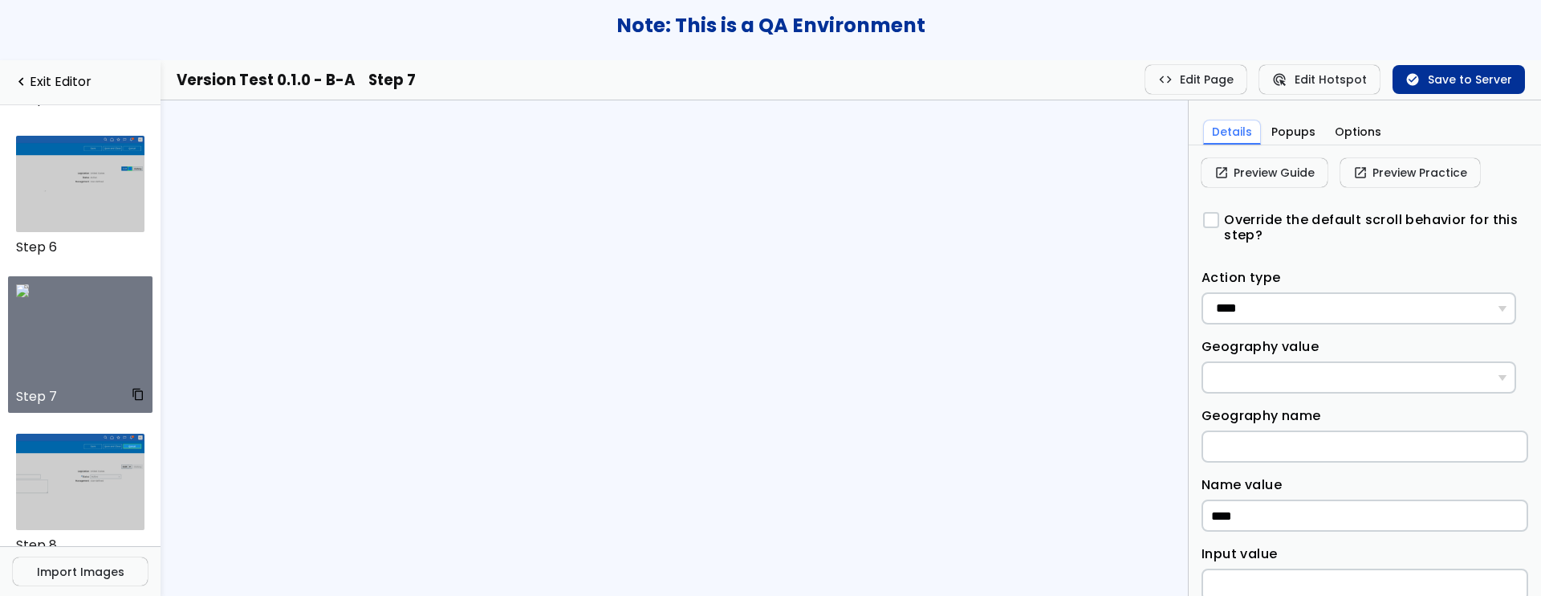
scroll to position [750, 0]
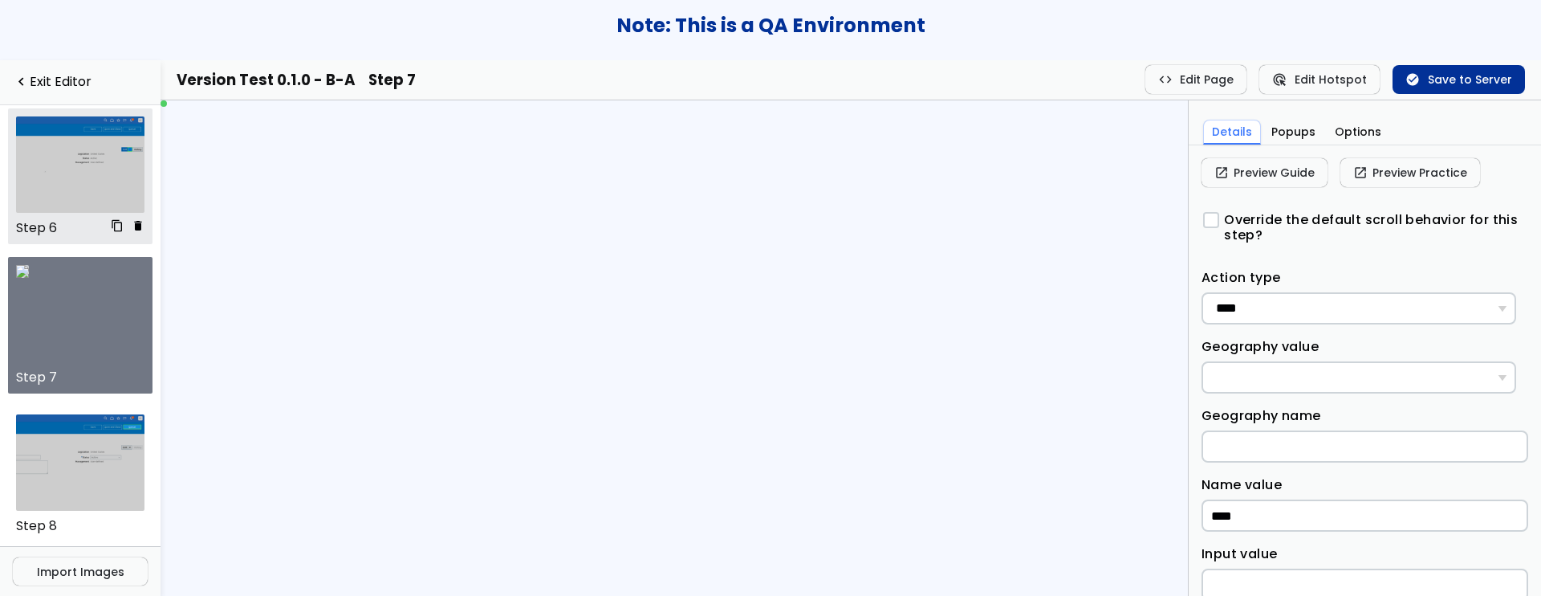
click at [85, 162] on img at bounding box center [80, 164] width 129 height 96
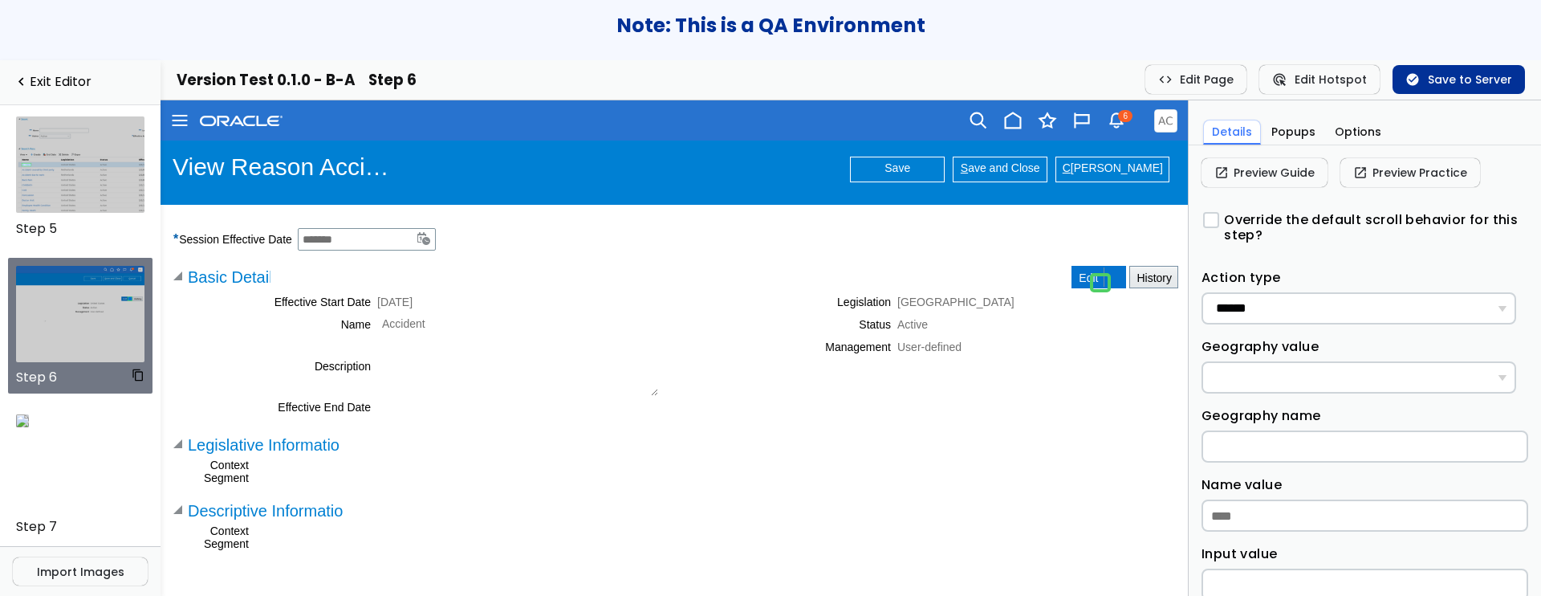
click at [79, 311] on img at bounding box center [80, 314] width 129 height 96
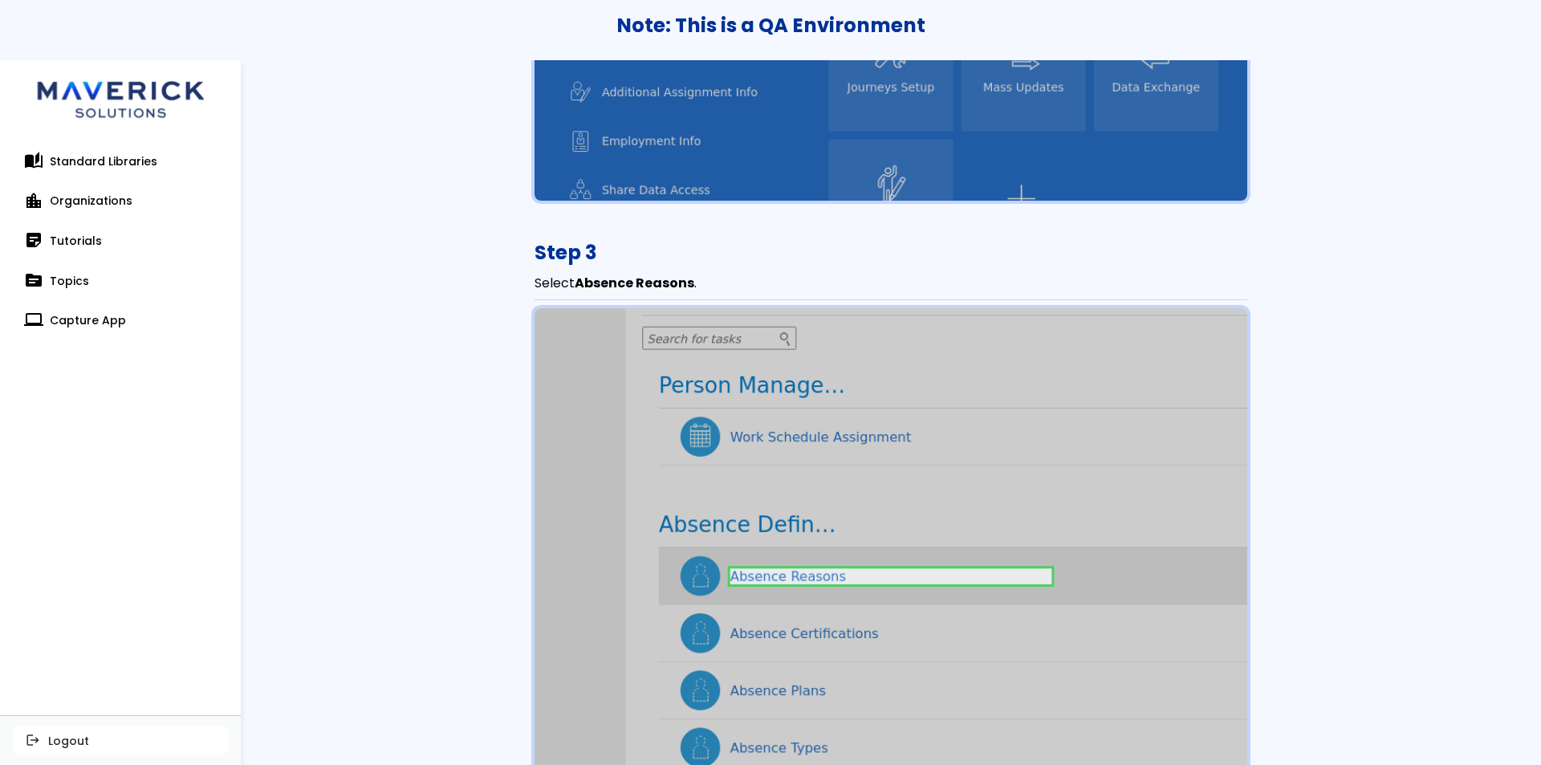
scroll to position [4070, 0]
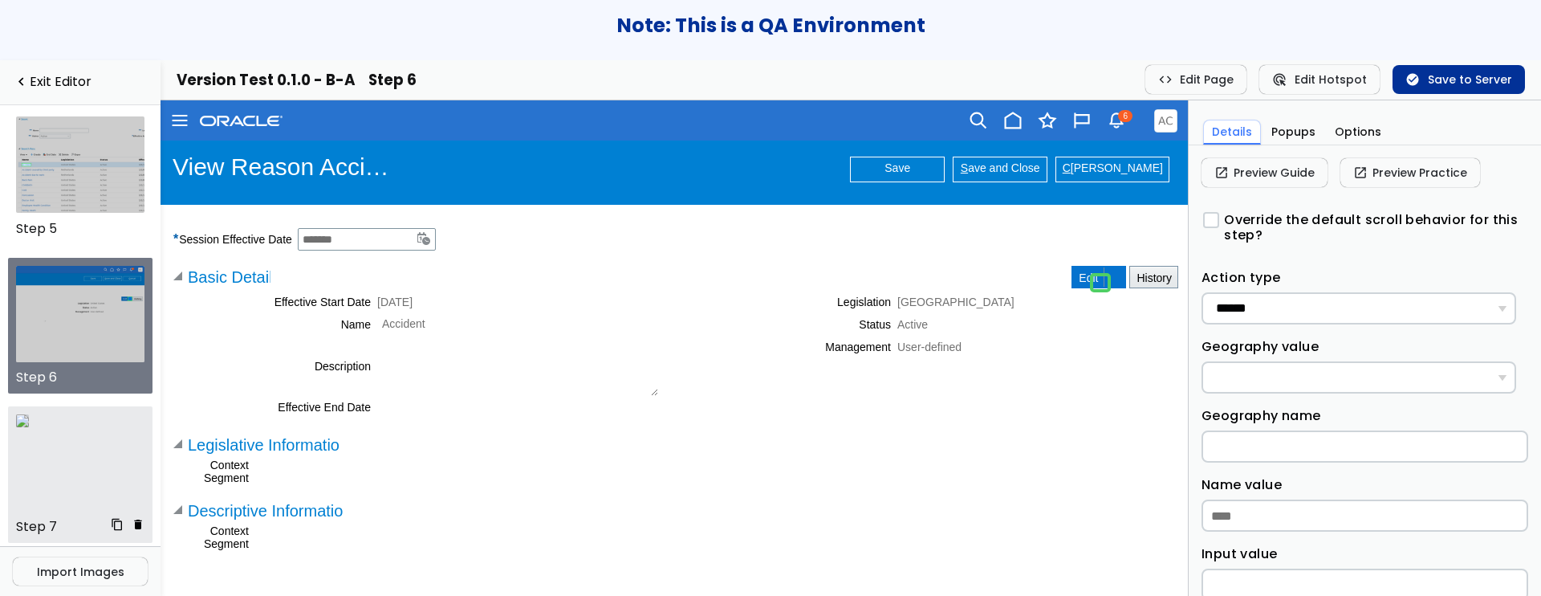
click at [29, 421] on img at bounding box center [22, 420] width 13 height 13
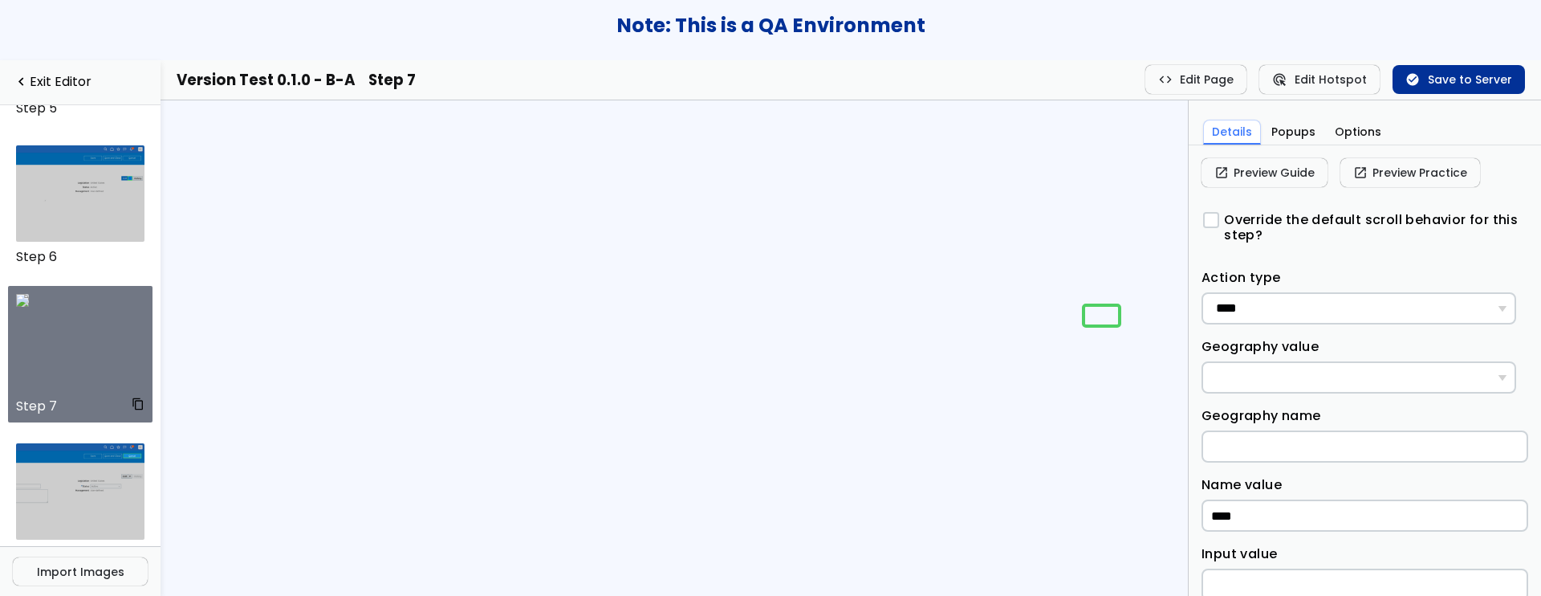
scroll to position [750, 0]
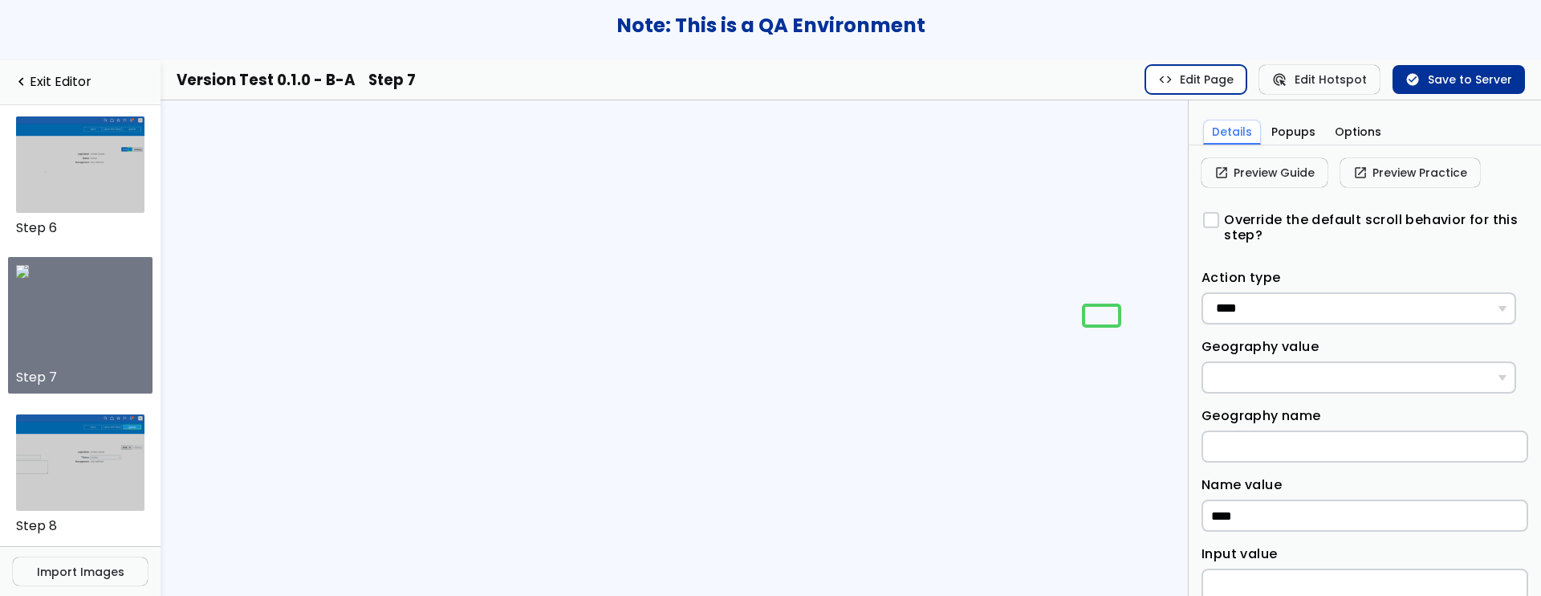
click at [1194, 83] on button "code Edit Page" at bounding box center [1197, 79] width 102 height 29
click at [1194, 83] on button "code Stop Page Edit" at bounding box center [1181, 79] width 132 height 29
click at [1503, 75] on button "check_circle Save to Server" at bounding box center [1459, 79] width 132 height 29
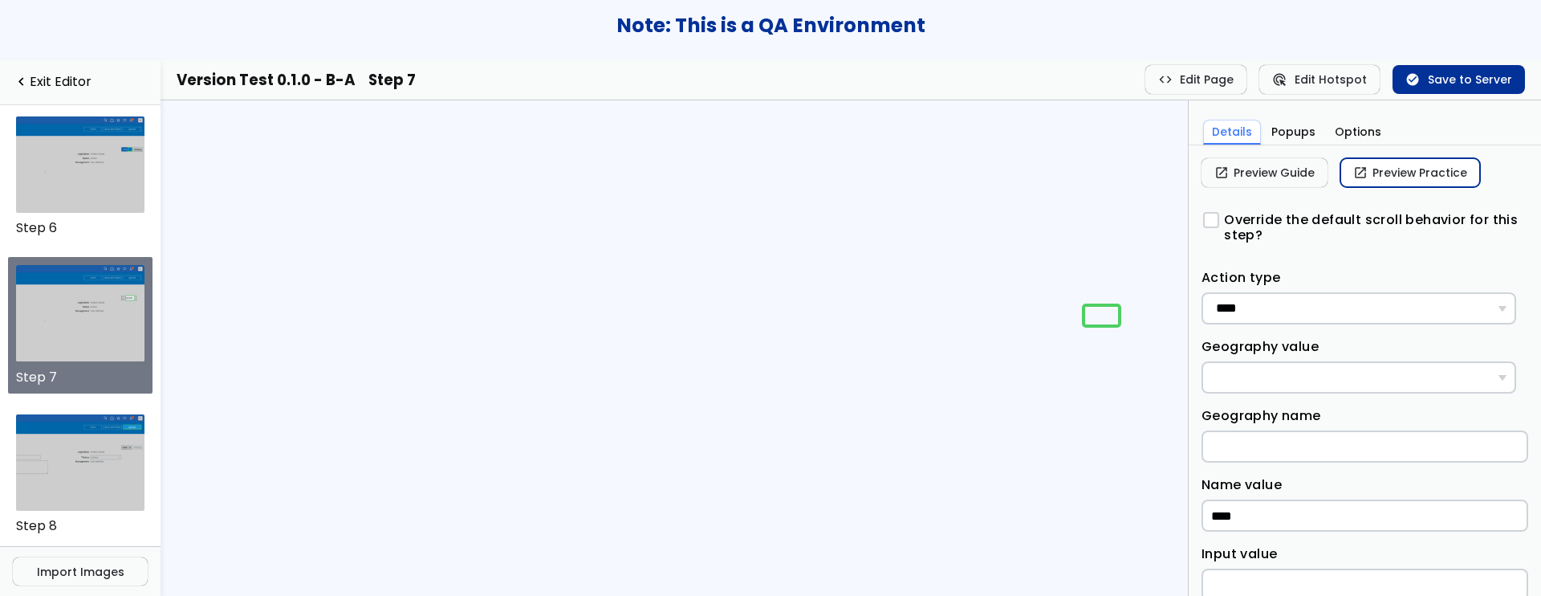
click at [1392, 179] on link "open_in_new Preview Practice" at bounding box center [1411, 172] width 140 height 29
click at [1382, 165] on link "open_in_new Preview Practice" at bounding box center [1411, 172] width 140 height 29
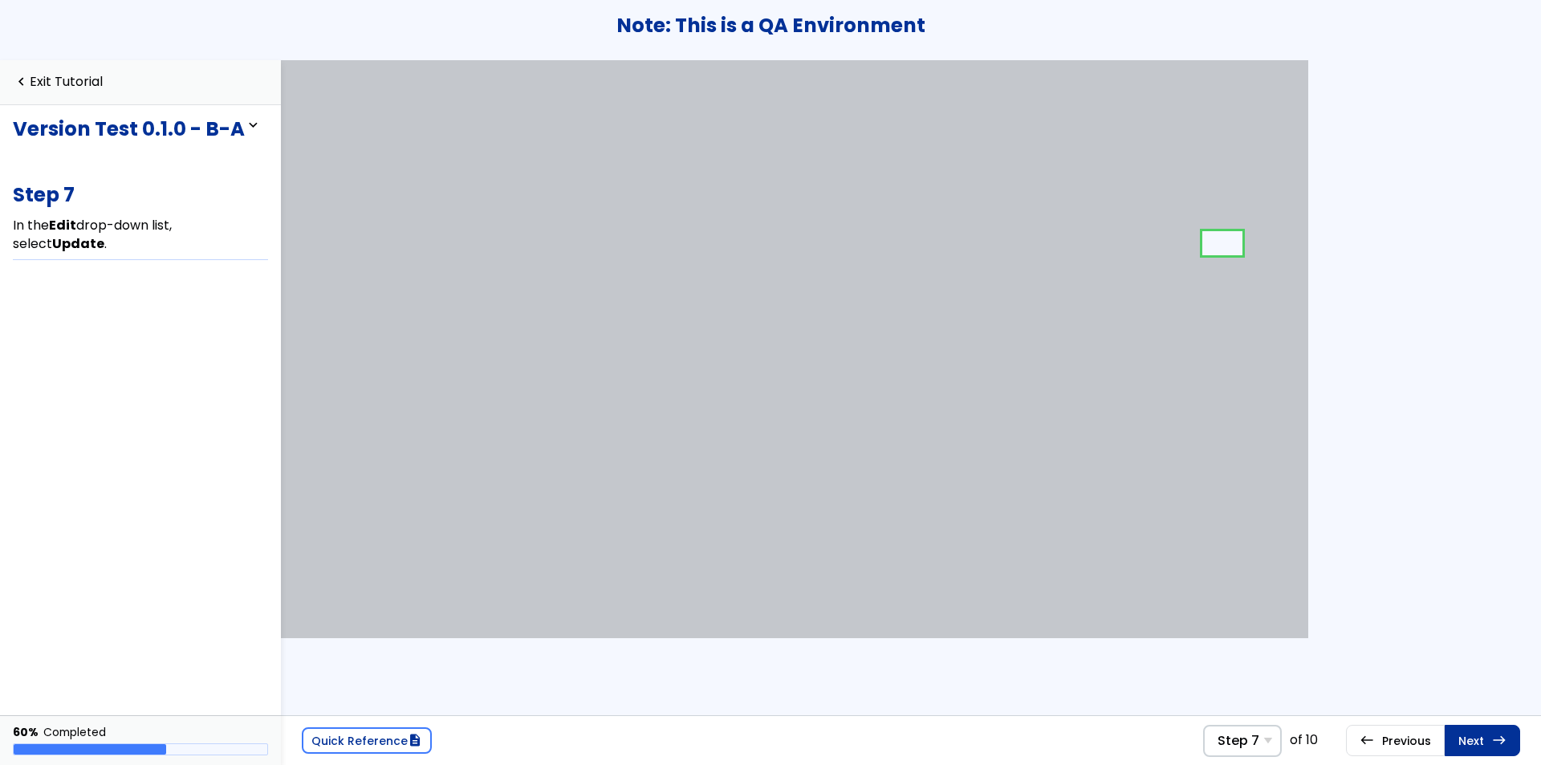
click at [1213, 246] on link at bounding box center [1221, 243] width 39 height 32
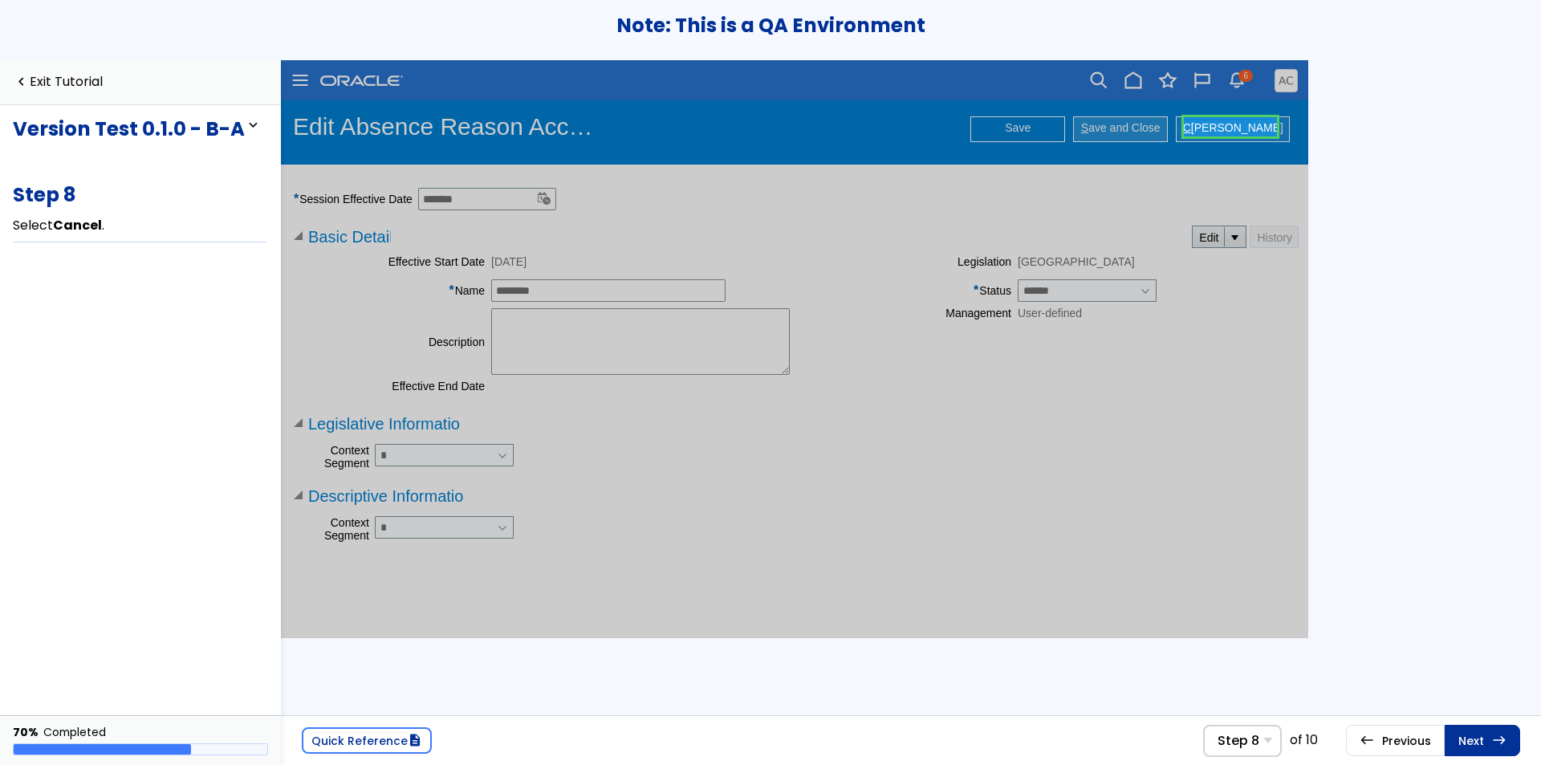
click at [1134, 130] on span "S ave and Close" at bounding box center [1118, 126] width 86 height 11
click at [1023, 126] on span "Save" at bounding box center [1015, 126] width 32 height 11
click at [1196, 235] on span "Edit" at bounding box center [1206, 236] width 26 height 13
click at [1226, 243] on link at bounding box center [1235, 235] width 21 height 19
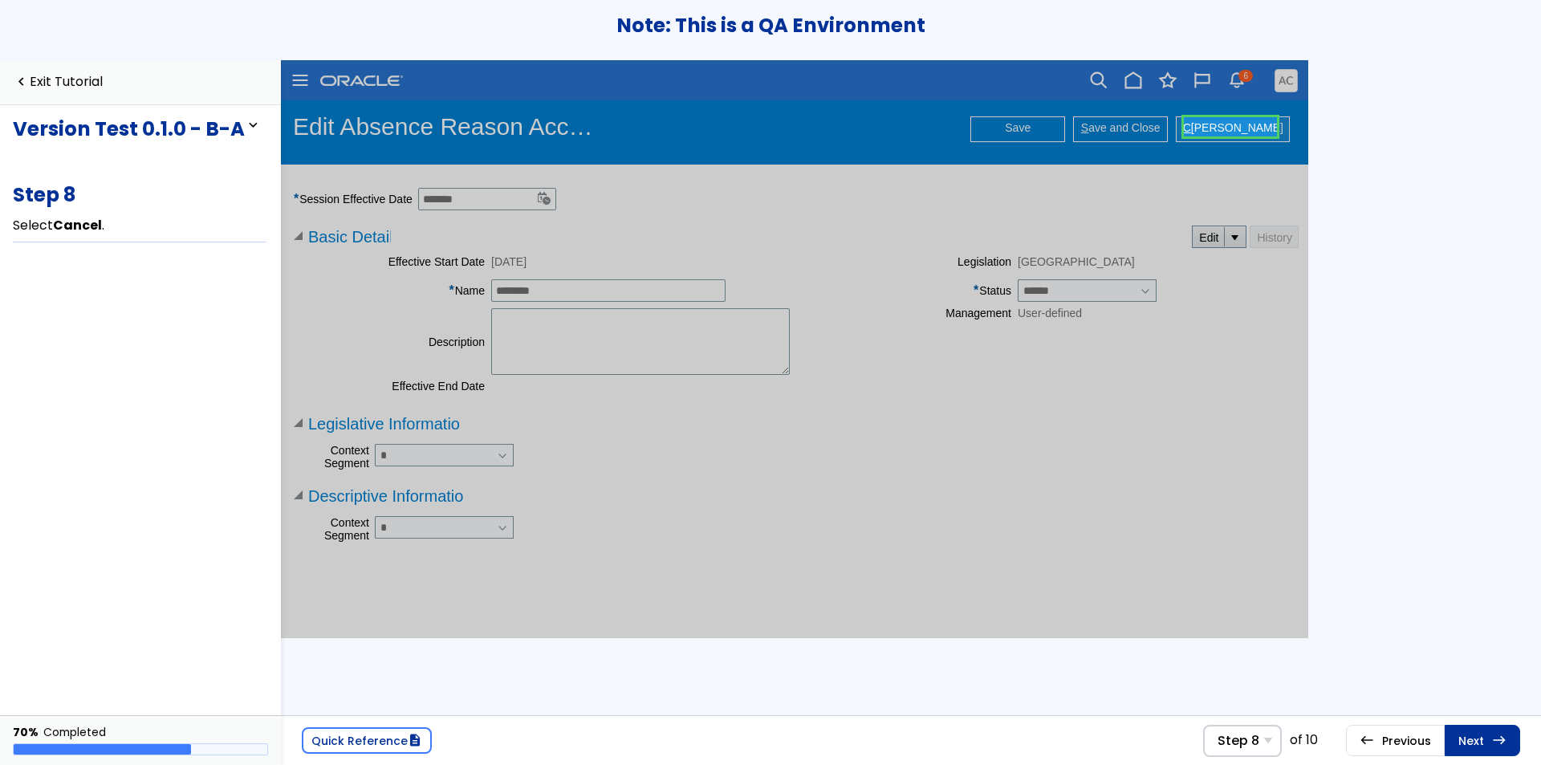
click at [266, 195] on link at bounding box center [237, 201] width 55 height 13
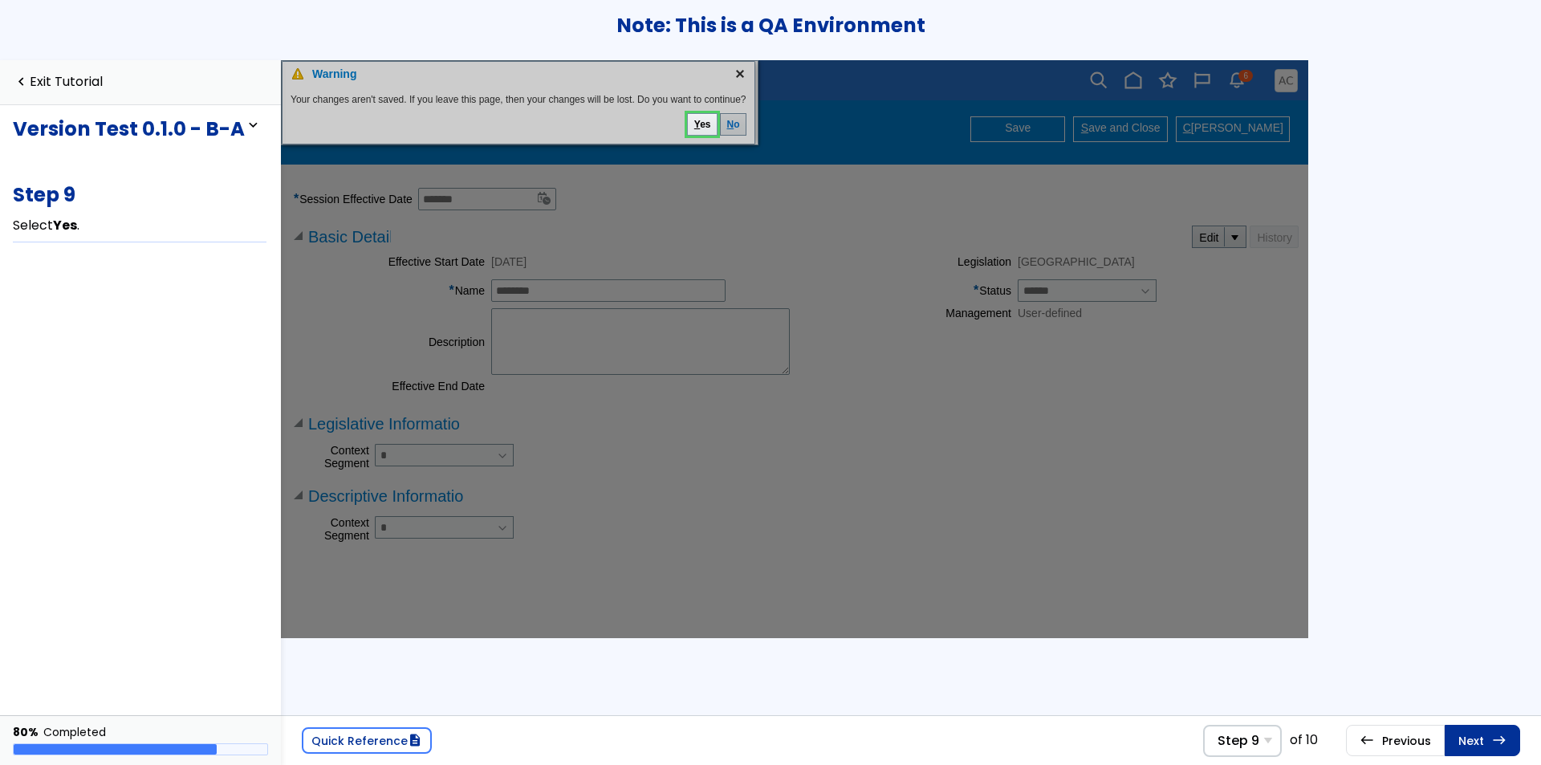
click at [740, 128] on button "N o" at bounding box center [733, 123] width 26 height 22
click at [1012, 127] on span "Save" at bounding box center [1015, 126] width 32 height 11
click at [1150, 132] on span "S ave and Close" at bounding box center [1118, 126] width 86 height 11
click at [1191, 130] on span "C" at bounding box center [1187, 126] width 8 height 13
click at [470, 53] on link at bounding box center [238, 39] width 464 height 27
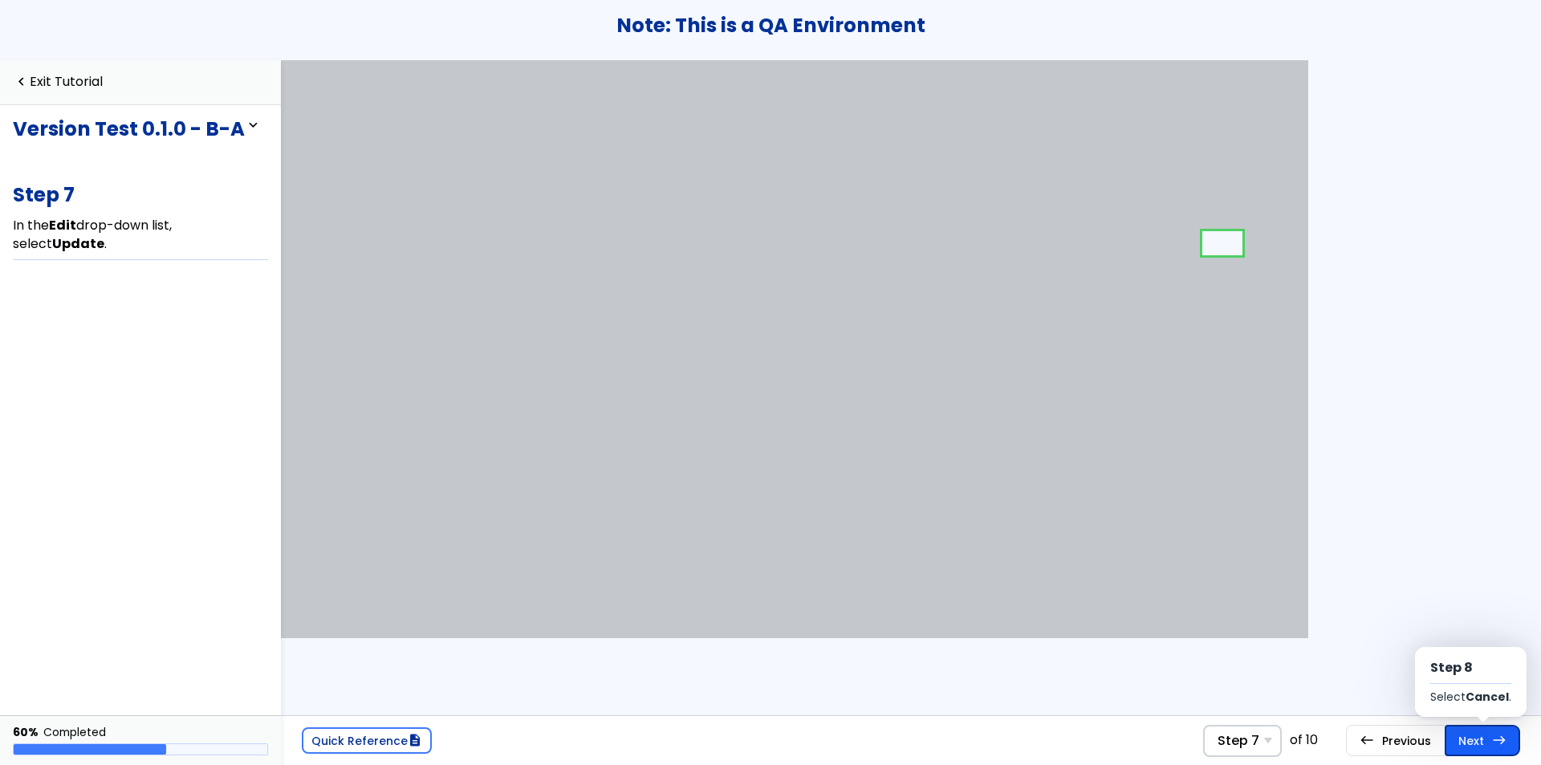
click at [1507, 743] on span "east" at bounding box center [1499, 740] width 14 height 13
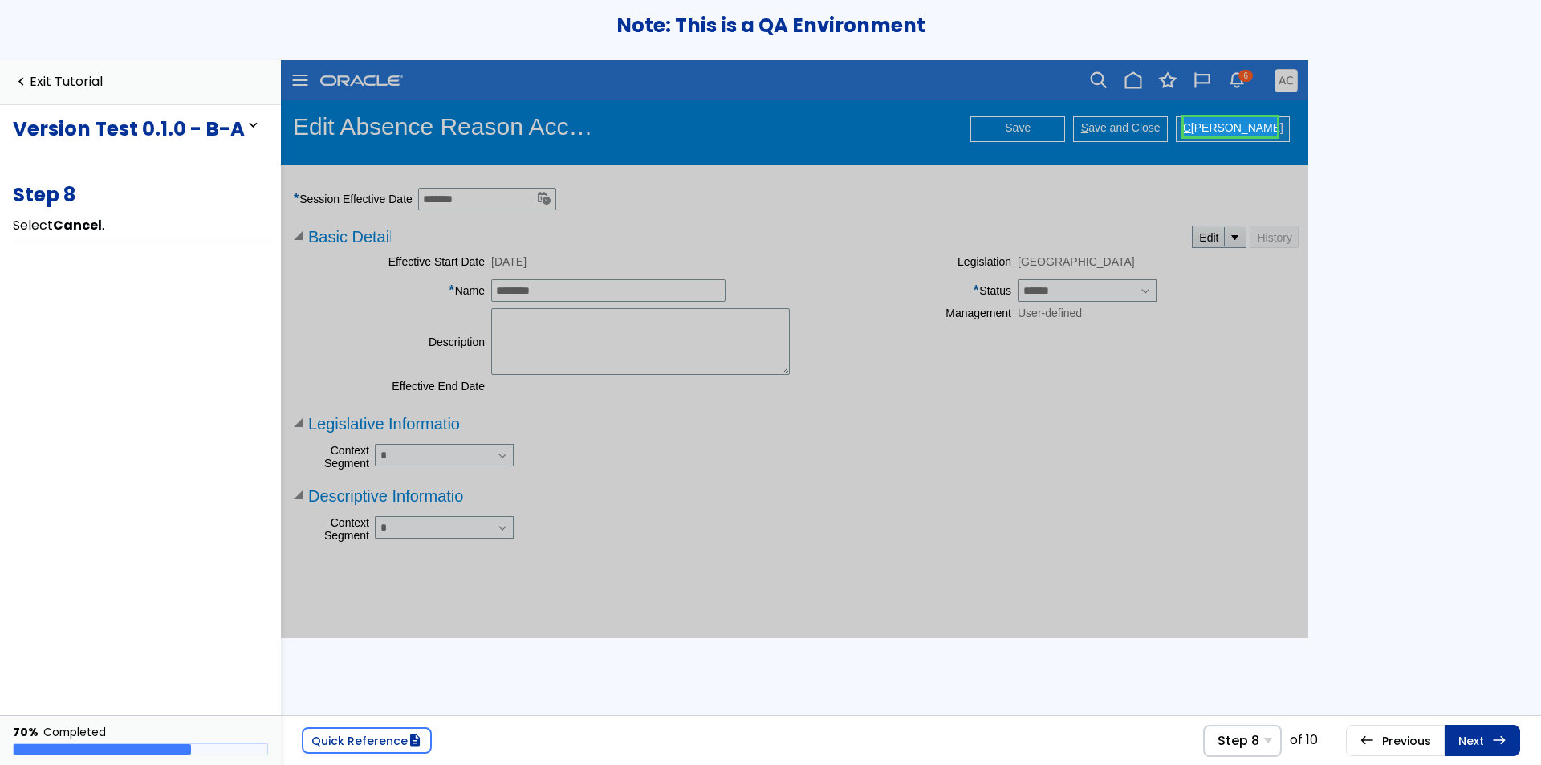
click at [1229, 124] on link at bounding box center [1230, 127] width 93 height 32
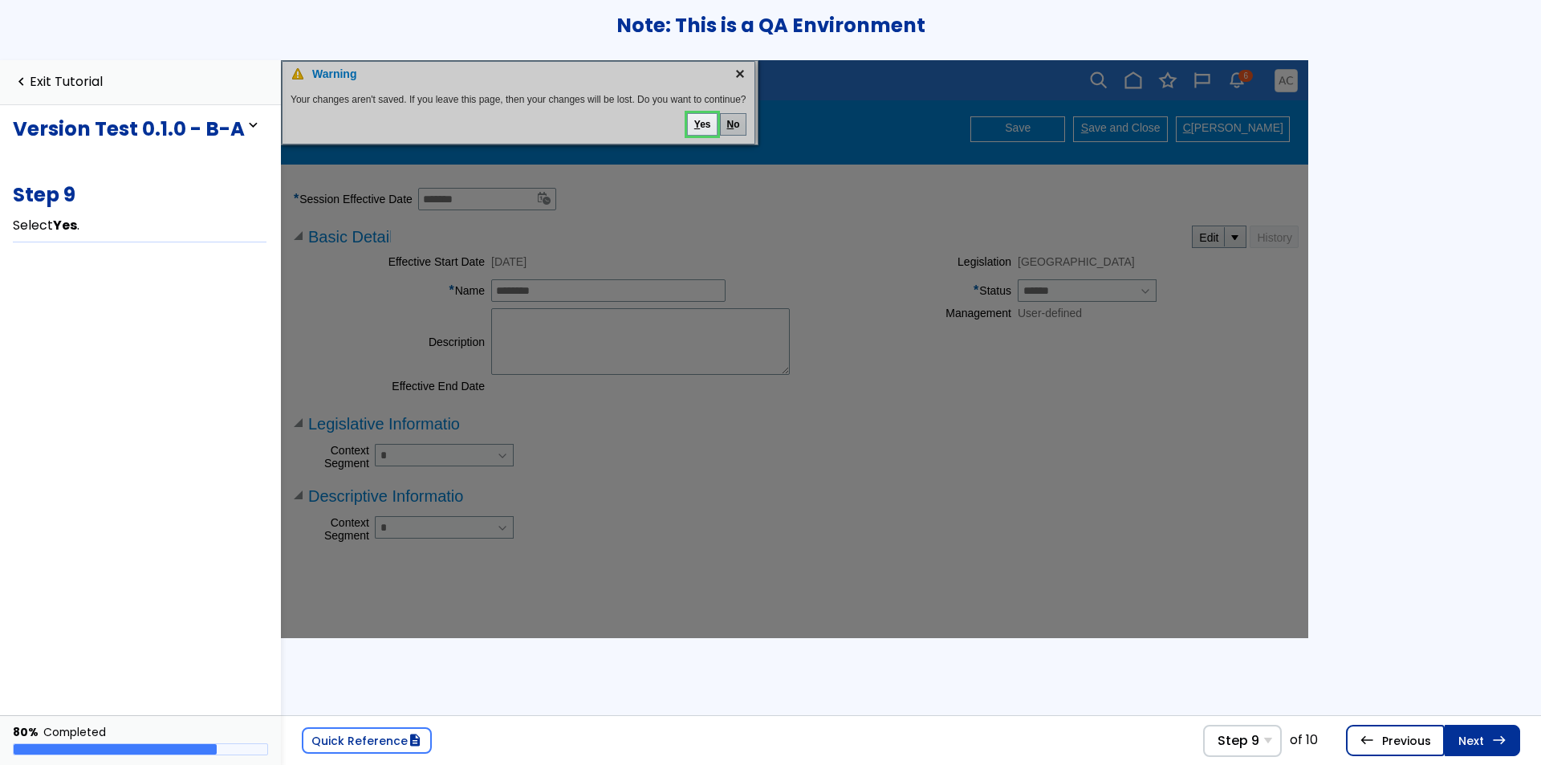
click at [470, 83] on link "west Previous Step 8 Select Cancel ." at bounding box center [238, 68] width 464 height 31
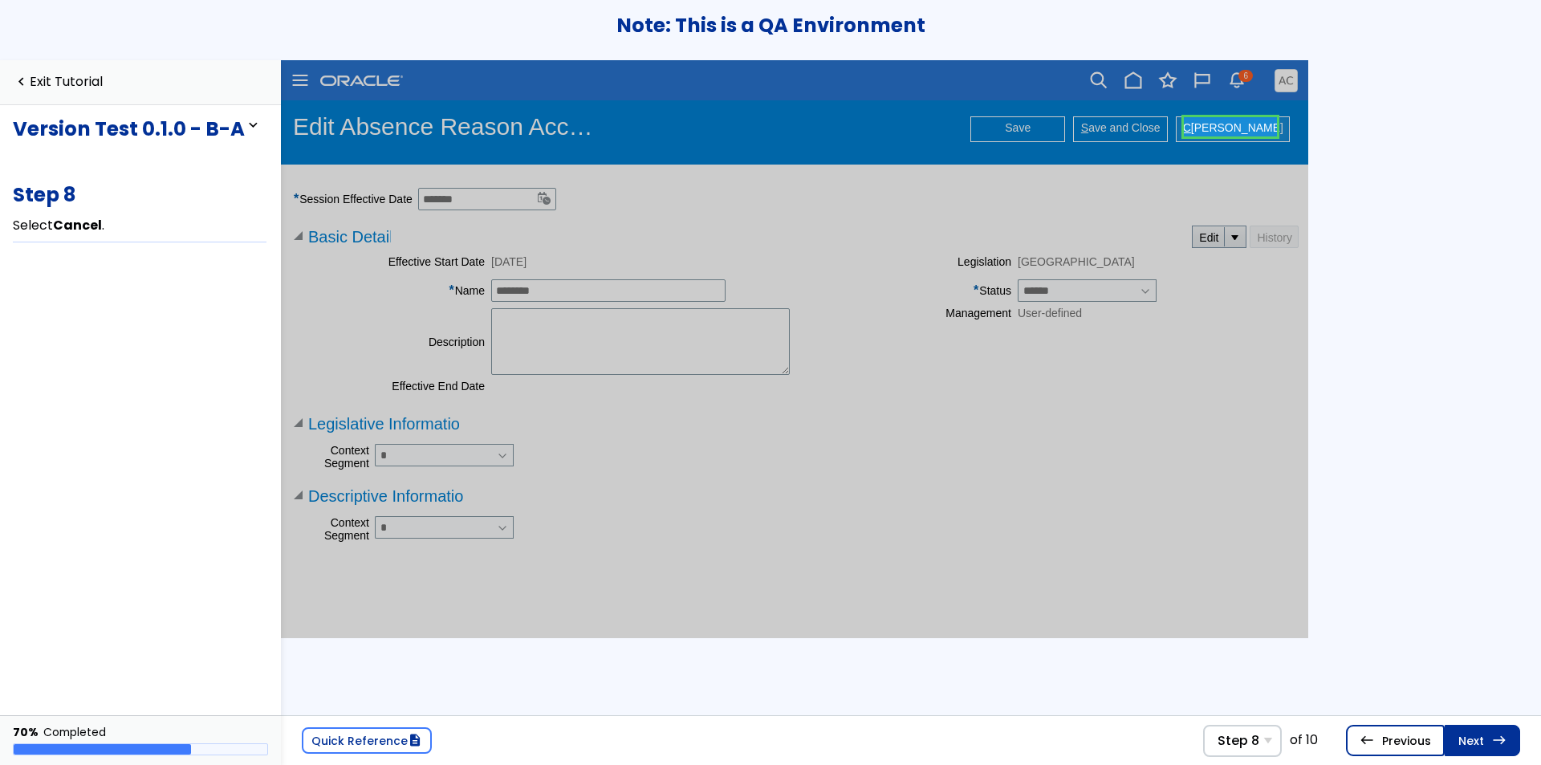
click at [1387, 734] on link "west Previous Step 7 In the Edit drop-down list, select Update ." at bounding box center [1395, 740] width 99 height 31
